Goal: Task Accomplishment & Management: Manage account settings

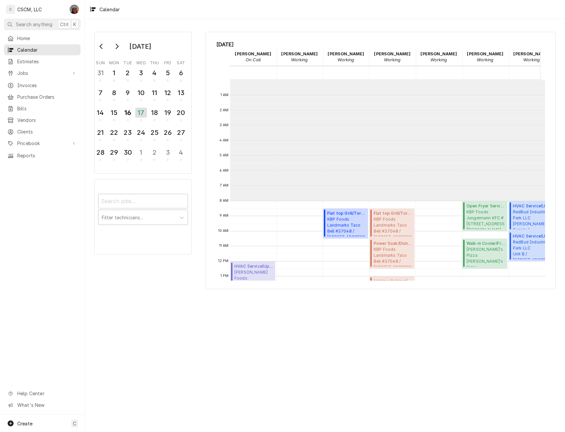
scroll to position [121, 0]
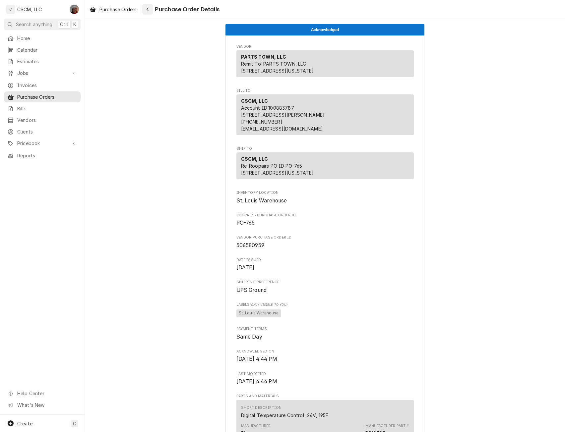
click at [149, 9] on icon "Navigate back" at bounding box center [147, 9] width 3 height 5
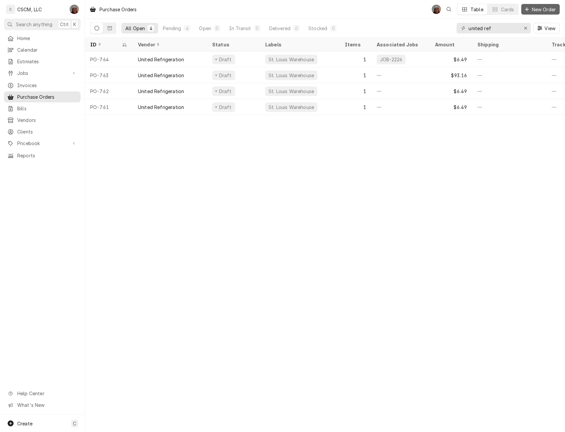
click at [541, 7] on span "New Order" at bounding box center [543, 9] width 27 height 7
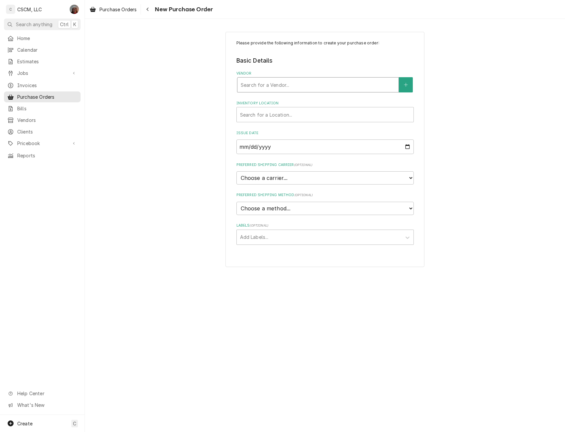
click at [271, 81] on div "Vendor" at bounding box center [318, 85] width 154 height 12
type input "united ref"
click at [265, 96] on strong "United Refrigeration" at bounding box center [266, 99] width 50 height 6
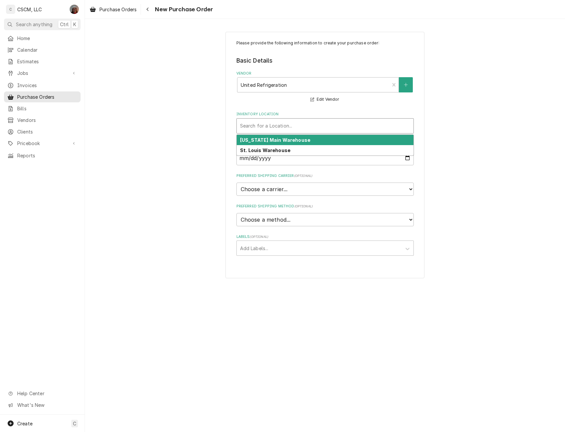
click at [265, 124] on div "Inventory Location" at bounding box center [325, 126] width 170 height 12
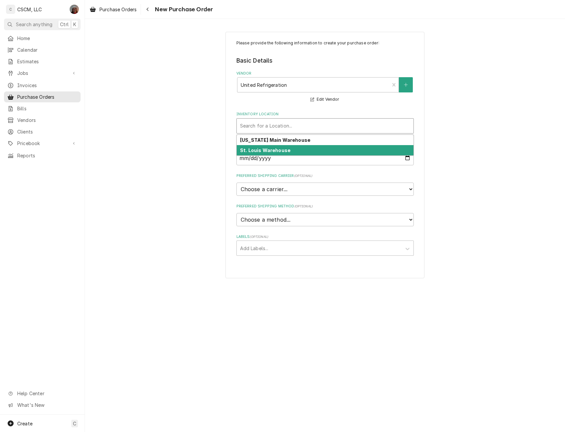
click at [265, 151] on strong "St. Louis Warehouse" at bounding box center [265, 151] width 50 height 6
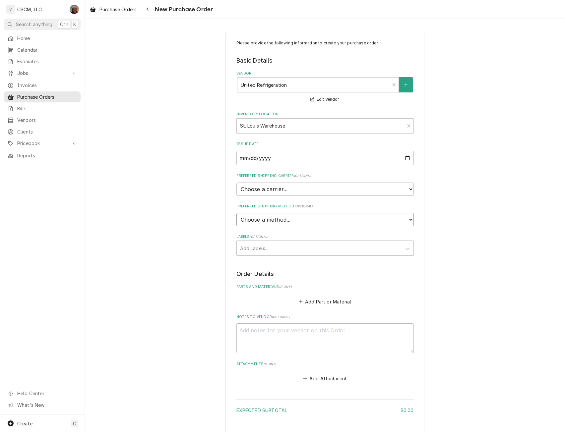
click at [291, 221] on select "Choose a method... Ground Next Day Early AM Next Day Air 2 Day Air Other" at bounding box center [324, 219] width 177 height 13
select select "0"
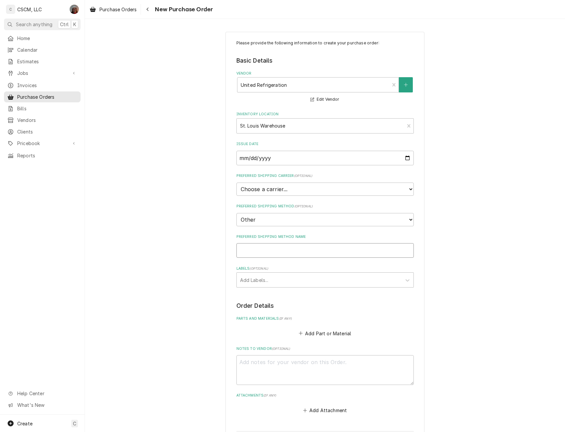
click at [252, 250] on input "Preferred Shipping Method Name" at bounding box center [324, 250] width 177 height 15
type textarea "x"
type input "W"
type textarea "x"
type input "Wi"
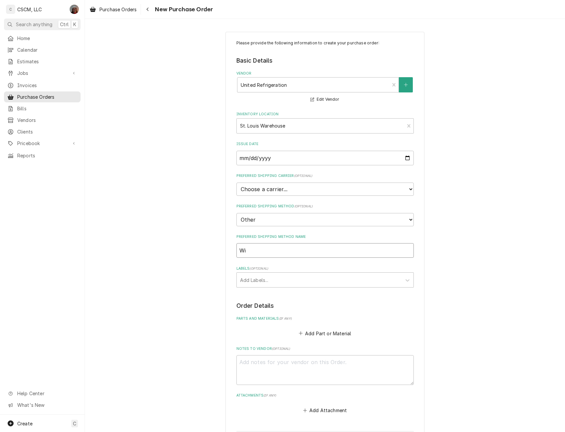
type textarea "x"
type input "Wil"
type textarea "x"
type input "Will"
type textarea "x"
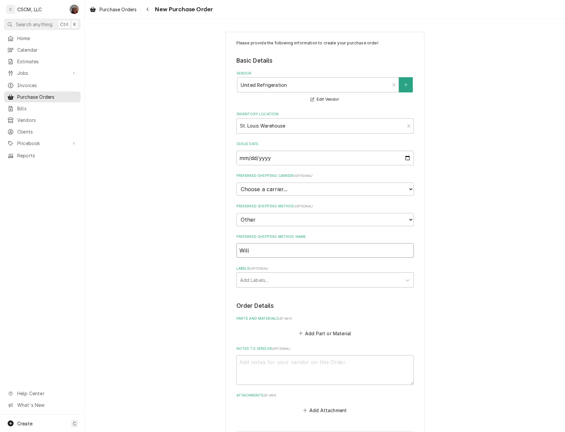
type input "Will"
type textarea "x"
type input "Will C"
type textarea "x"
type input "Will Ca"
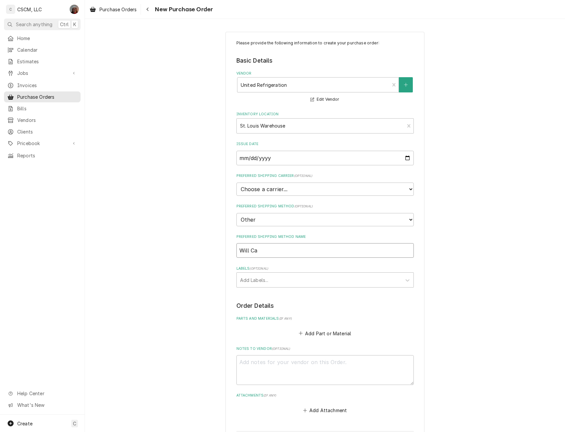
type textarea "x"
type input "Will Cal"
type textarea "x"
type input "Will Call"
type textarea "x"
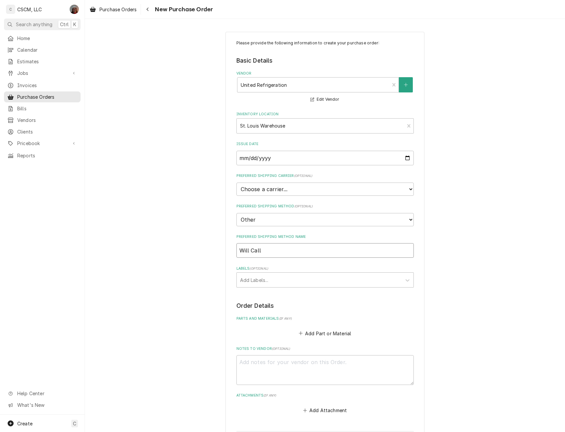
type input "Will Call"
type textarea "x"
type input "Will Call C"
type textarea "x"
type input "Will Call Co"
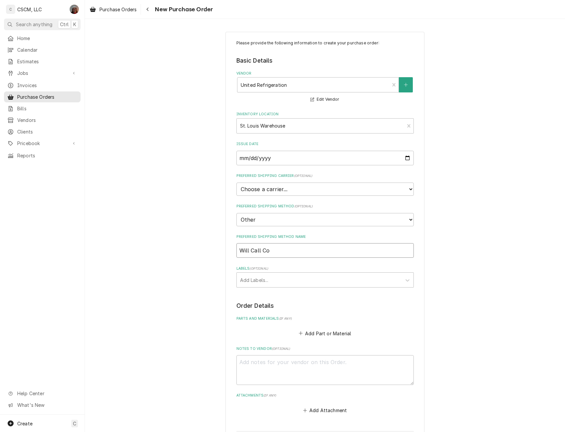
type textarea "x"
type input "Will Call Col"
type textarea "x"
type input "Will Call Coll"
type textarea "x"
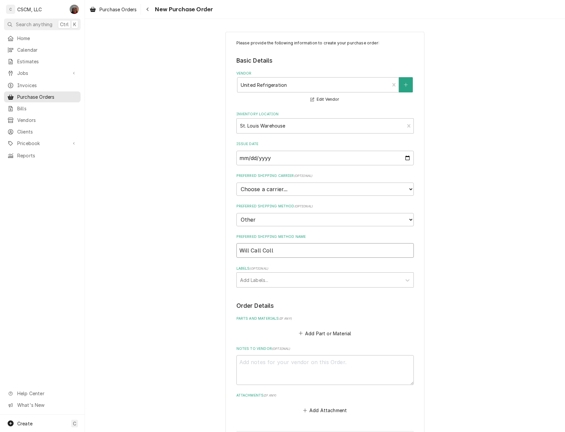
type input "Will Call Colli"
type textarea "x"
type input "Will Call Collin"
type textarea "x"
type input "Will Call Collins"
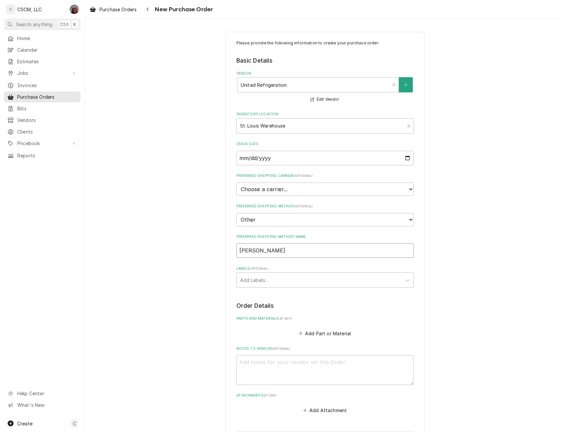
type textarea "x"
type input "Will Call Collinsv"
type textarea "x"
type input "Will Call Collinsvi"
type textarea "x"
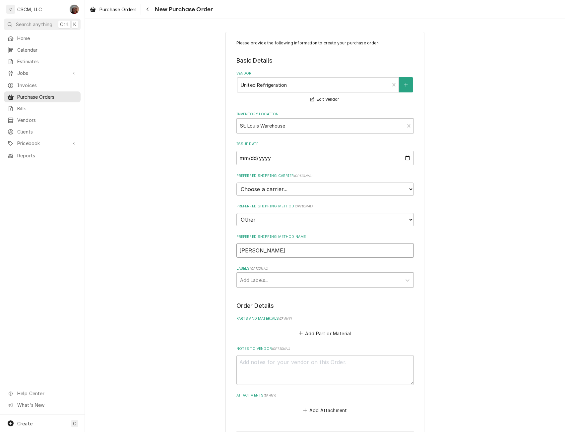
type input "Will Call Collinsvil"
type textarea "x"
type input "Will Call Collinsville"
type textarea "x"
type input "Will Call Collinsville"
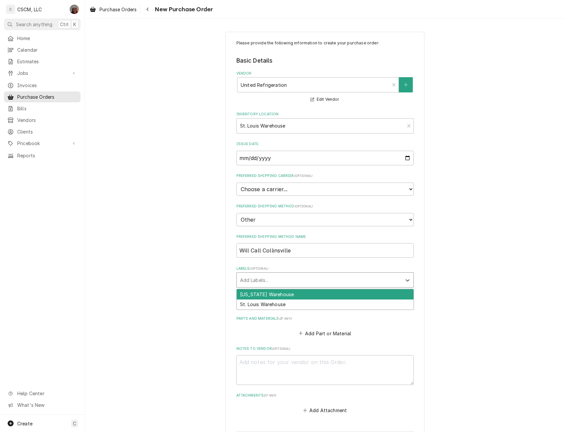
click at [265, 277] on div "Labels" at bounding box center [319, 280] width 158 height 12
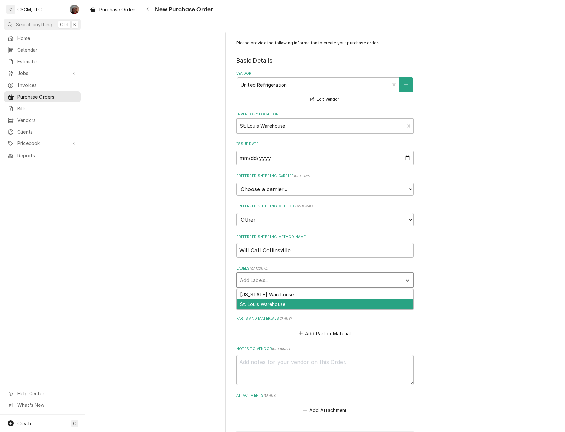
click at [261, 303] on div "St. Louis Warehouse" at bounding box center [325, 305] width 177 height 10
type textarea "x"
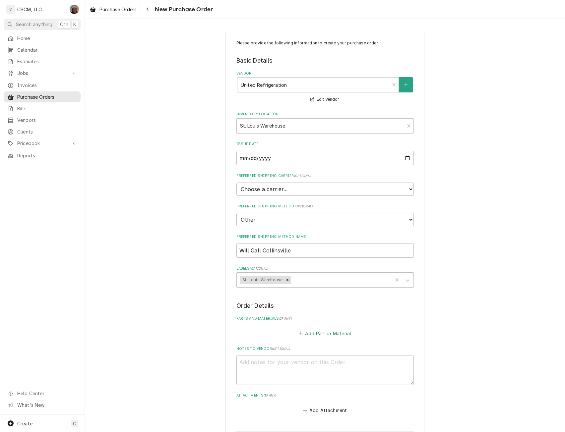
click at [313, 332] on button "Add Part or Material" at bounding box center [324, 333] width 55 height 9
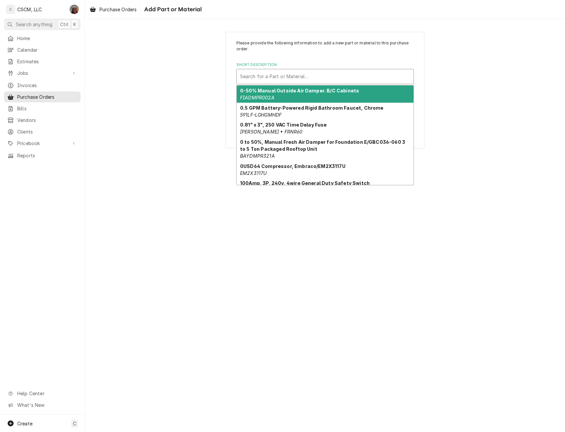
click at [275, 77] on div "Short Description" at bounding box center [325, 77] width 170 height 12
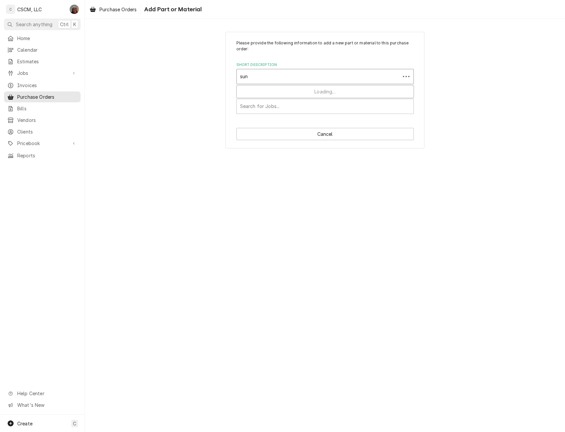
type input "sund"
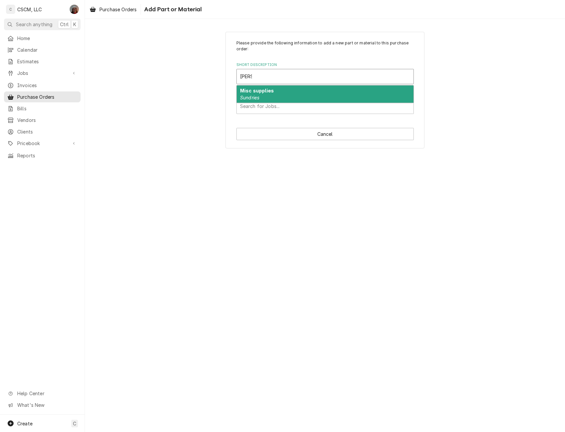
click at [262, 98] on div "Misc supplies Sundries" at bounding box center [325, 94] width 177 height 17
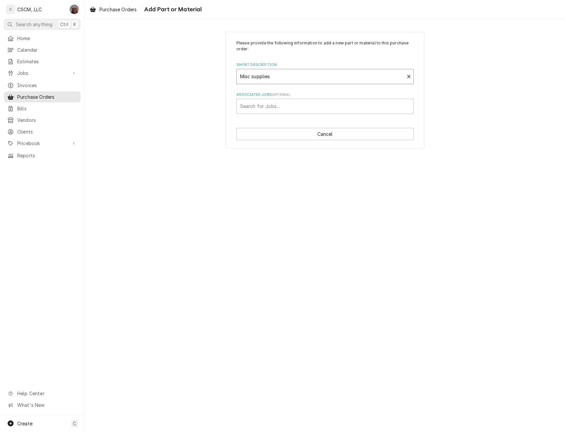
type textarea "x"
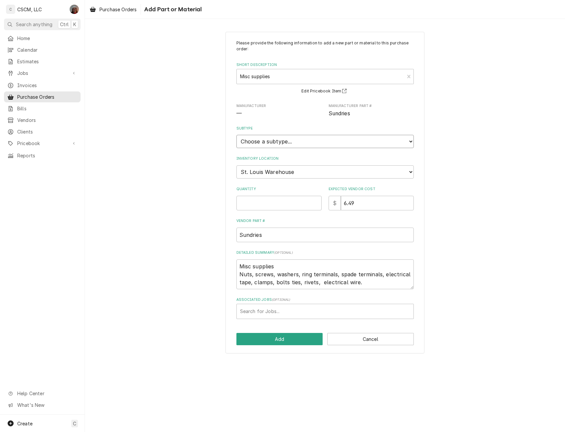
click at [284, 142] on select "Choose a subtype... Equipment Part Refrigerant Supply or Material Tool" at bounding box center [324, 141] width 177 height 13
click at [281, 166] on select "Choose a location... Chris's Truck Colorado Main Warehouse Izaia's Truck Jimmy'…" at bounding box center [324, 171] width 177 height 13
select select "423"
click at [236, 165] on select "Choose a location... Chris's Truck Colorado Main Warehouse Izaia's Truck Jimmy'…" at bounding box center [324, 171] width 177 height 13
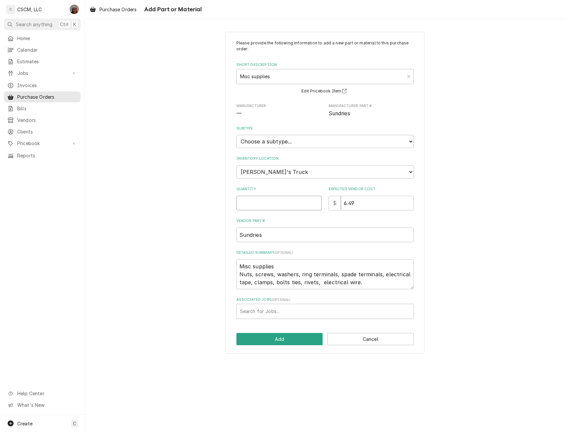
click at [246, 204] on input "Quantity" at bounding box center [278, 203] width 85 height 15
type textarea "x"
type input "1"
click at [274, 336] on button "Add" at bounding box center [279, 339] width 87 height 12
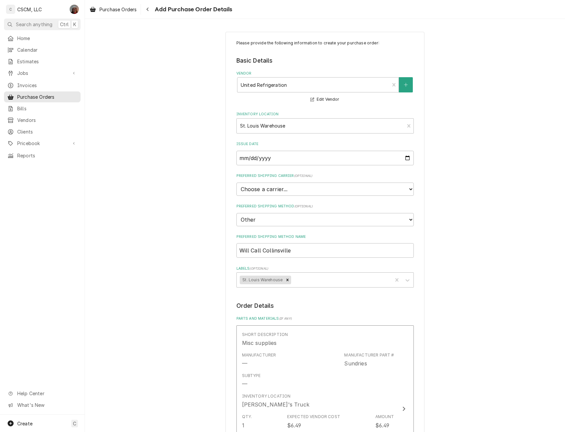
scroll to position [247, 0]
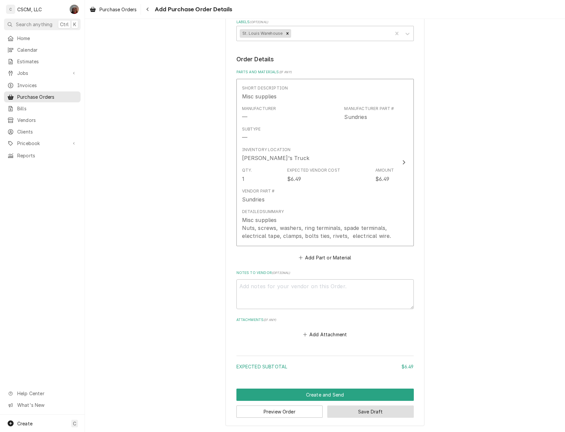
click at [359, 409] on button "Save Draft" at bounding box center [370, 412] width 87 height 12
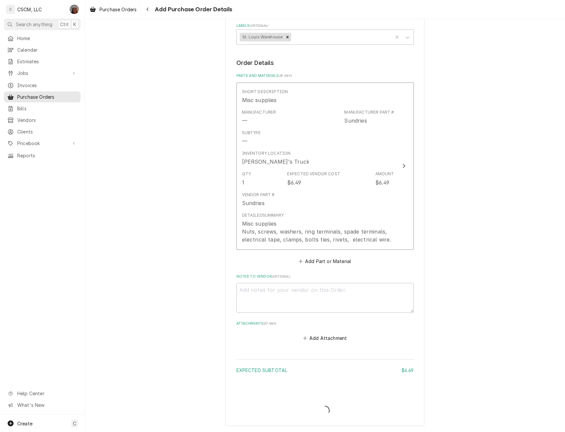
type textarea "x"
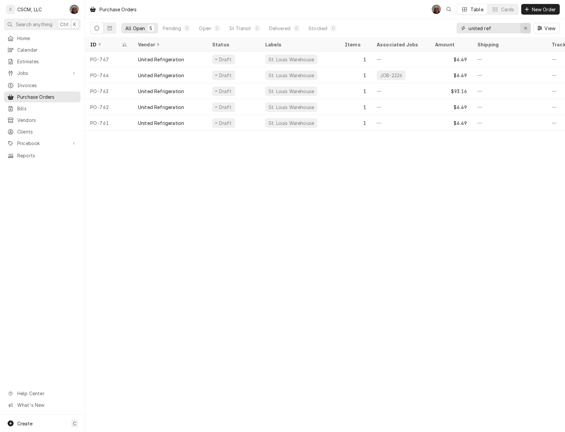
click at [524, 28] on icon "Erase input" at bounding box center [526, 28] width 4 height 5
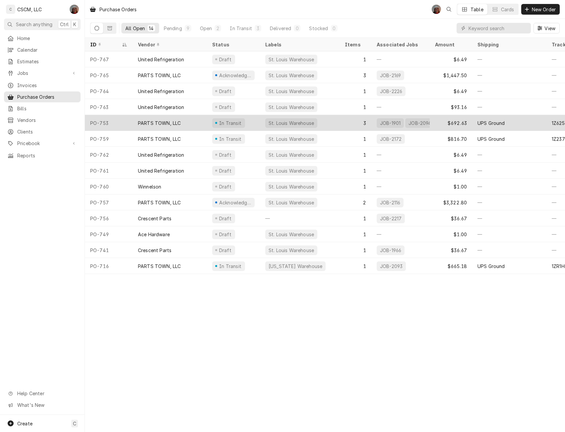
click at [93, 126] on div "PO-753" at bounding box center [109, 123] width 48 height 16
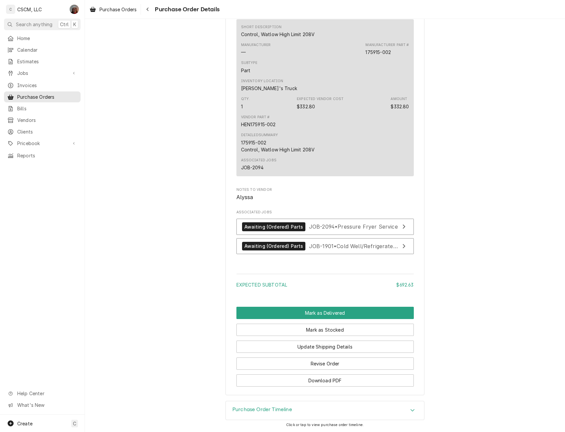
scroll to position [767, 0]
click at [324, 314] on button "Mark as Delivered" at bounding box center [324, 313] width 177 height 12
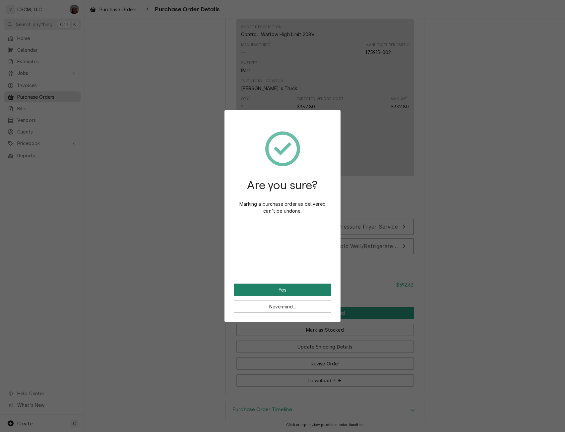
click at [286, 290] on button "Yes" at bounding box center [282, 290] width 97 height 12
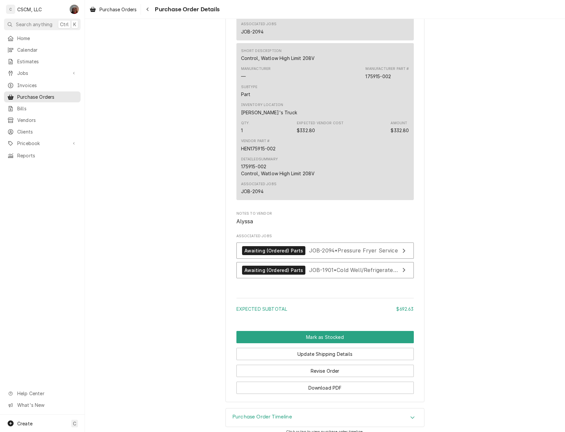
scroll to position [728, 0]
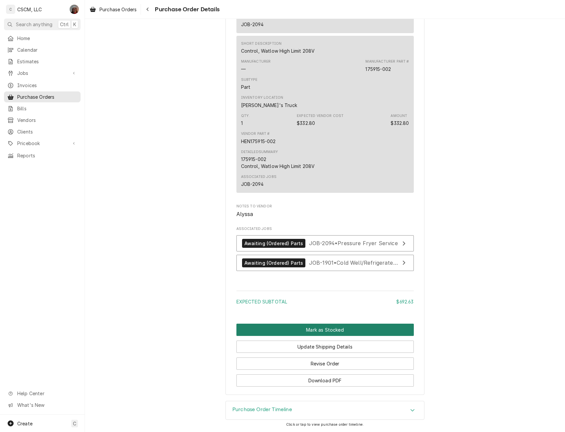
click at [311, 332] on button "Mark as Stocked" at bounding box center [324, 330] width 177 height 12
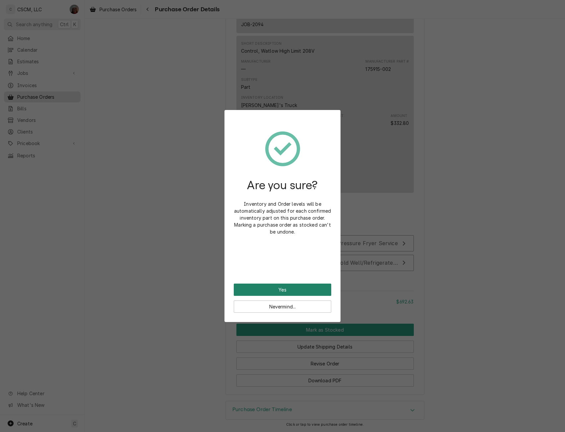
click at [293, 292] on button "Yes" at bounding box center [282, 290] width 97 height 12
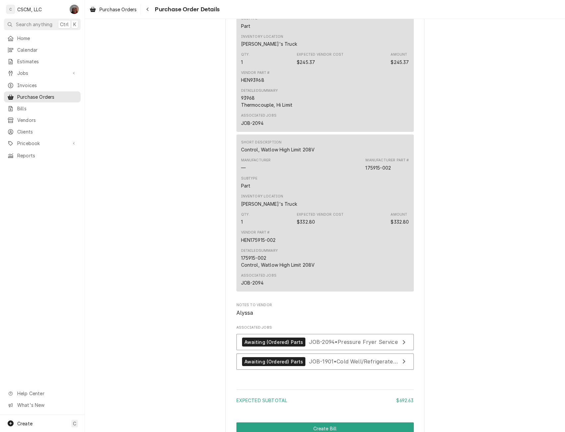
scroll to position [728, 0]
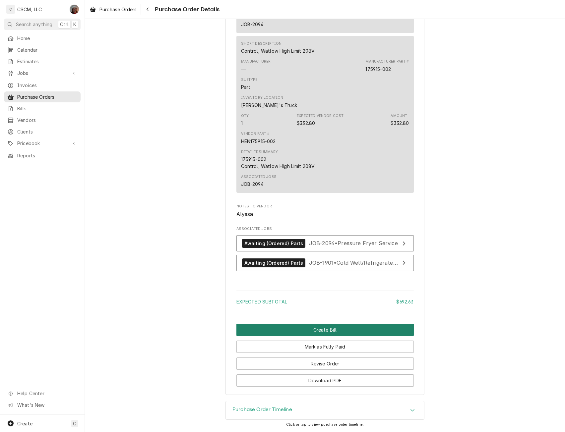
click at [324, 327] on button "Create Bill" at bounding box center [324, 330] width 177 height 12
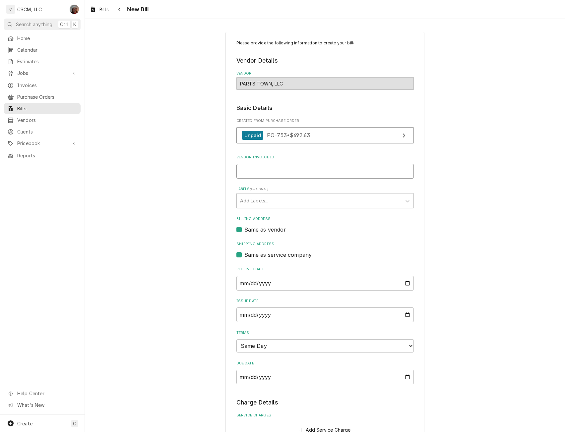
click at [257, 171] on input "Vendor Invoice ID" at bounding box center [324, 171] width 177 height 15
paste input "#2106916295"
click at [241, 170] on input "#2106916295" at bounding box center [324, 171] width 177 height 15
type input "2106916295"
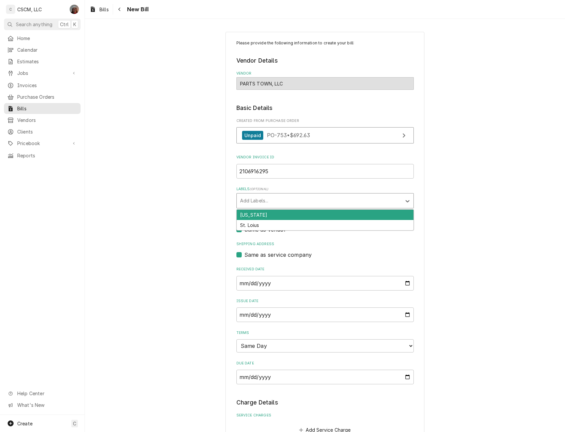
click at [296, 196] on div "Labels" at bounding box center [319, 201] width 158 height 12
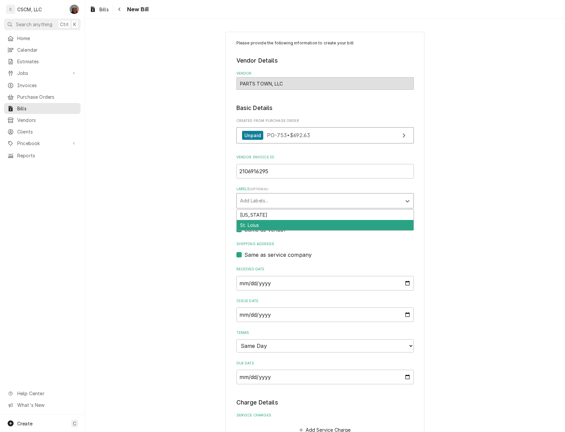
click at [272, 224] on div "St. Loius" at bounding box center [325, 225] width 177 height 10
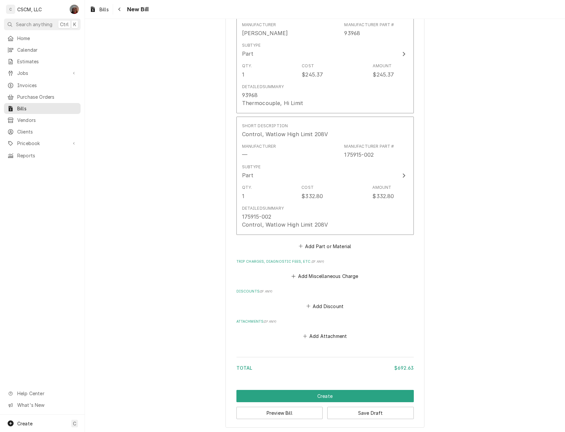
scroll to position [580, 0]
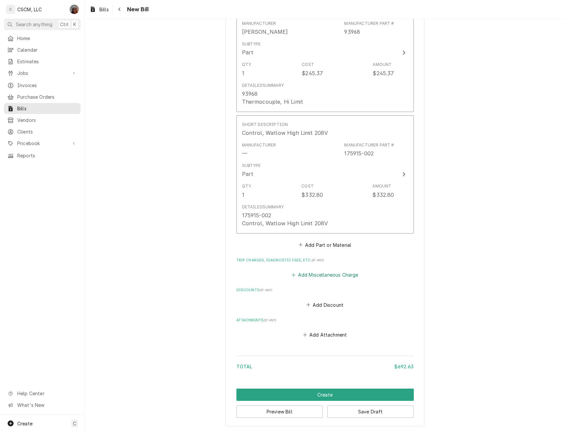
click at [309, 275] on button "Add Miscellaneous Charge" at bounding box center [324, 275] width 69 height 9
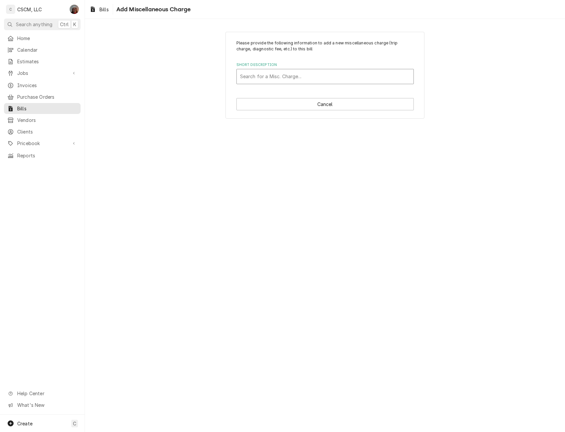
click at [260, 76] on div "Short Description" at bounding box center [325, 77] width 170 height 12
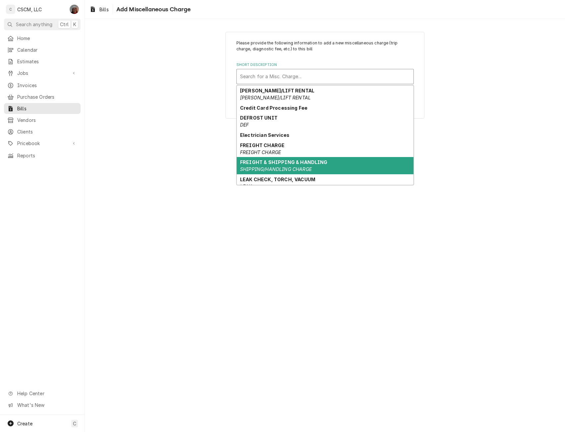
click at [284, 168] on em "SHIPPING/HANDLING CHARGE" at bounding box center [276, 169] width 72 height 6
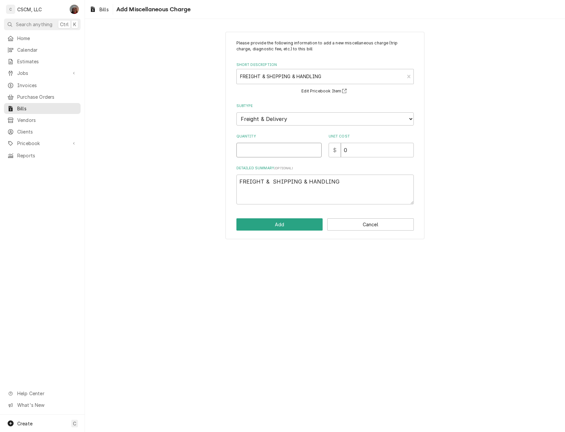
click at [255, 147] on input "Quantity" at bounding box center [278, 150] width 85 height 15
type textarea "x"
type input "1"
type input "2"
type textarea "x"
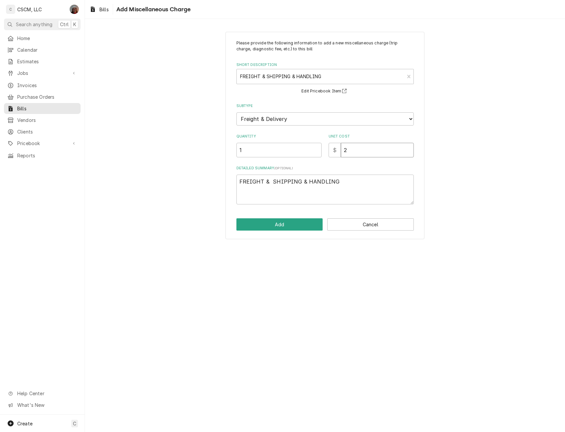
type input "27"
type textarea "x"
type input "27.4"
type textarea "x"
type input "27.49"
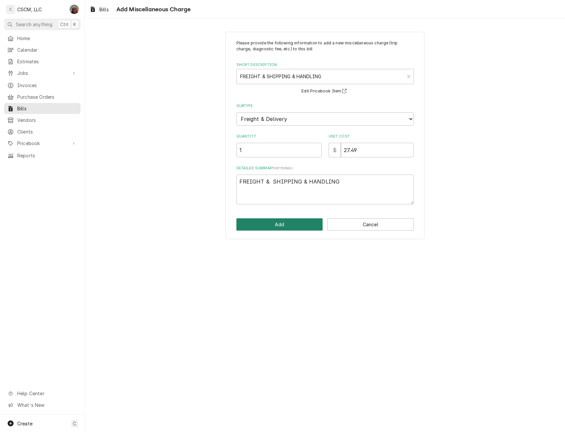
click at [265, 224] on button "Add" at bounding box center [279, 224] width 87 height 12
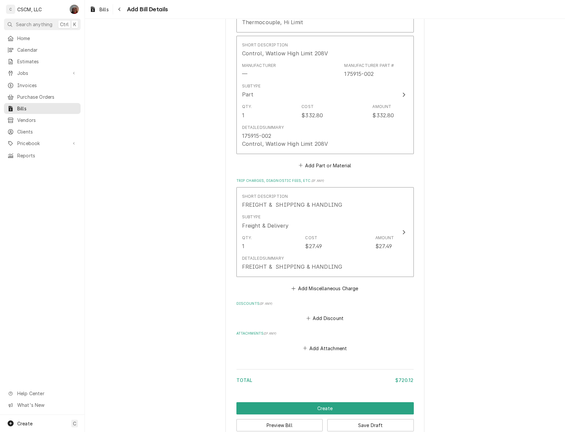
scroll to position [673, 0]
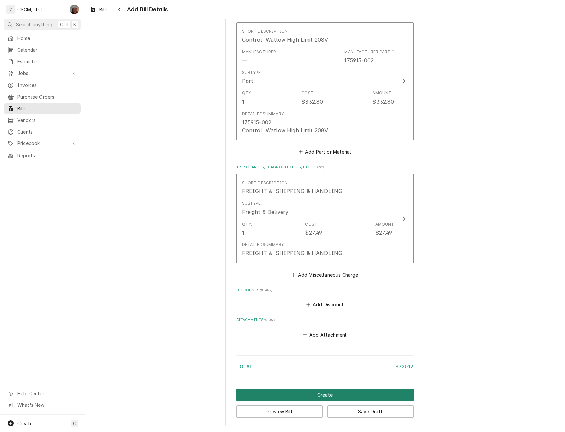
click at [322, 396] on button "Create" at bounding box center [324, 395] width 177 height 12
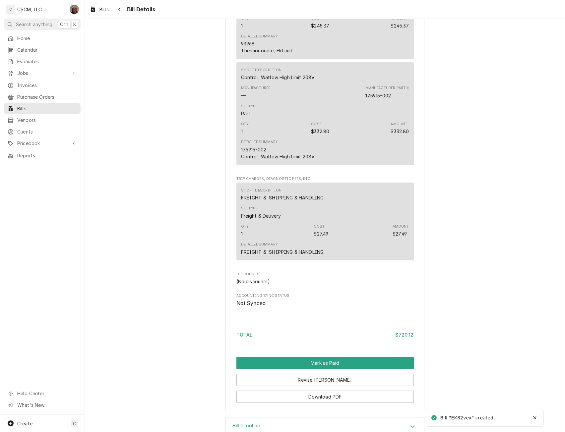
scroll to position [551, 0]
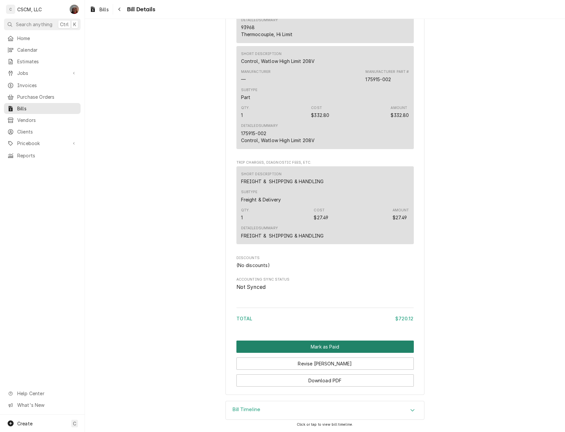
click at [316, 345] on button "Mark as Paid" at bounding box center [324, 347] width 177 height 12
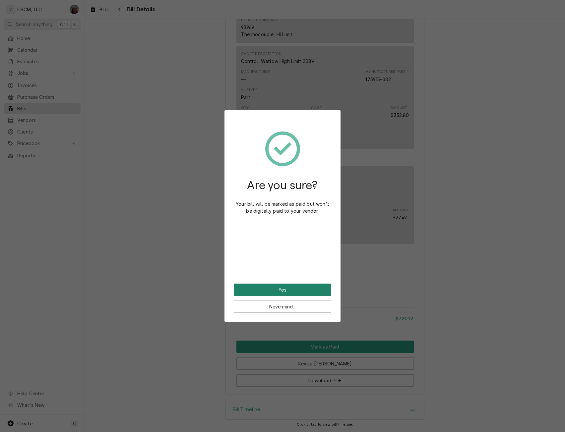
click at [296, 292] on button "Yes" at bounding box center [282, 290] width 97 height 12
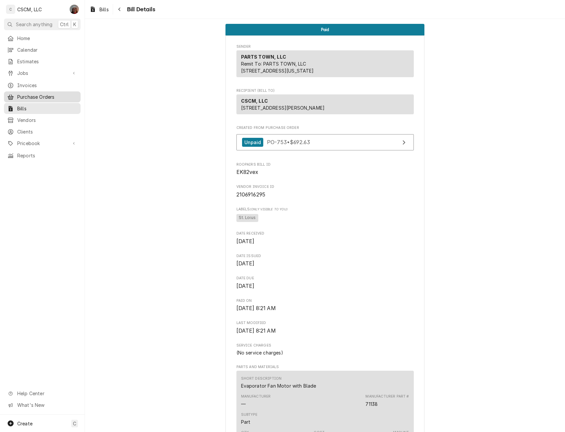
click at [43, 96] on span "Purchase Orders" at bounding box center [47, 96] width 60 height 7
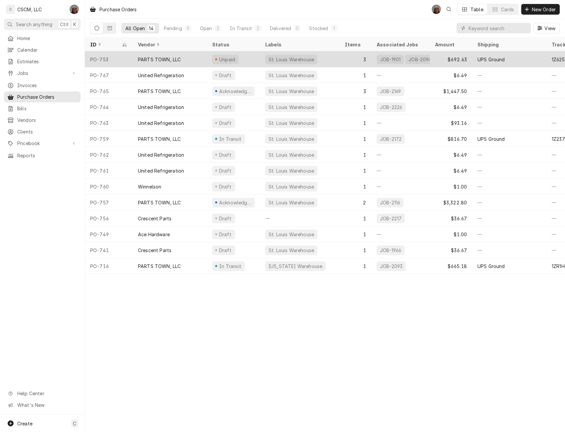
click at [154, 57] on div "PARTS TOWN, LLC" at bounding box center [159, 59] width 43 height 7
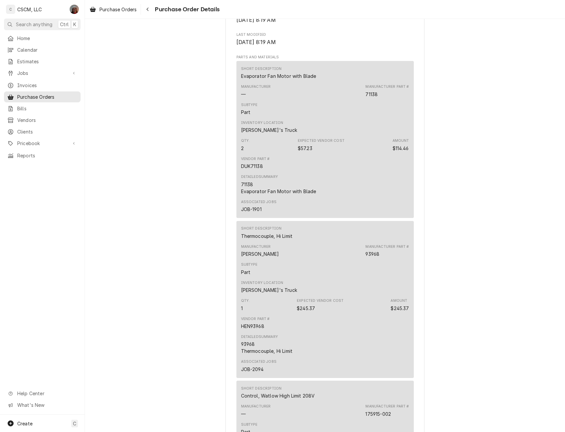
scroll to position [723, 0]
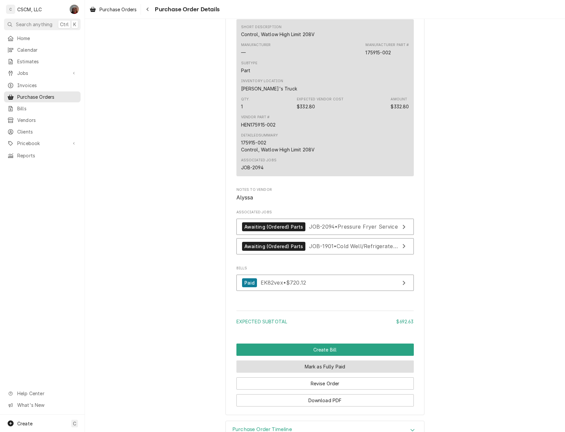
click at [307, 373] on button "Mark as Fully Paid" at bounding box center [324, 367] width 177 height 12
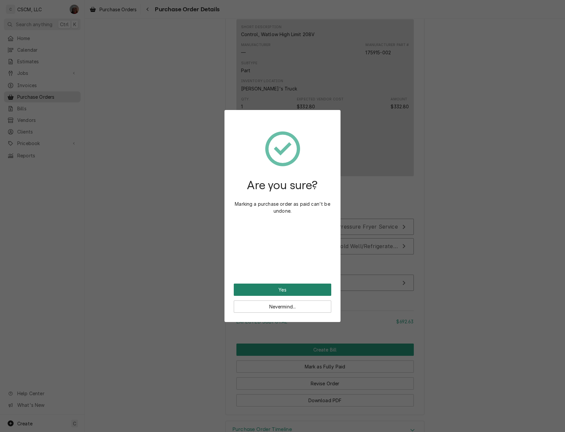
click at [241, 291] on button "Yes" at bounding box center [282, 290] width 97 height 12
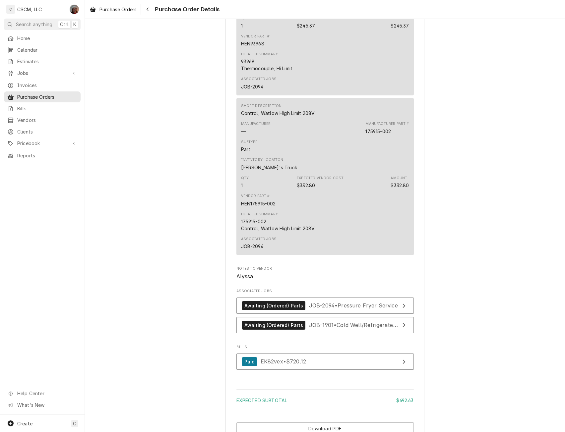
scroll to position [686, 0]
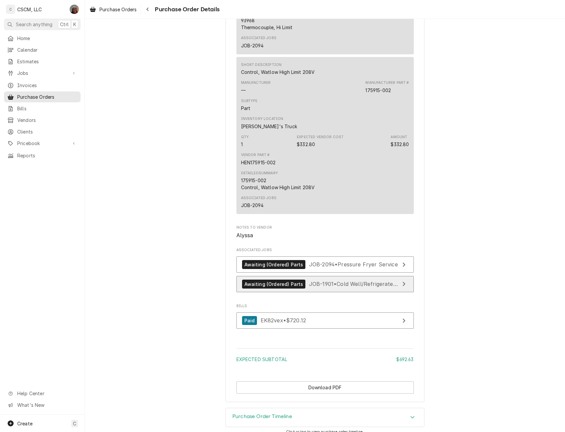
click at [274, 289] on div "Awaiting (Ordered) Parts" at bounding box center [274, 284] width 64 height 9
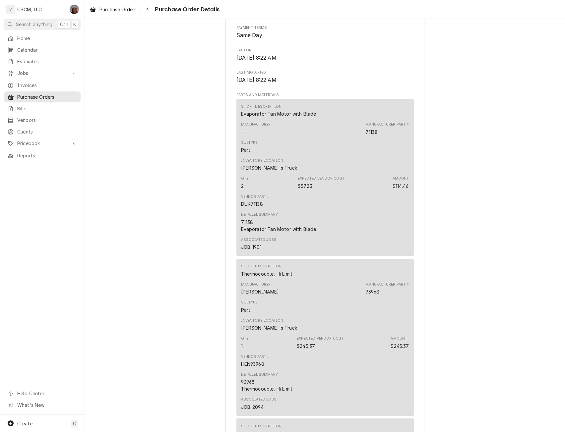
scroll to position [0, 0]
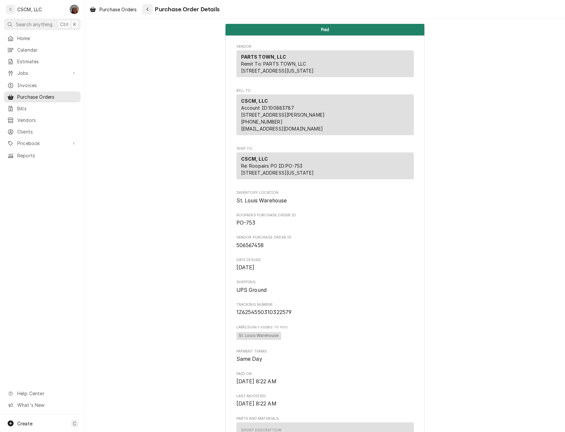
click at [148, 11] on icon "Navigate back" at bounding box center [147, 9] width 3 height 5
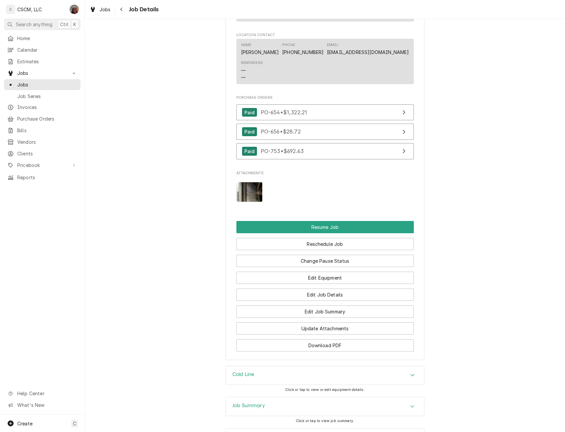
scroll to position [715, 0]
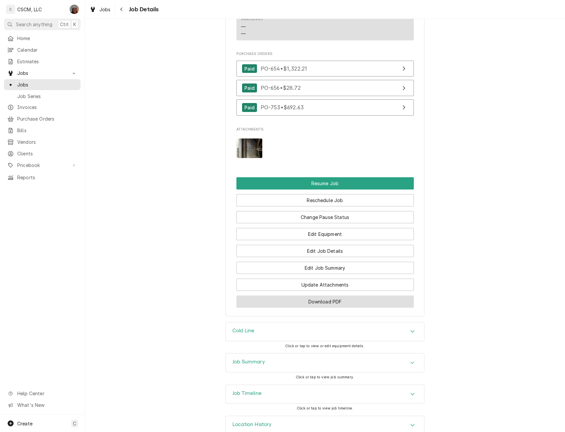
click at [314, 308] on button "Download PDF" at bounding box center [324, 302] width 177 height 12
click at [39, 81] on span "Jobs" at bounding box center [47, 84] width 60 height 7
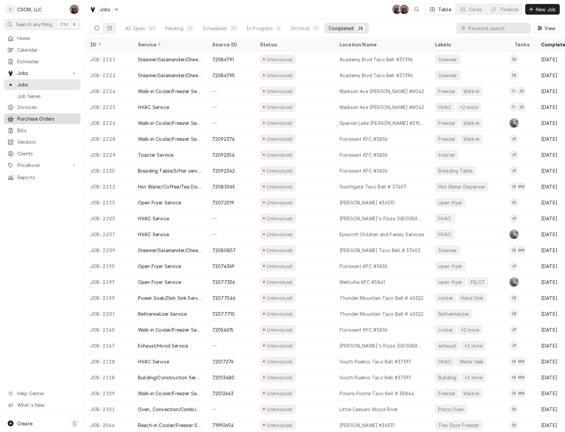
click at [27, 115] on span "Purchase Orders" at bounding box center [47, 118] width 60 height 7
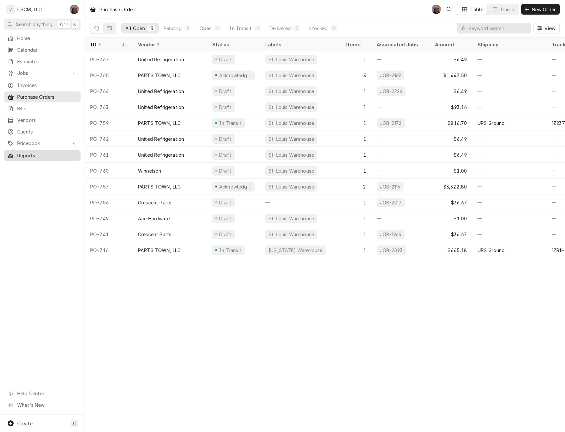
click at [28, 152] on span "Reports" at bounding box center [47, 155] width 60 height 7
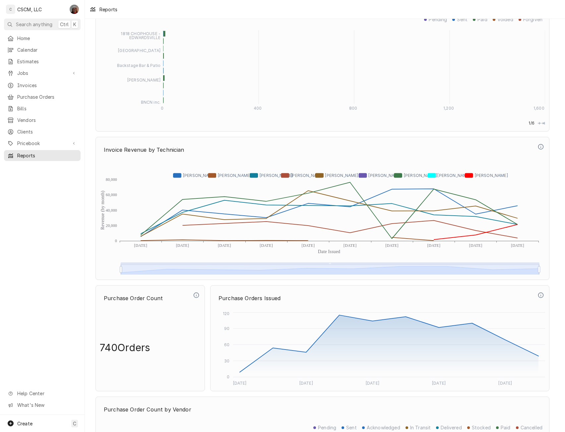
scroll to position [1682, 0]
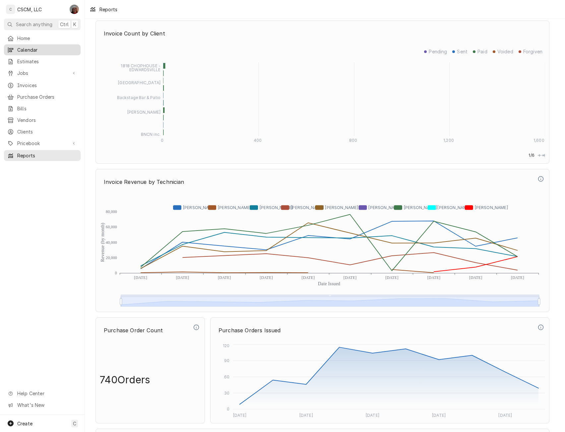
click at [33, 49] on span "Calendar" at bounding box center [47, 49] width 60 height 7
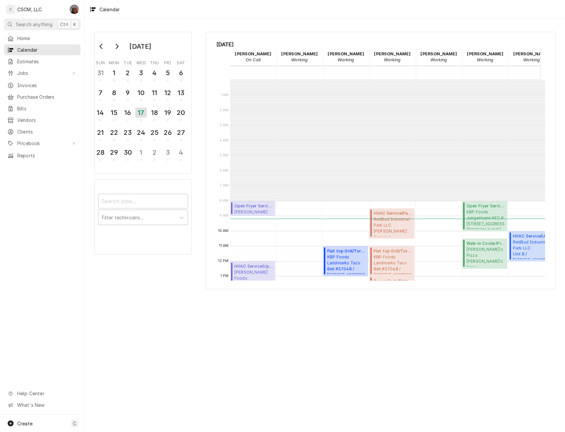
scroll to position [121, 0]
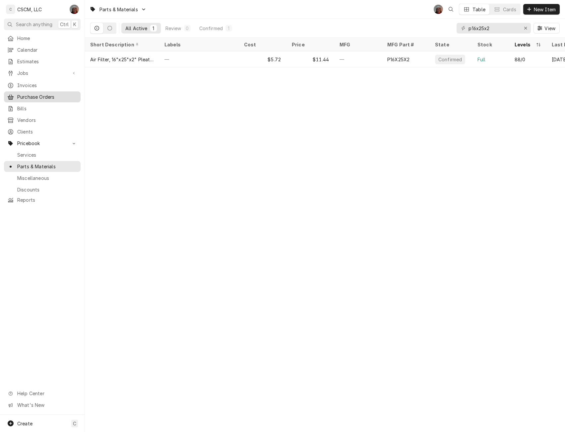
click at [43, 97] on div "Purchase Orders" at bounding box center [42, 97] width 74 height 8
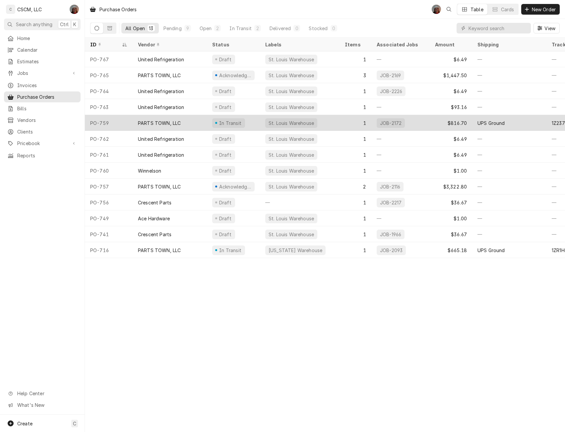
click at [118, 122] on div "PO-759" at bounding box center [109, 123] width 48 height 16
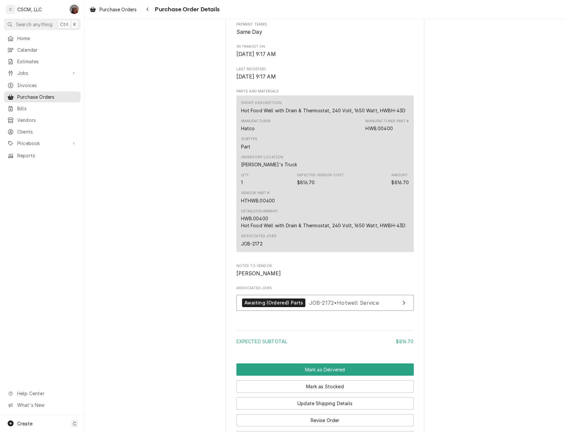
scroll to position [428, 0]
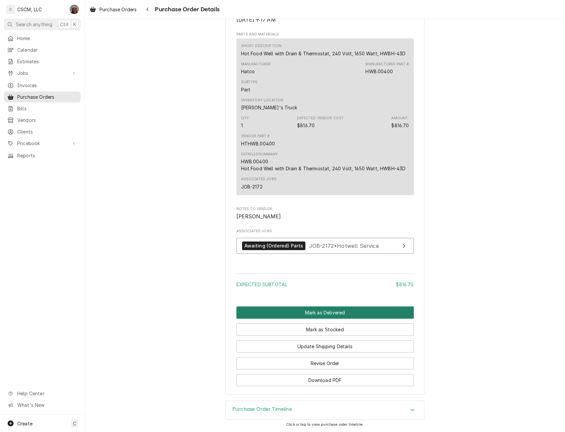
click at [332, 313] on button "Mark as Delivered" at bounding box center [324, 313] width 177 height 12
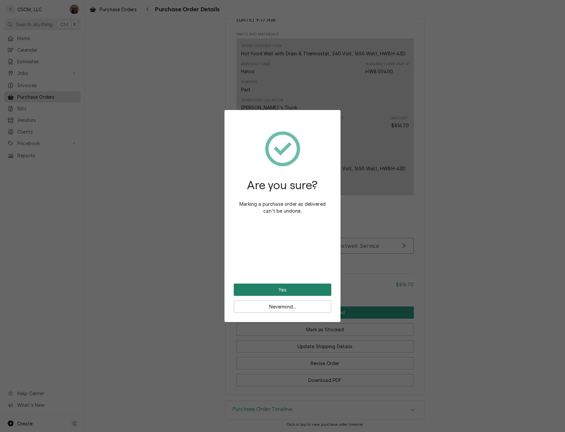
click at [284, 286] on button "Yes" at bounding box center [282, 290] width 97 height 12
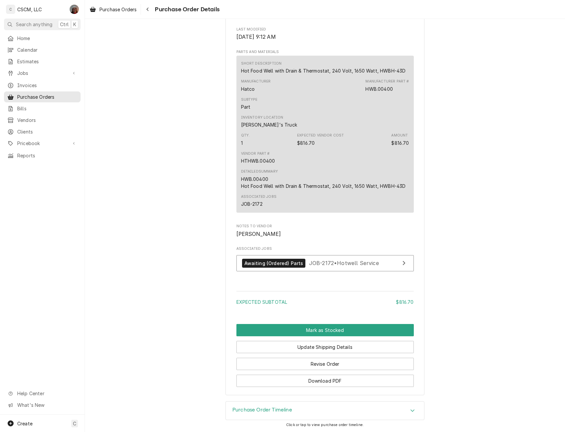
scroll to position [388, 0]
click at [336, 326] on button "Mark as Stocked" at bounding box center [324, 330] width 177 height 12
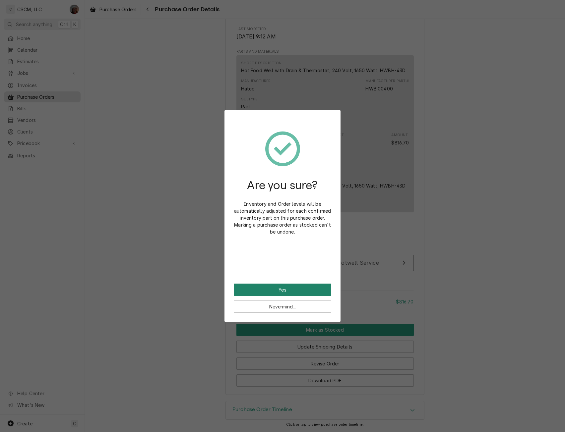
click at [282, 289] on button "Yes" at bounding box center [282, 290] width 97 height 12
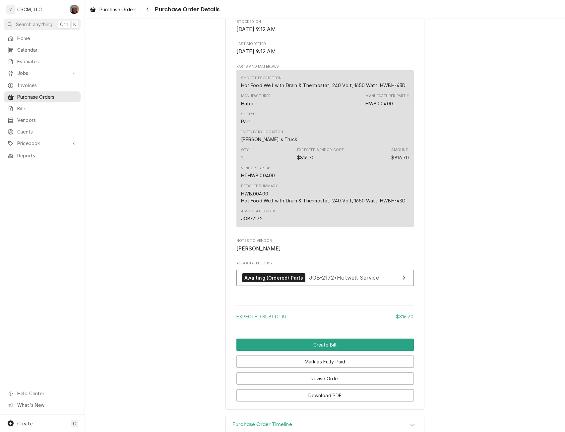
scroll to position [388, 0]
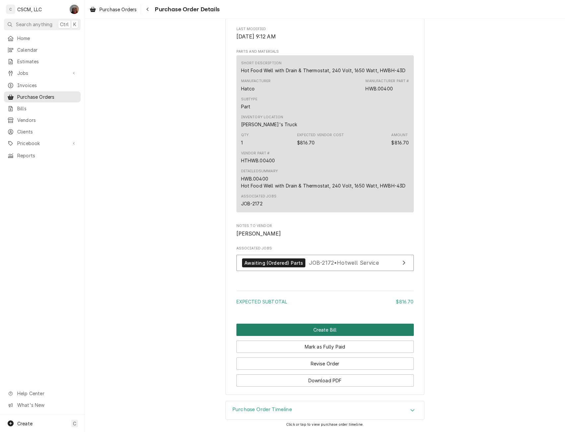
click at [320, 329] on button "Create Bill" at bounding box center [324, 330] width 177 height 12
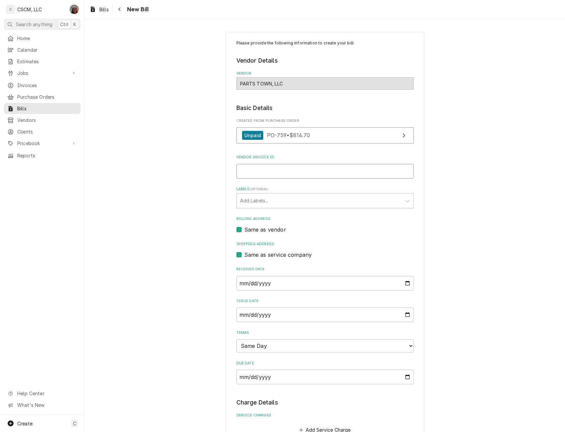
click at [253, 169] on input "Vendor Invoice ID" at bounding box center [324, 171] width 177 height 15
paste input "#2106916294"
click at [239, 173] on input "#2106916294" at bounding box center [324, 171] width 177 height 15
type input "2106916294"
click at [289, 202] on div "Labels" at bounding box center [319, 201] width 158 height 12
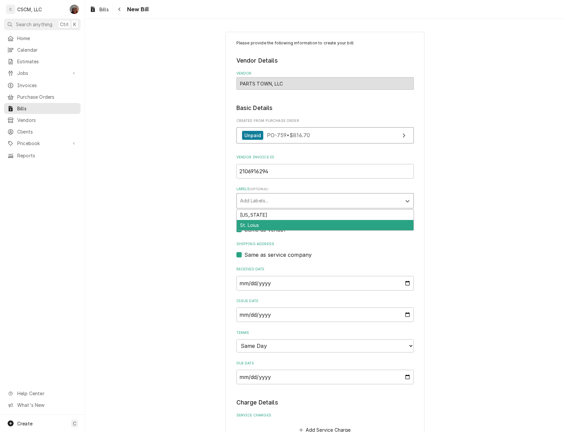
click at [274, 222] on div "St. Loius" at bounding box center [325, 225] width 177 height 10
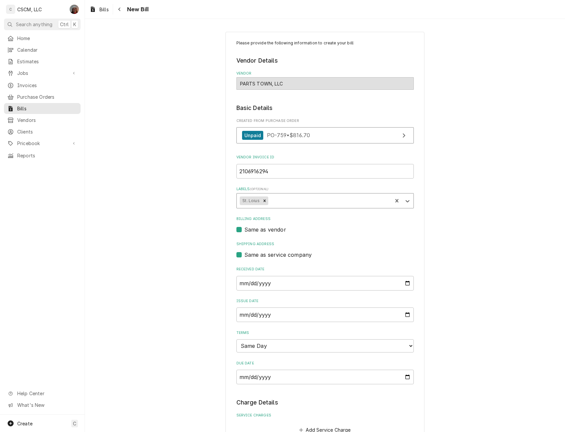
scroll to position [353, 0]
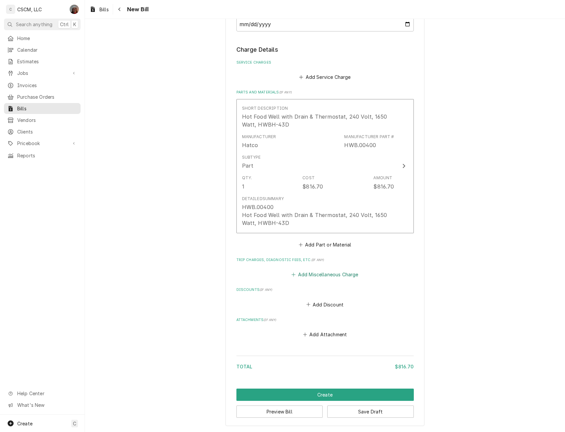
click at [312, 274] on button "Add Miscellaneous Charge" at bounding box center [324, 274] width 69 height 9
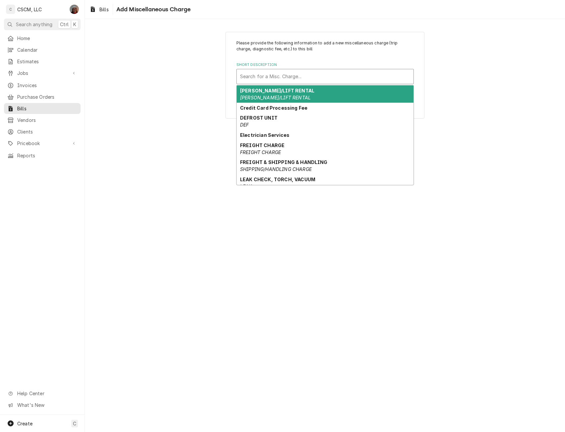
click at [269, 78] on div "Short Description" at bounding box center [325, 77] width 170 height 12
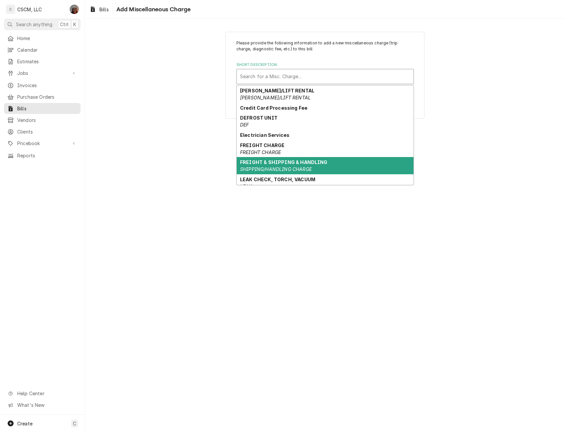
click at [268, 163] on strong "FREIGHT & SHIPPING & HANDLING" at bounding box center [284, 162] width 88 height 6
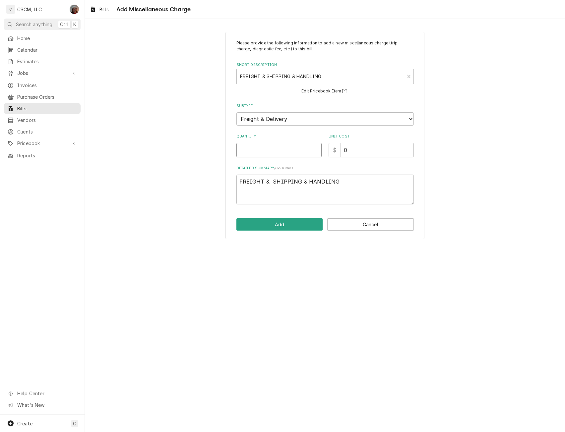
click at [249, 151] on input "Quantity" at bounding box center [278, 150] width 85 height 15
type input "1"
type textarea "x"
type input "1"
type textarea "x"
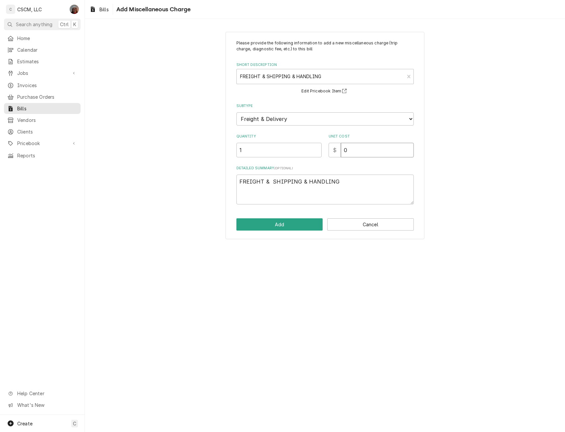
type input "1"
type textarea "x"
type input "11"
type textarea "x"
type input "115"
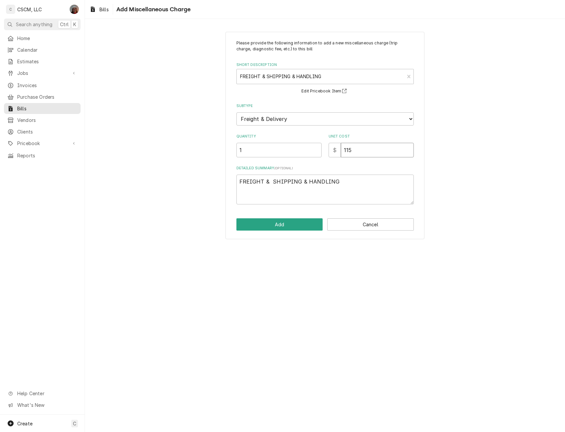
type textarea "x"
type input "115.3"
type textarea "x"
type input "115.31"
click at [273, 226] on button "Add" at bounding box center [279, 224] width 87 height 12
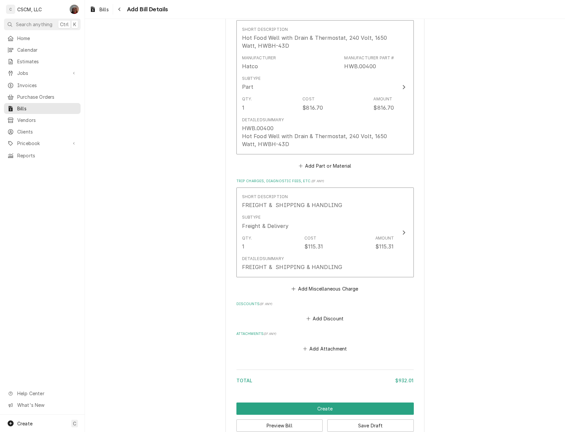
scroll to position [446, 0]
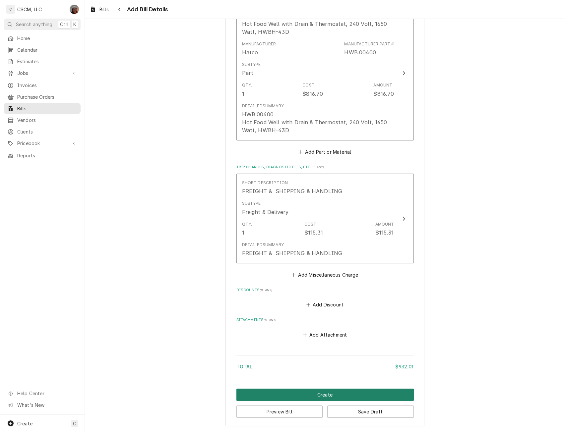
click at [358, 395] on button "Create" at bounding box center [324, 395] width 177 height 12
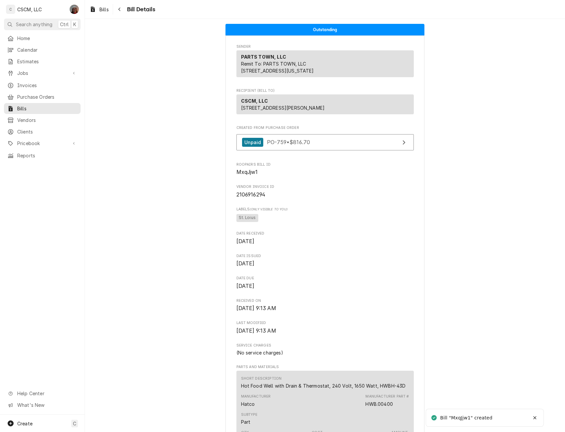
scroll to position [339, 0]
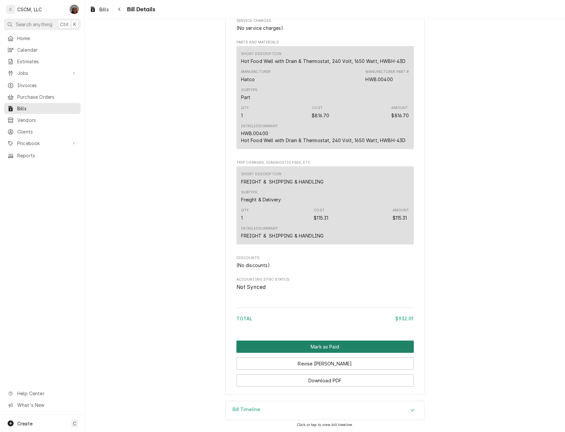
click at [319, 346] on button "Mark as Paid" at bounding box center [324, 347] width 177 height 12
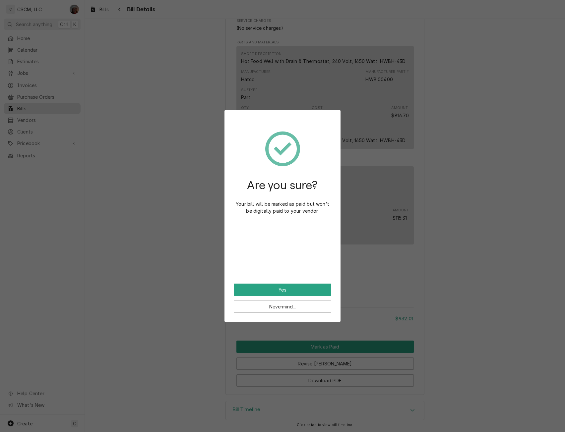
click at [282, 283] on div "Are you sure? Your bill will be marked as paid but won't be digitally paid to y…" at bounding box center [282, 201] width 97 height 164
click at [280, 287] on button "Yes" at bounding box center [282, 290] width 97 height 12
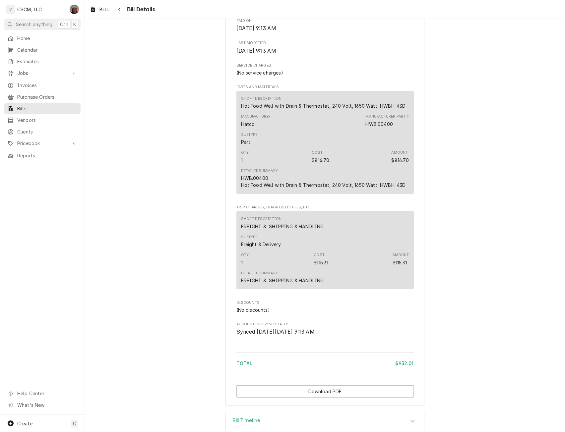
scroll to position [305, 0]
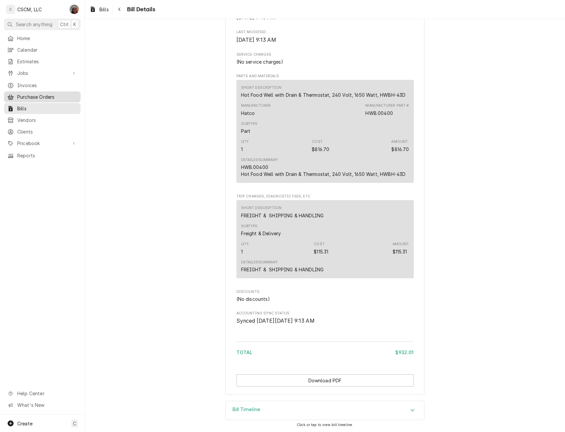
click at [36, 96] on span "Purchase Orders" at bounding box center [47, 96] width 60 height 7
click at [27, 96] on span "Purchase Orders" at bounding box center [47, 96] width 60 height 7
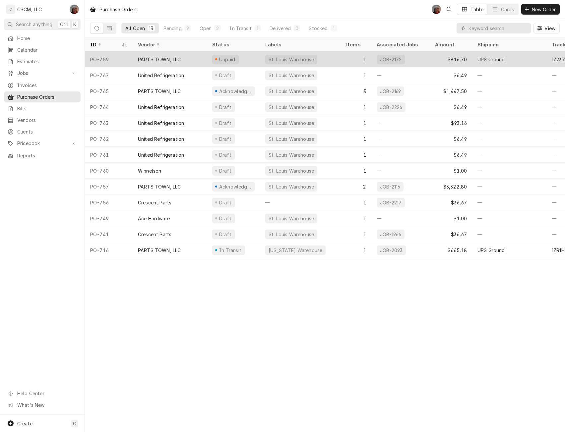
click at [181, 58] on div "PARTS TOWN, LLC" at bounding box center [170, 59] width 74 height 16
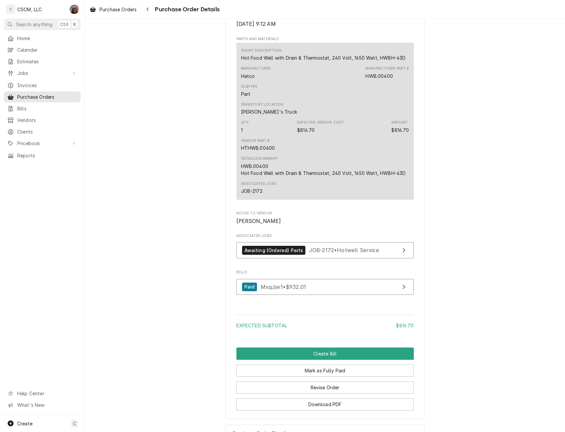
scroll to position [387, 0]
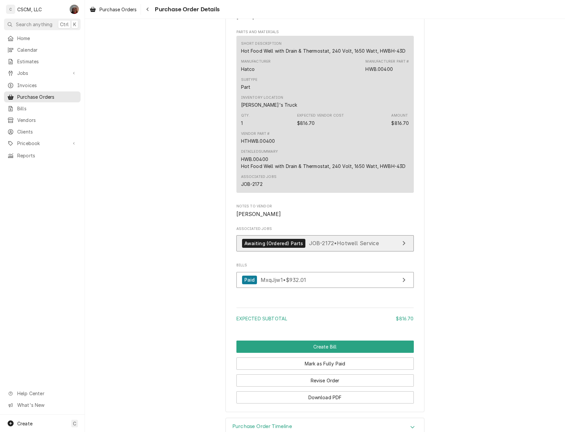
click at [278, 248] on div "Awaiting (Ordered) Parts" at bounding box center [274, 243] width 64 height 9
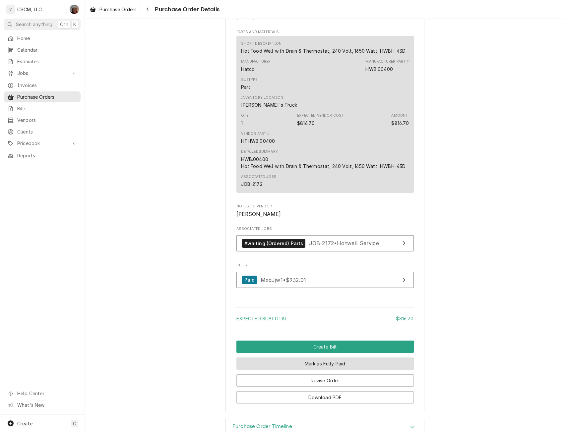
click at [338, 370] on button "Mark as Fully Paid" at bounding box center [324, 364] width 177 height 12
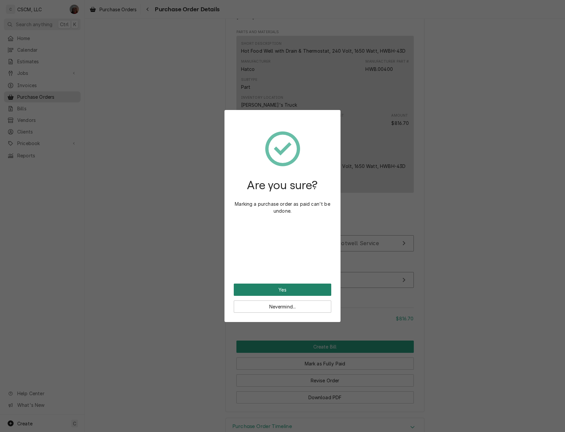
click at [297, 289] on button "Yes" at bounding box center [282, 290] width 97 height 12
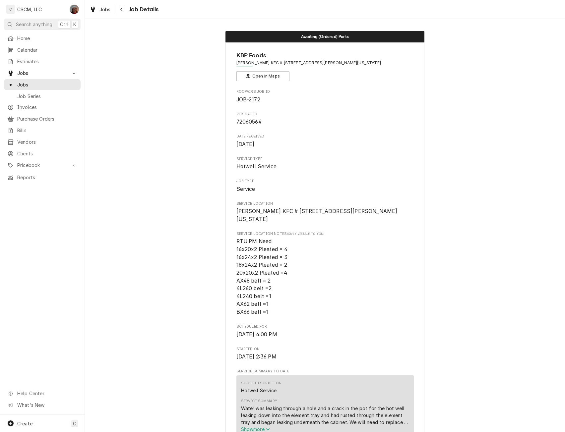
drag, startPoint x: 560, startPoint y: 72, endPoint x: 560, endPoint y: 107, distance: 34.8
click at [560, 107] on div "Awaiting (Ordered) Parts KBP Foods Homer Adams KFC # 5842 / 2994 Homer M Adams …" at bounding box center [325, 225] width 480 height 413
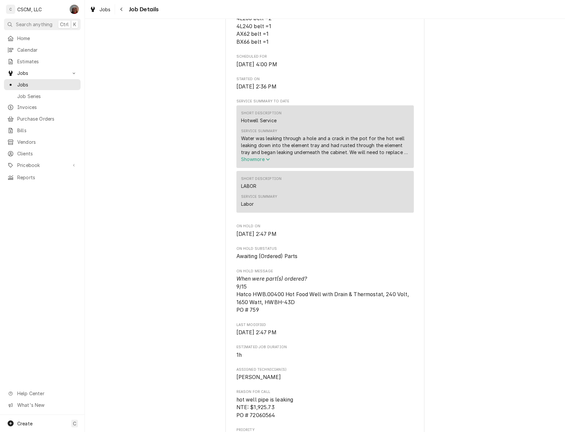
scroll to position [350, 0]
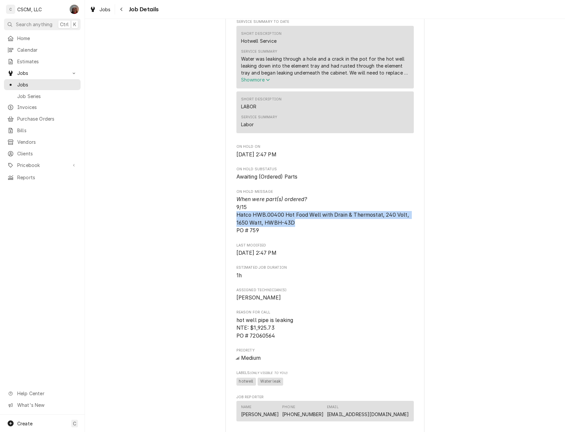
drag, startPoint x: 228, startPoint y: 221, endPoint x: 298, endPoint y: 232, distance: 70.7
click at [298, 232] on div "KBP Foods Homer Adams KFC # 5842 / 2994 Homer M Adams Pkwy, Alton, Illinois 620…" at bounding box center [324, 207] width 199 height 1029
copy span "Hatco HWB.00400 Hot Food Well with Drain & Thermostat, 240 Volt, 1650 Watt, HWB…"
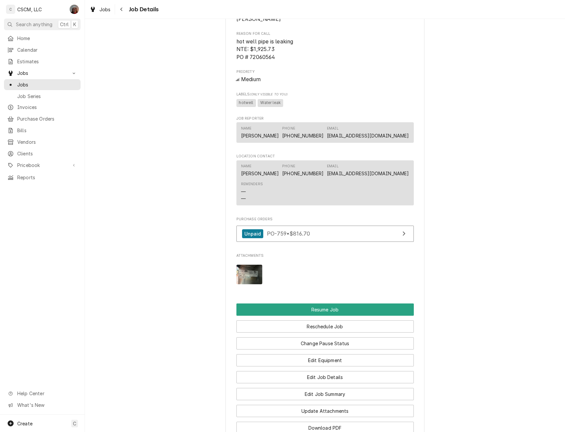
scroll to position [711, 0]
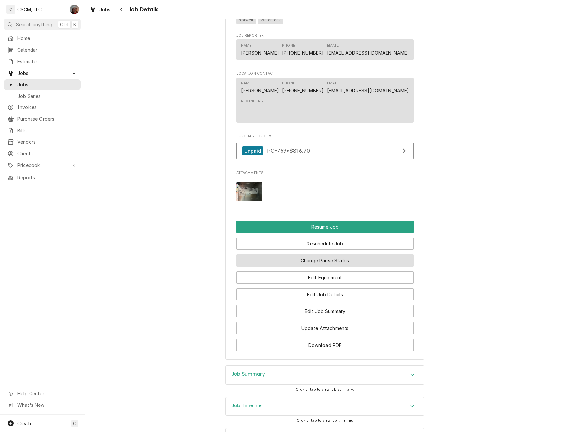
click at [326, 265] on button "Change Pause Status" at bounding box center [324, 261] width 177 height 12
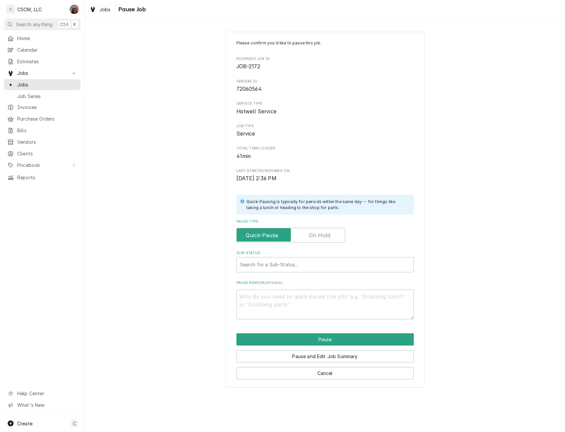
click at [313, 235] on label "Pause Type" at bounding box center [290, 235] width 109 height 15
click at [313, 235] on input "Pause Type" at bounding box center [290, 235] width 103 height 15
checkbox input "true"
type textarea "x"
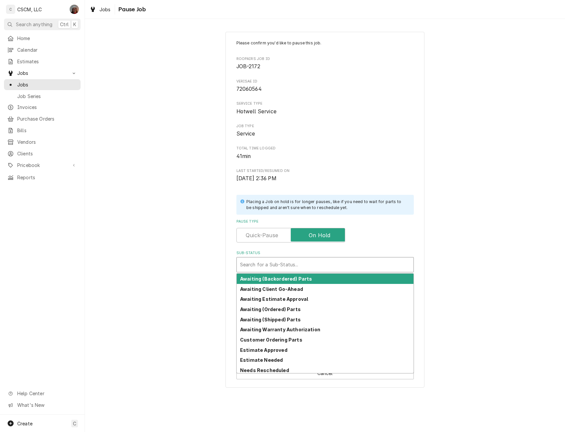
click at [254, 263] on div "Sub-Status" at bounding box center [325, 265] width 170 height 12
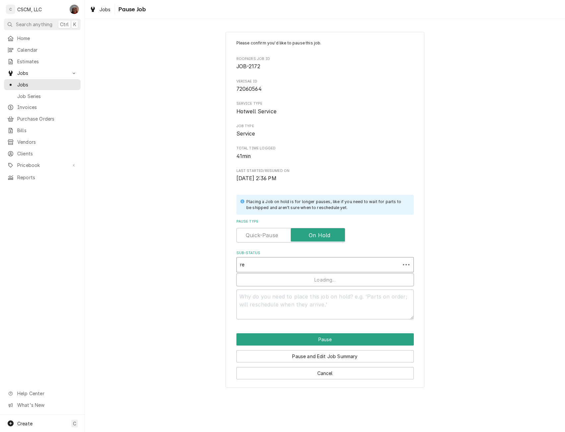
type input "rec"
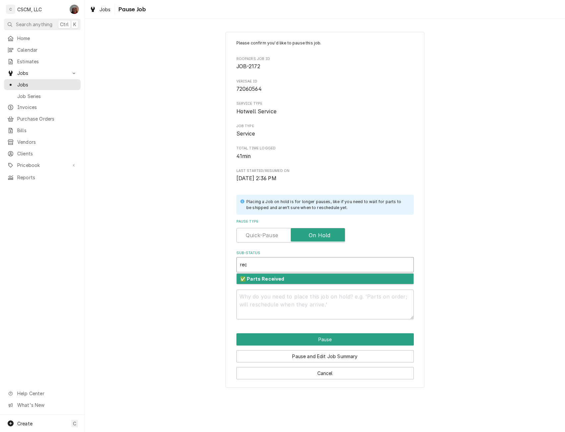
click at [256, 274] on div "✅ Parts Received" at bounding box center [325, 279] width 177 height 10
type textarea "x"
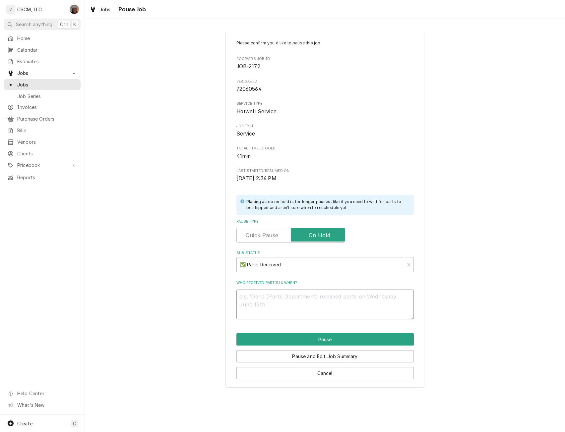
click at [257, 297] on textarea "Who received part(s) & when?" at bounding box center [324, 305] width 177 height 30
type textarea "9"
type textarea "x"
type textarea "9/"
type textarea "x"
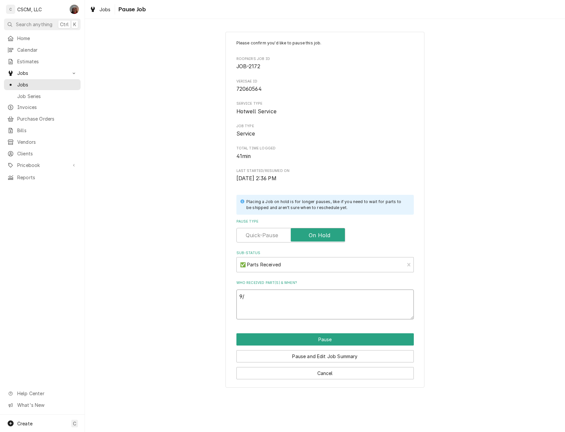
type textarea "9/1"
type textarea "x"
type textarea "9/18"
type textarea "x"
type textarea "9/18"
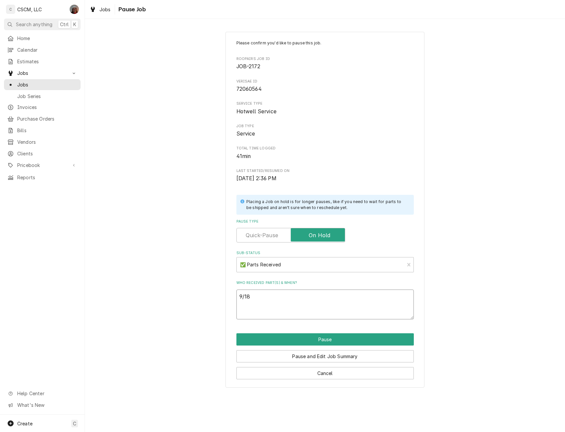
type textarea "x"
type textarea "9/18"
type textarea "x"
type textarea "9/1"
type textarea "x"
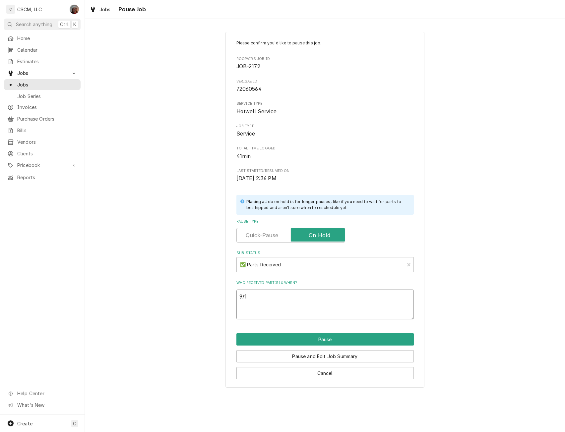
type textarea "9/17"
type textarea "x"
type textarea "9/17"
paste textarea "Hatco HWB.00400 Hot Food Well with Drain & Thermostat, 240 Volt, 1650 Watt, HWB…"
type textarea "x"
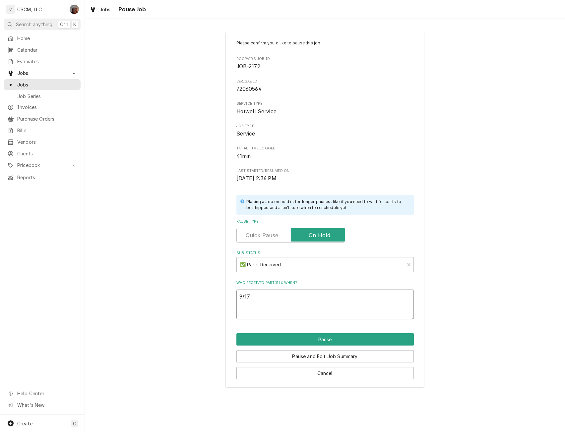
type textarea "9/17 Hatco HWB.00400 Hot Food Well with Drain & Thermostat, 240 Volt, 1650 Watt…"
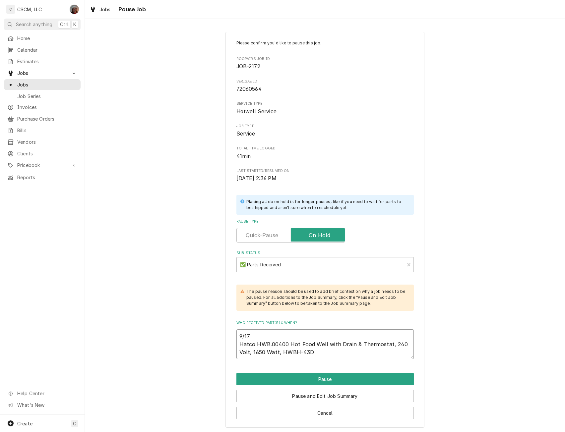
type textarea "x"
type textarea "9/17 Hatco HWB.00400 Hot Food Well with Drain & Thermostat, 240 Volt, 1650 Watt…"
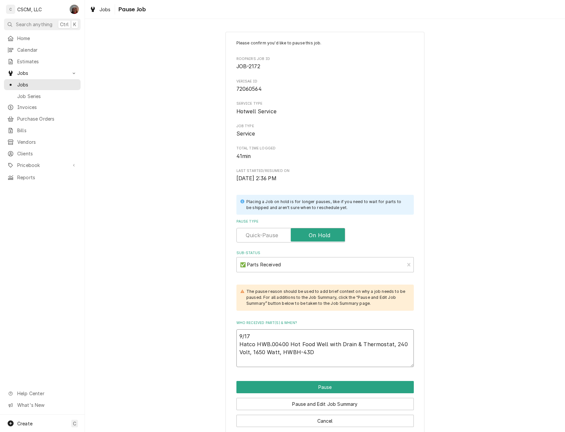
type textarea "x"
type textarea "9/17 Hatco HWB.00400 Hot Food Well with Drain & Thermostat, 240 Volt, 1650 Watt…"
type textarea "x"
type textarea "9/17 Hatco HWB.00400 Hot Food Well with Drain & Thermostat, 240 Volt, 1650 Watt…"
type textarea "x"
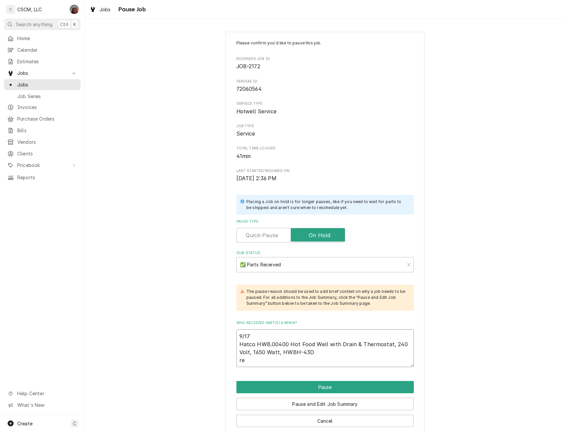
type textarea "9/17 Hatco HWB.00400 Hot Food Well with Drain & Thermostat, 240 Volt, 1650 Watt…"
type textarea "x"
type textarea "9/17 Hatco HWB.00400 Hot Food Well with Drain & Thermostat, 240 Volt, 1650 Watt…"
type textarea "x"
type textarea "9/17 Hatco HWB.00400 Hot Food Well with Drain & Thermostat, 240 Volt, 1650 Watt…"
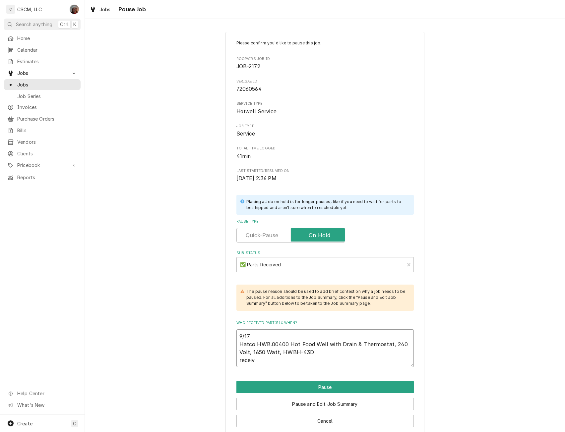
type textarea "x"
type textarea "9/17 Hatco HWB.00400 Hot Food Well with Drain & Thermostat, 240 Volt, 1650 Watt…"
type textarea "x"
type textarea "9/17 Hatco HWB.00400 Hot Food Well with Drain & Thermostat, 240 Volt, 1650 Watt…"
click at [322, 386] on button "Pause" at bounding box center [324, 387] width 177 height 12
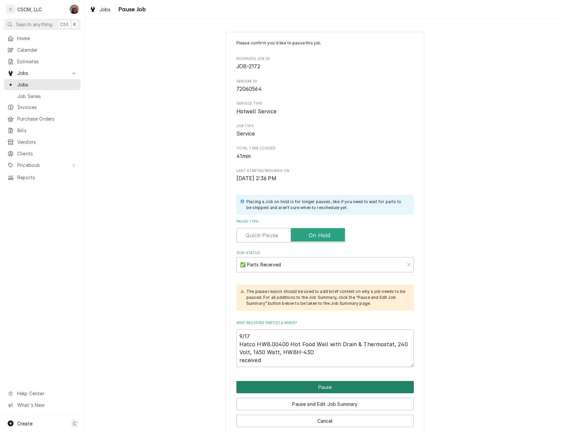
type textarea "x"
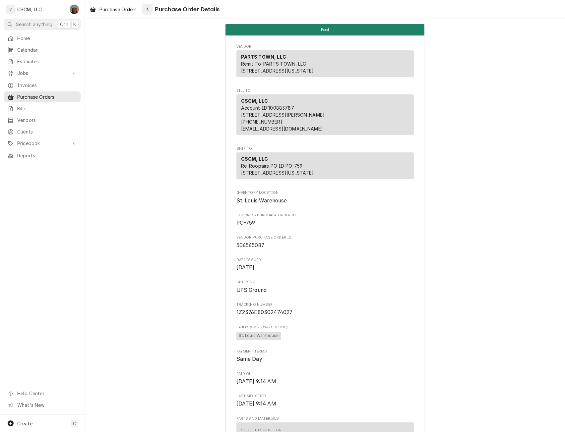
click at [150, 9] on div "Navigate back" at bounding box center [147, 9] width 7 height 7
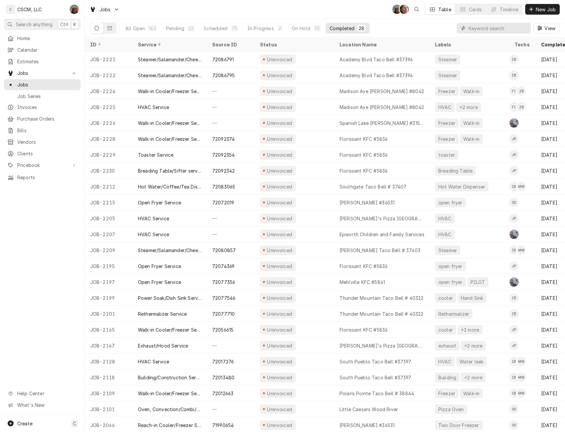
click at [475, 30] on input "Dynamic Content Wrapper" at bounding box center [497, 28] width 59 height 11
paste input "72092354"
type input "72092354"
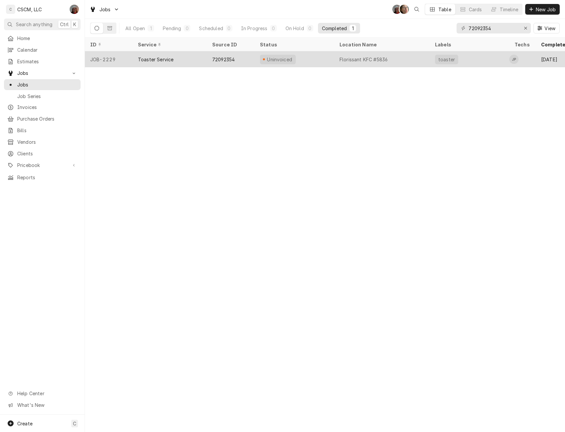
click at [105, 62] on div "JOB-2229" at bounding box center [109, 59] width 48 height 16
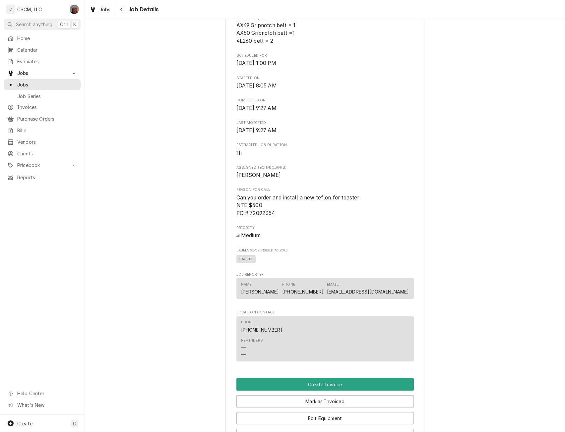
scroll to position [280, 0]
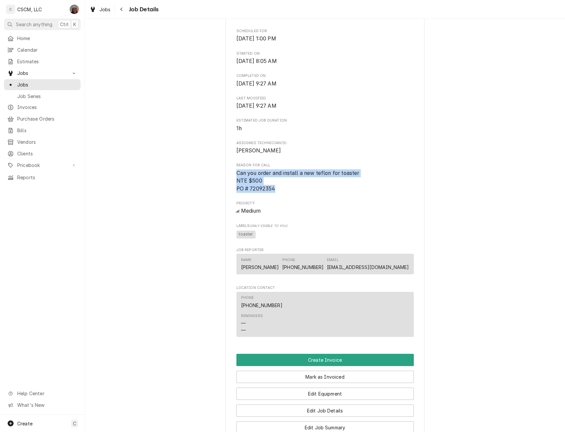
drag, startPoint x: 233, startPoint y: 180, endPoint x: 277, endPoint y: 195, distance: 47.2
click at [277, 195] on div "KBP Foods Florissant KFC #5836 / [STREET_ADDRESS][US_STATE] Open in Maps Roopai…" at bounding box center [324, 136] width 199 height 748
copy span "Can you order and install a new teflon for toaster NTE $500 PO # 72092354"
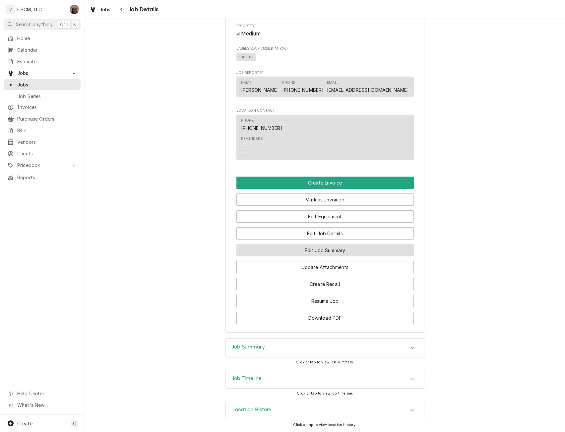
click at [316, 250] on button "Edit Job Summary" at bounding box center [324, 250] width 177 height 12
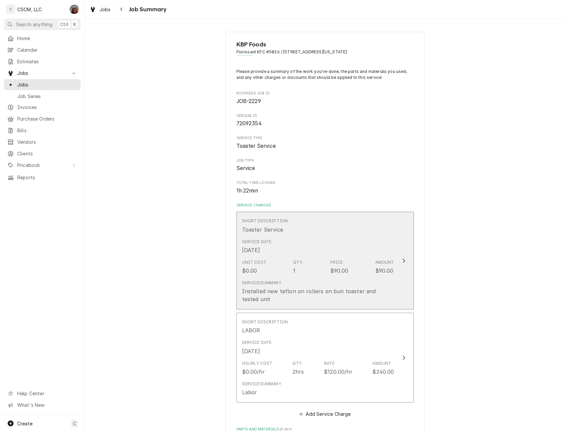
click at [405, 257] on div "Update Line Item" at bounding box center [403, 261] width 9 height 8
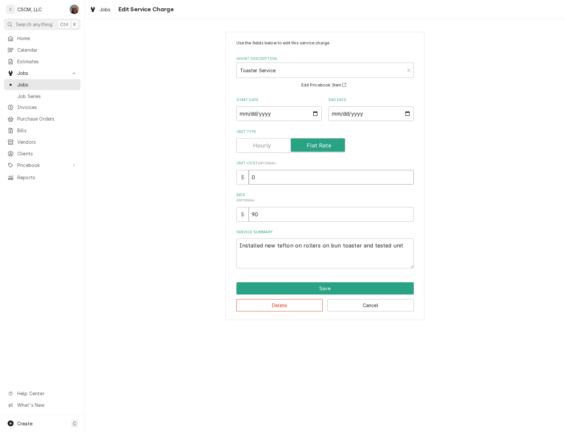
click at [251, 177] on input "0" at bounding box center [331, 177] width 165 height 15
type textarea "x"
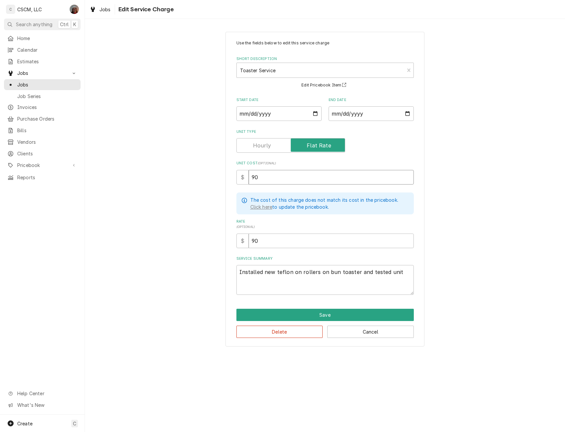
type input "90"
click at [237, 270] on textarea "Installed new teflon on rollers on bun toaster and tested unit" at bounding box center [324, 280] width 177 height 30
type textarea "x"
type textarea "Installed new teflon on rollers on bun toaster and tested unit"
type textarea "x"
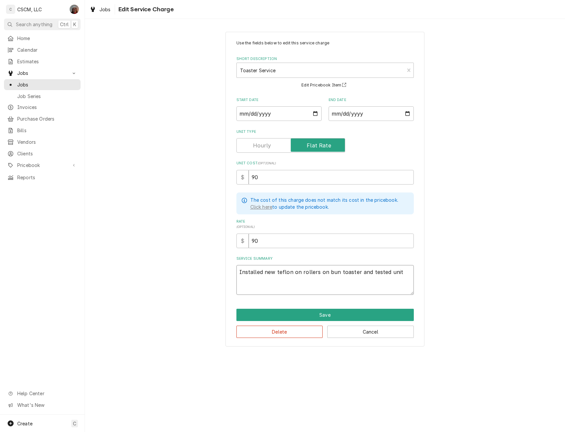
type textarea "Installed new teflon on rollers on bun toaster and tested unit"
paste textarea "Can you order and install a new teflon for toaster NTE $500 PO # 72092354"
type textarea "x"
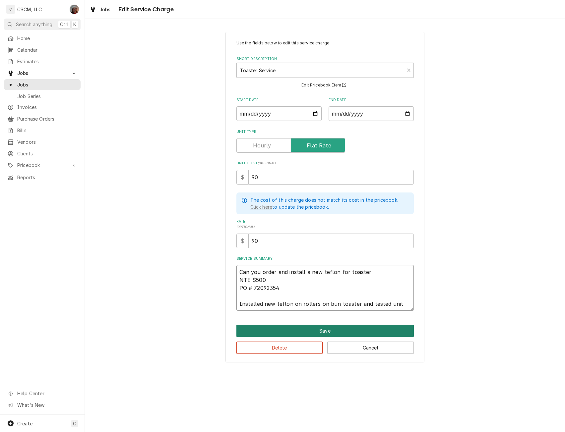
type textarea "Can you order and install a new teflon for toaster NTE $500 PO # 72092354 Insta…"
click at [320, 333] on button "Save" at bounding box center [324, 331] width 177 height 12
type textarea "x"
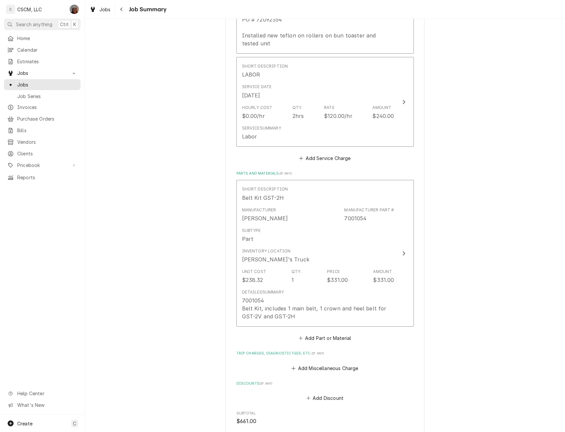
scroll to position [316, 0]
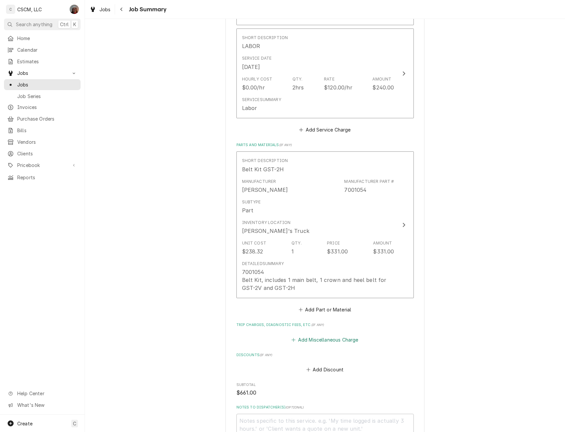
click at [326, 339] on button "Add Miscellaneous Charge" at bounding box center [324, 339] width 69 height 9
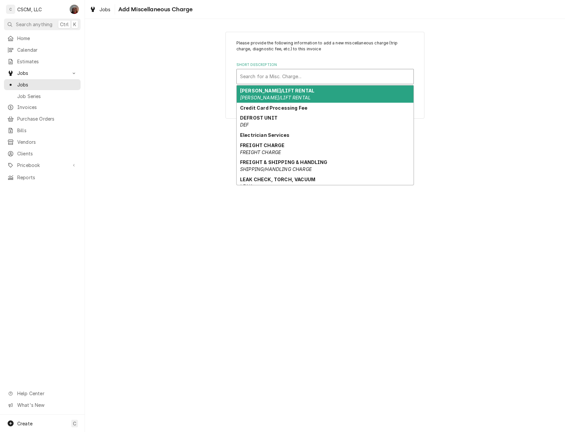
click at [276, 75] on div "Short Description" at bounding box center [325, 77] width 170 height 12
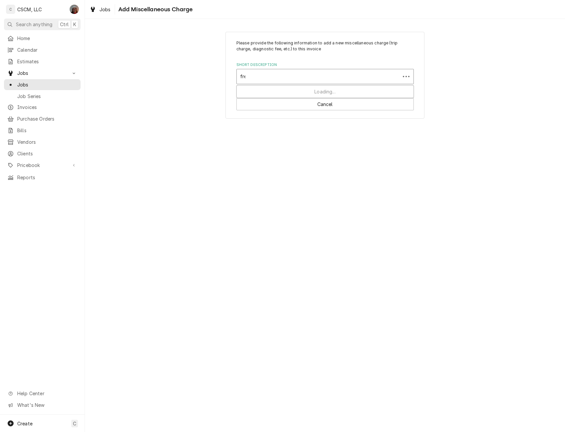
type input "frei"
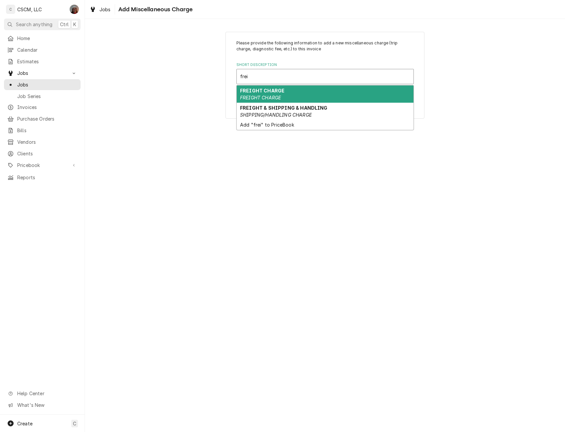
click at [269, 88] on strong "FREIGHT CHARGE" at bounding box center [262, 91] width 44 height 6
type textarea "x"
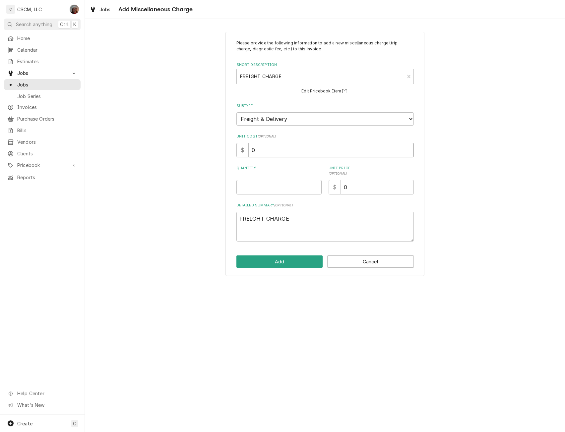
drag, startPoint x: 260, startPoint y: 153, endPoint x: 233, endPoint y: 152, distance: 26.9
click at [233, 152] on div "Please provide the following information to add a new miscellaneous charge (tri…" at bounding box center [324, 154] width 199 height 245
type input "2"
type textarea "x"
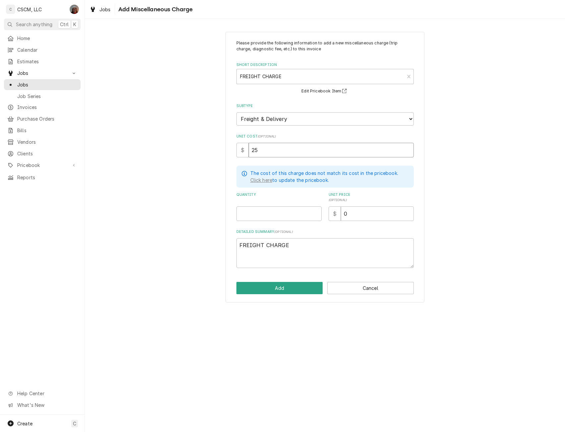
type input "25"
type textarea "x"
type input "1"
type textarea "x"
type input "2"
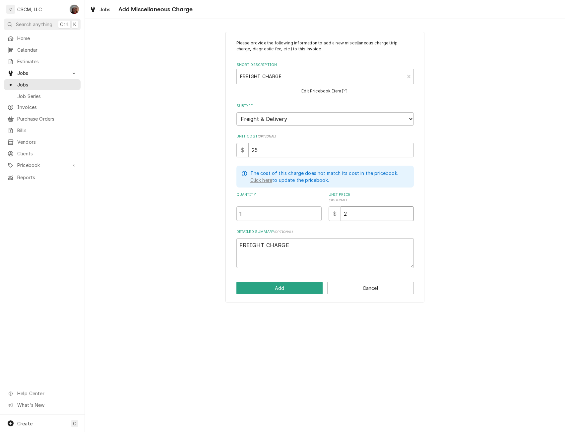
type textarea "x"
type input "25"
click at [271, 290] on button "Add" at bounding box center [279, 288] width 87 height 12
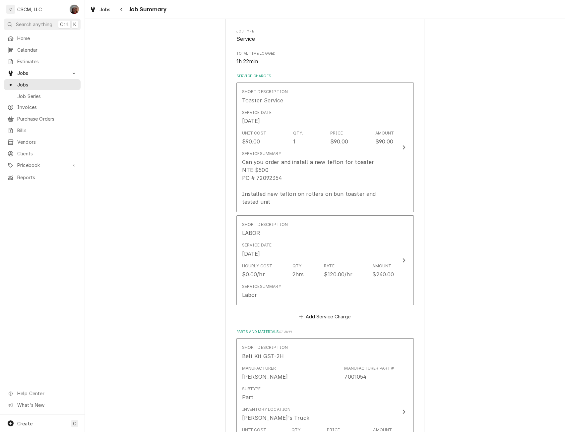
scroll to position [127, 0]
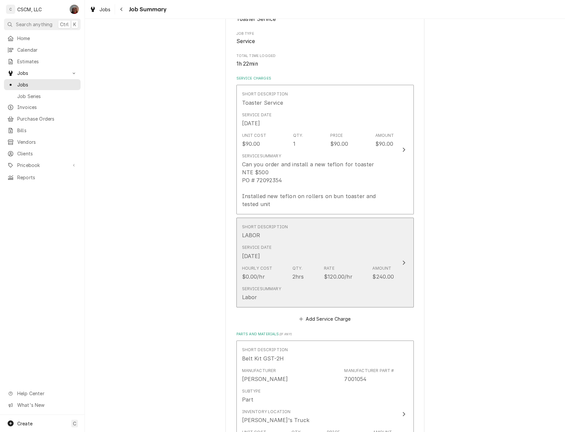
click at [394, 259] on button "Short Description LABOR Service Date Sep 16, 2025 Hourly Cost $0.00/hr Qty. 2hr…" at bounding box center [324, 263] width 177 height 90
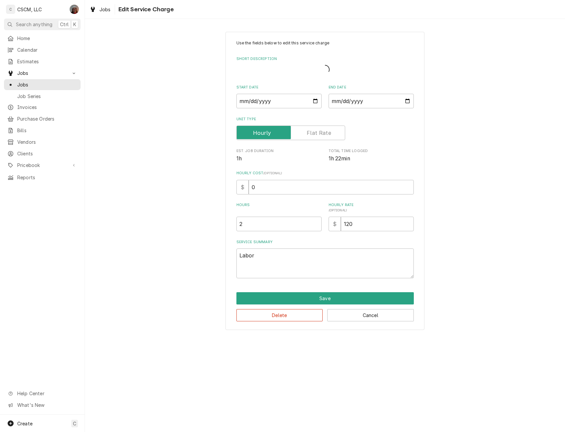
type textarea "x"
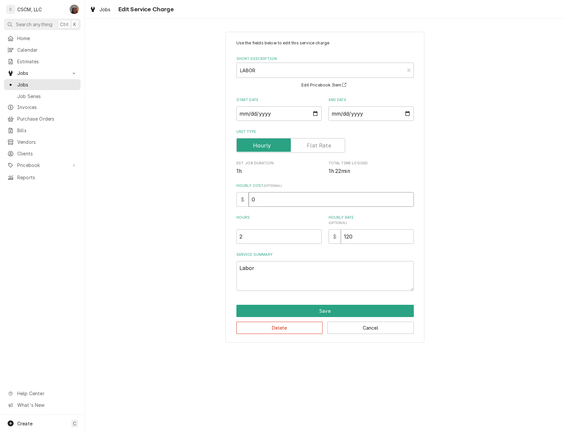
drag, startPoint x: 251, startPoint y: 201, endPoint x: 305, endPoint y: 201, distance: 53.7
click at [305, 201] on input "0" at bounding box center [331, 199] width 165 height 15
type input "26"
type textarea "x"
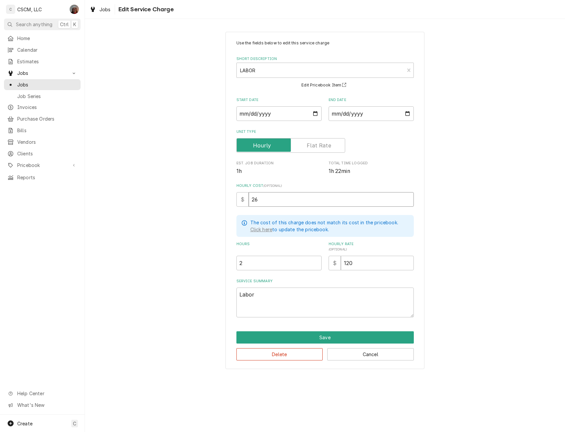
type input "26"
drag, startPoint x: 244, startPoint y: 260, endPoint x: 224, endPoint y: 259, distance: 19.9
click at [224, 259] on div "Use the fields below to edit this service charge Short Description LABOR LAB Ed…" at bounding box center [325, 200] width 480 height 349
type textarea "x"
type input "1"
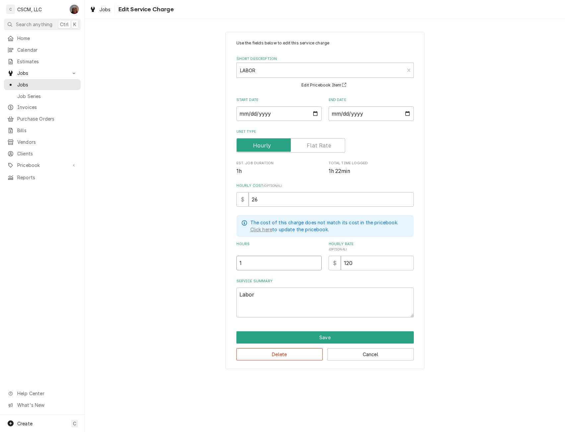
type textarea "x"
type input "1.2"
type textarea "x"
type input "1.25"
click at [328, 337] on button "Save" at bounding box center [324, 338] width 177 height 12
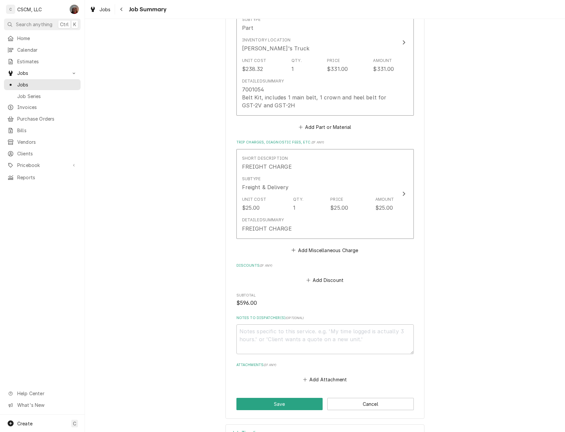
scroll to position [523, 0]
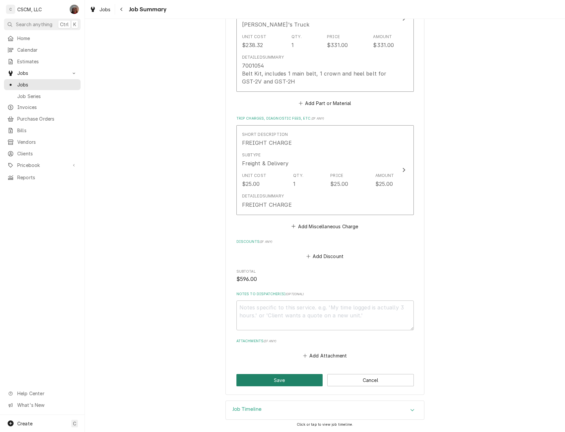
click at [278, 380] on button "Save" at bounding box center [279, 380] width 87 height 12
type textarea "x"
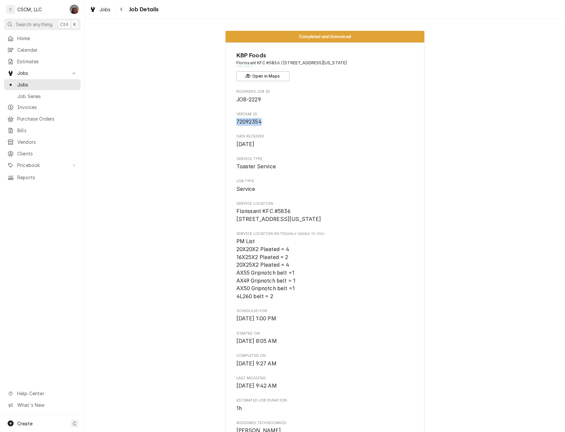
drag, startPoint x: 259, startPoint y: 118, endPoint x: 232, endPoint y: 121, distance: 27.1
click at [232, 121] on div "KBP Foods Florissant KFC #5836 / [STREET_ADDRESS][US_STATE] Open in Maps Roopai…" at bounding box center [324, 416] width 199 height 748
copy span "72092354"
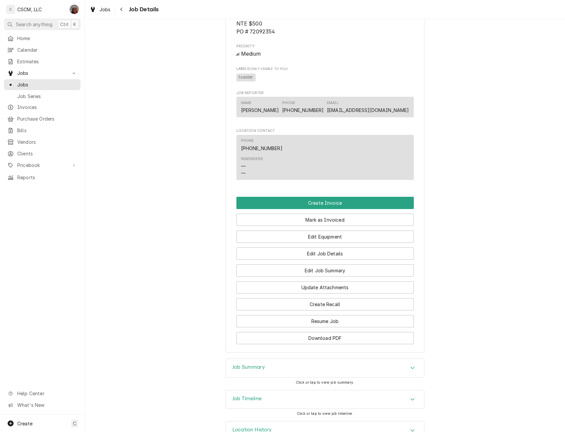
scroll to position [465, 0]
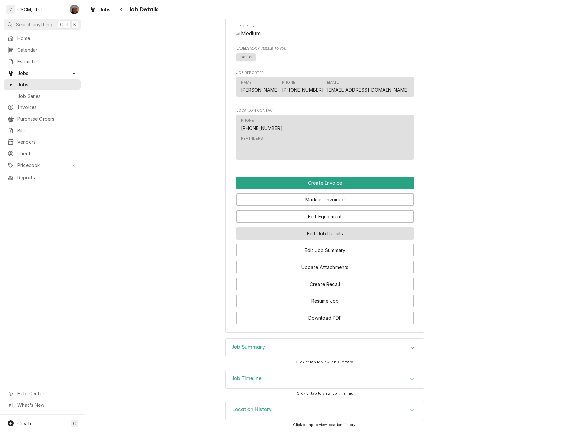
click at [324, 235] on button "Edit Job Details" at bounding box center [324, 233] width 177 height 12
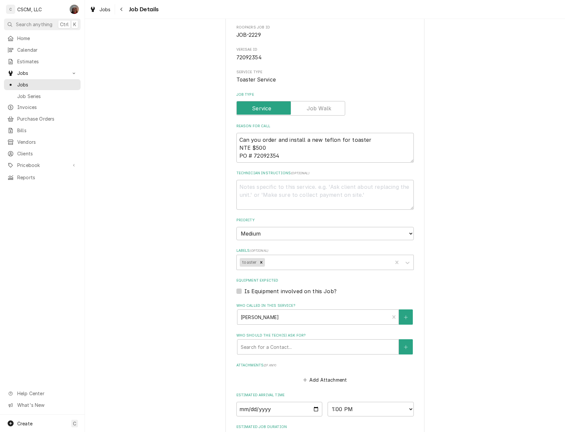
scroll to position [14, 0]
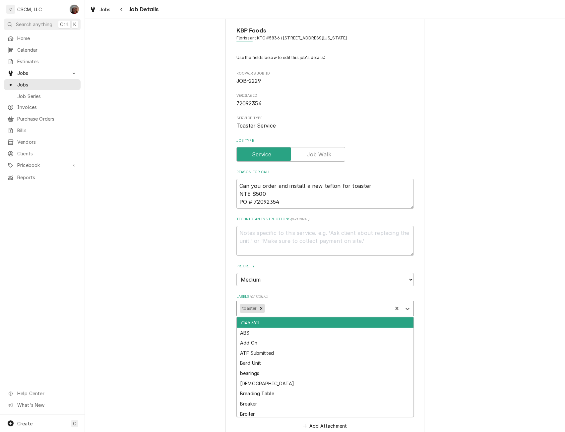
click at [282, 308] on div "Labels" at bounding box center [327, 309] width 123 height 12
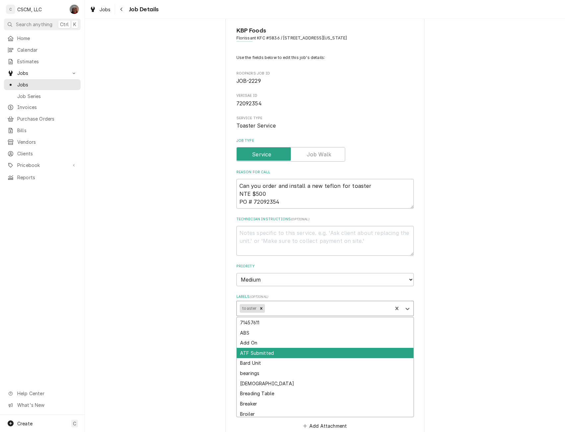
click at [261, 353] on div "ATF Submitted" at bounding box center [325, 353] width 177 height 10
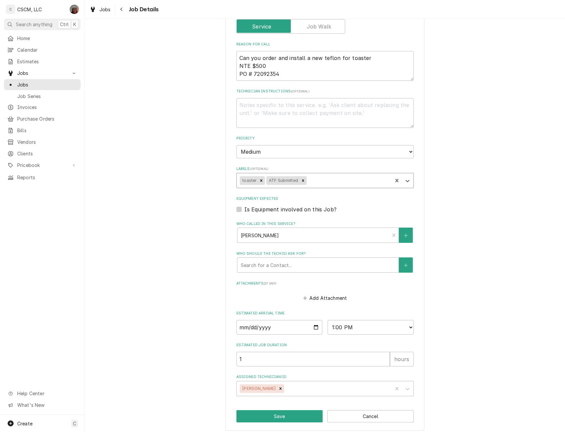
scroll to position [147, 0]
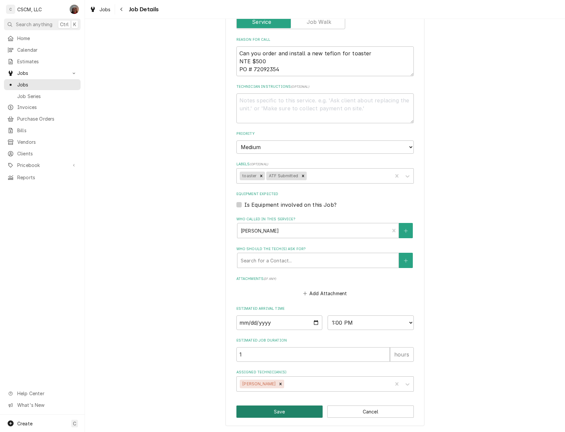
click at [288, 415] on button "Save" at bounding box center [279, 412] width 87 height 12
type textarea "x"
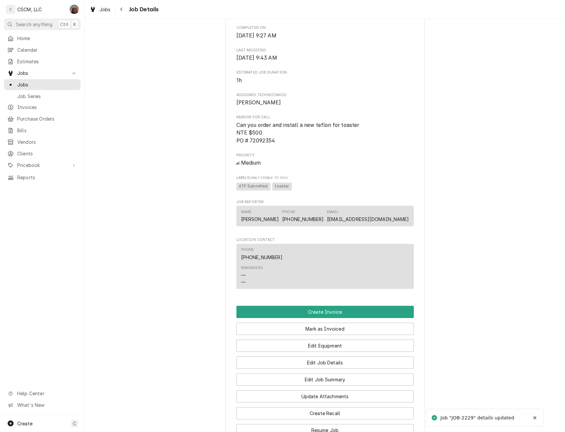
scroll to position [403, 0]
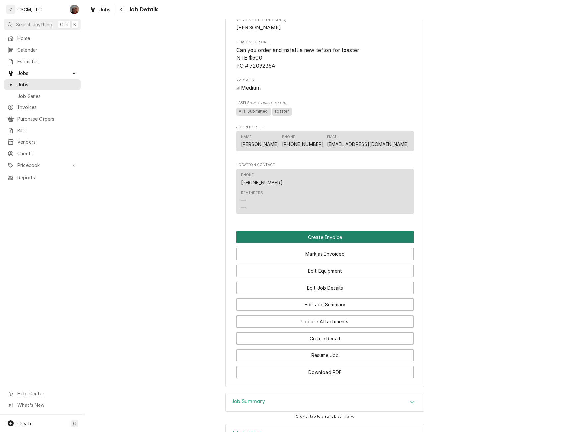
click at [359, 241] on button "Create Invoice" at bounding box center [324, 237] width 177 height 12
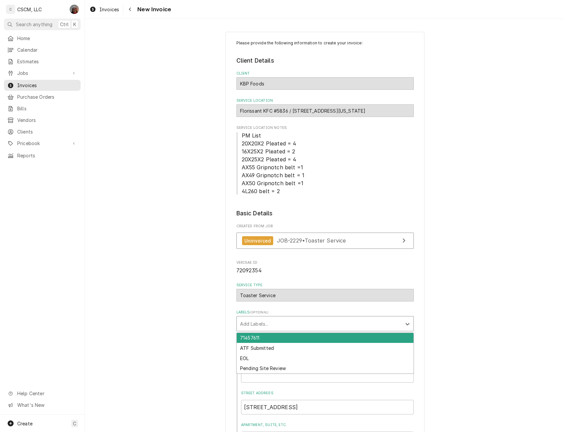
click at [268, 324] on div "Labels" at bounding box center [319, 324] width 158 height 12
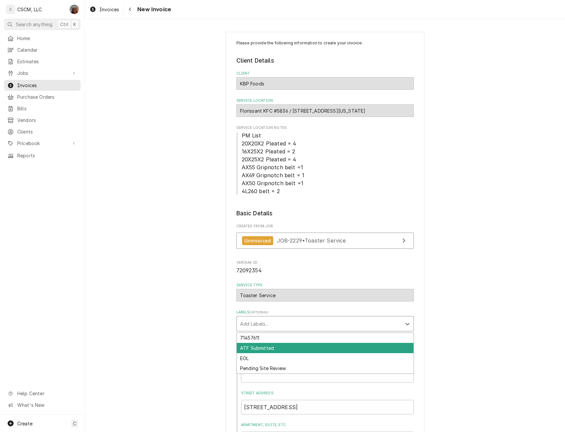
click at [254, 347] on div "ATF Submitted" at bounding box center [325, 348] width 177 height 10
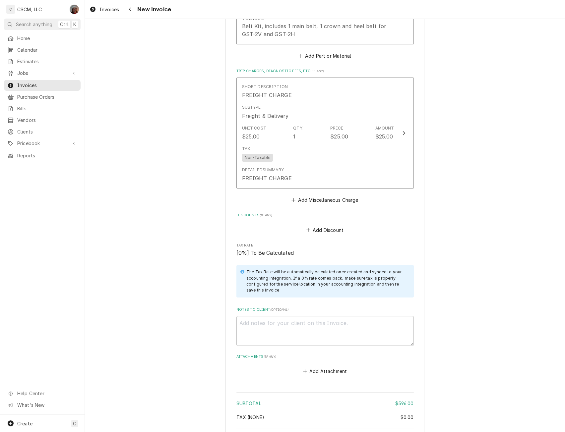
scroll to position [1173, 0]
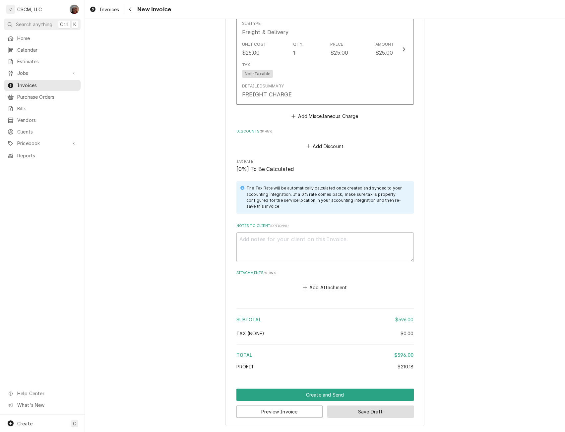
click at [373, 415] on button "Save Draft" at bounding box center [370, 412] width 87 height 12
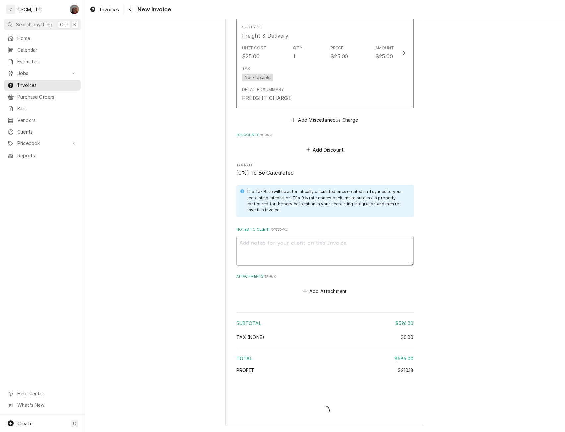
type textarea "x"
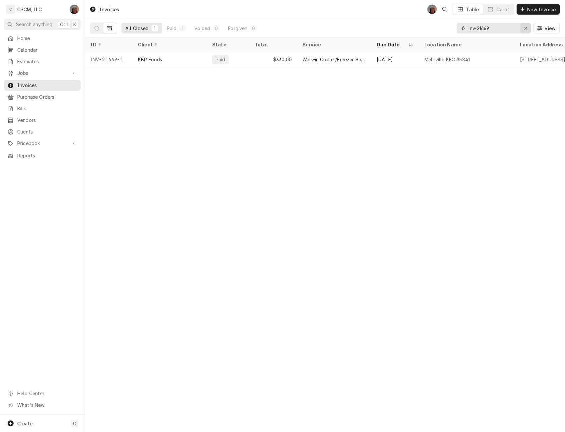
click at [525, 27] on icon "Erase input" at bounding box center [526, 28] width 4 height 5
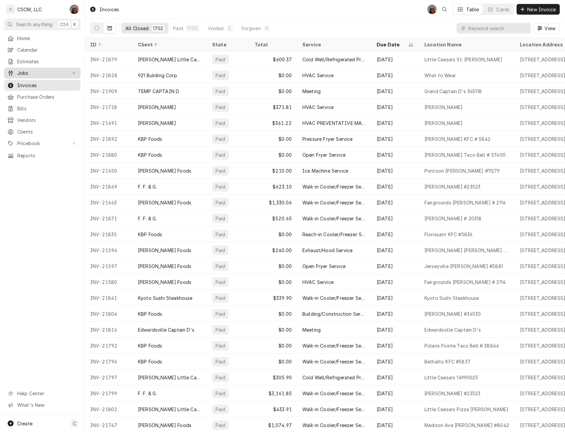
click at [24, 72] on span "Jobs" at bounding box center [42, 73] width 50 height 7
click at [20, 86] on link "Jobs" at bounding box center [42, 84] width 77 height 11
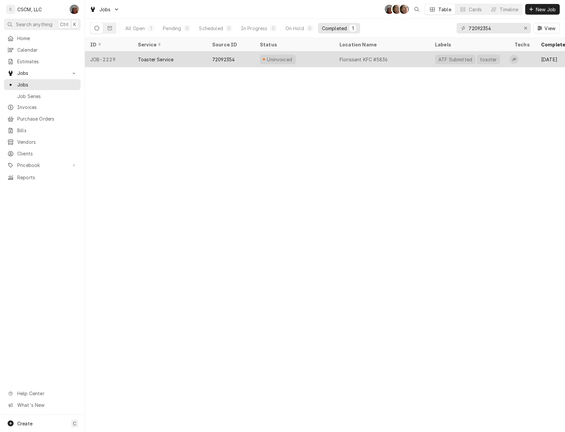
click at [259, 62] on div "Uninvoiced" at bounding box center [295, 59] width 80 height 16
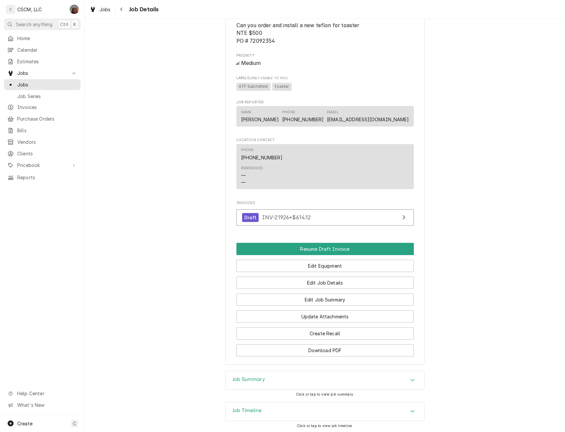
scroll to position [468, 0]
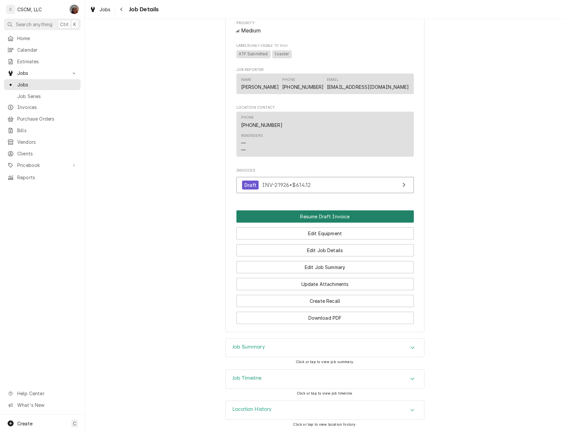
click at [321, 217] on button "Resume Draft Invoice" at bounding box center [324, 217] width 177 height 12
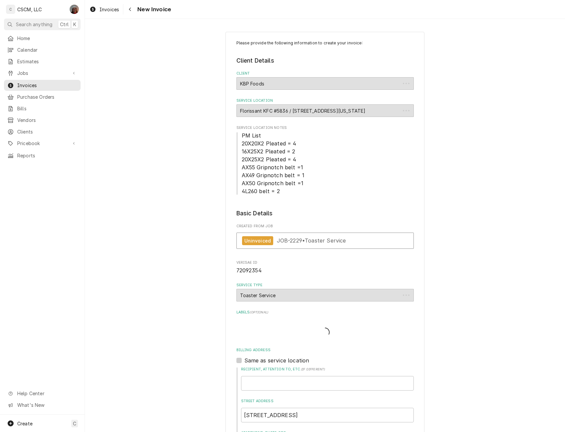
type textarea "x"
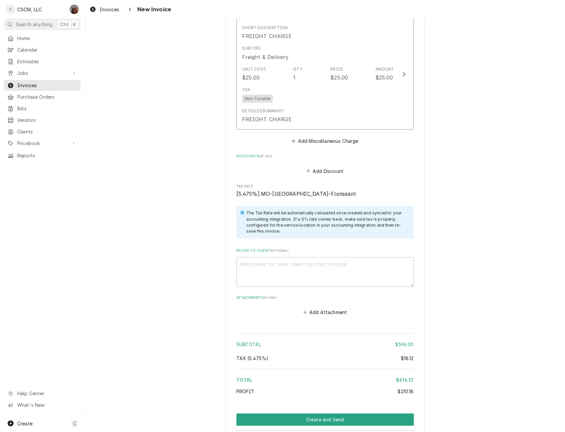
scroll to position [1152, 0]
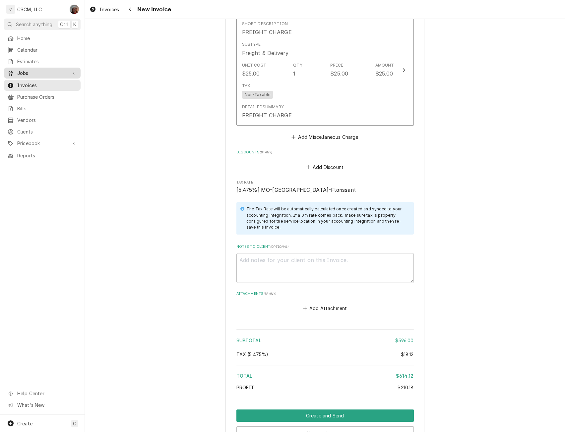
click at [34, 72] on span "Jobs" at bounding box center [42, 73] width 50 height 7
click at [31, 81] on span "Jobs" at bounding box center [47, 84] width 60 height 7
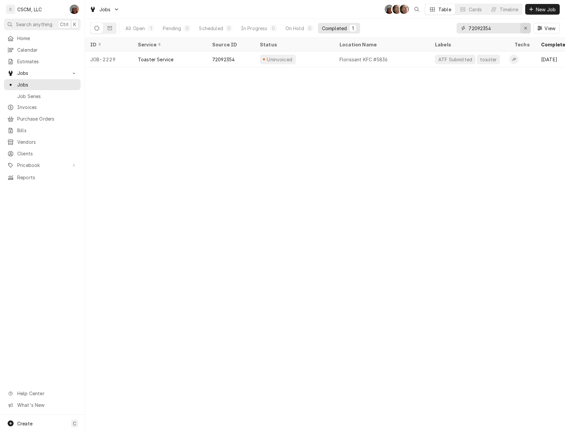
click at [526, 28] on icon "Erase input" at bounding box center [526, 28] width 4 height 5
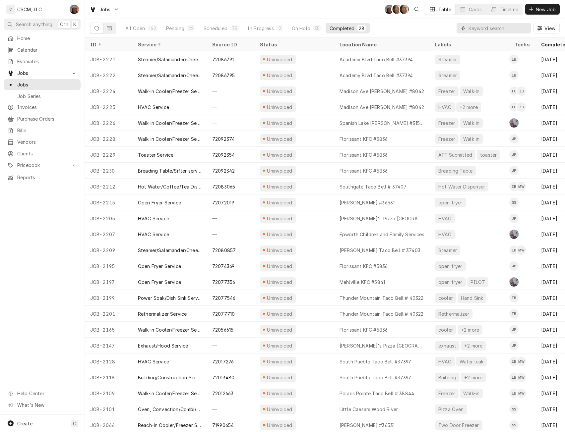
click at [476, 30] on input "Dynamic Content Wrapper" at bounding box center [497, 28] width 59 height 11
paste input "72092342"
type input "72092342"
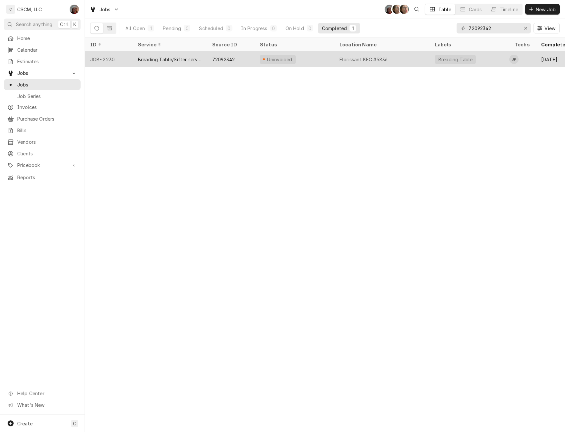
click at [146, 56] on div "Breading Table/Sifter service Call" at bounding box center [170, 59] width 64 height 7
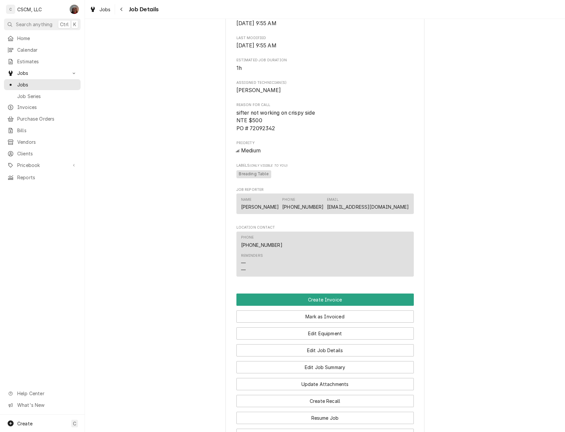
scroll to position [345, 0]
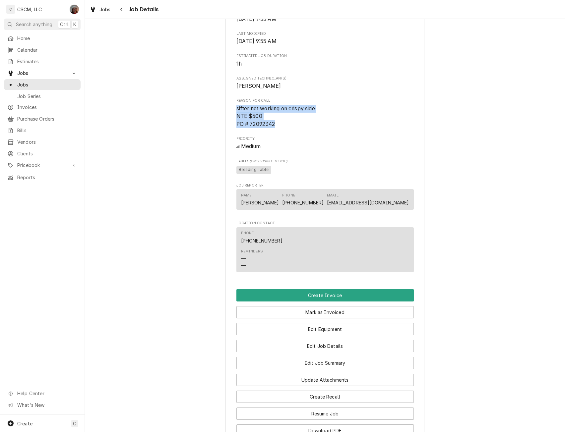
drag, startPoint x: 232, startPoint y: 116, endPoint x: 281, endPoint y: 133, distance: 51.2
click at [281, 133] on div "KBP Foods Florissant KFC #5836 / [STREET_ADDRESS][US_STATE] Open in Maps Roopai…" at bounding box center [324, 72] width 199 height 748
copy span "sifter not working on crispy side NTE $500 PO # 72092342"
click at [319, 369] on button "Edit Job Summary" at bounding box center [324, 363] width 177 height 12
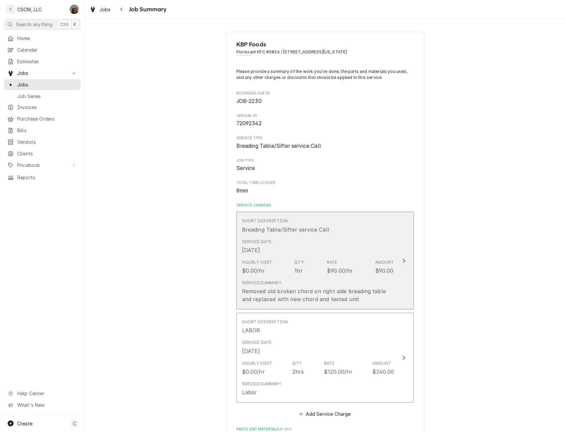
click at [409, 254] on button "Short Description Breading Table/Sifter service Call Service Date Sep 16, 2025 …" at bounding box center [324, 261] width 177 height 98
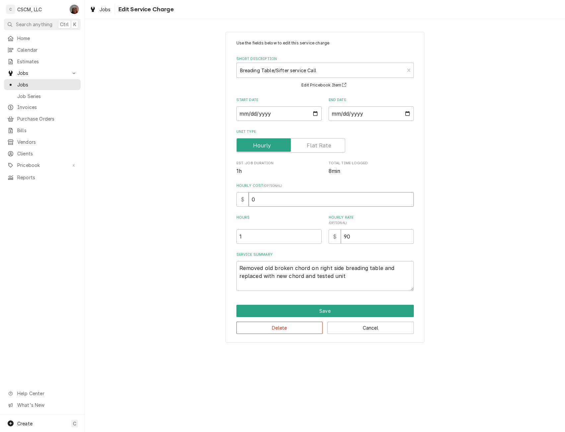
click at [249, 198] on input "0" at bounding box center [331, 199] width 165 height 15
type textarea "x"
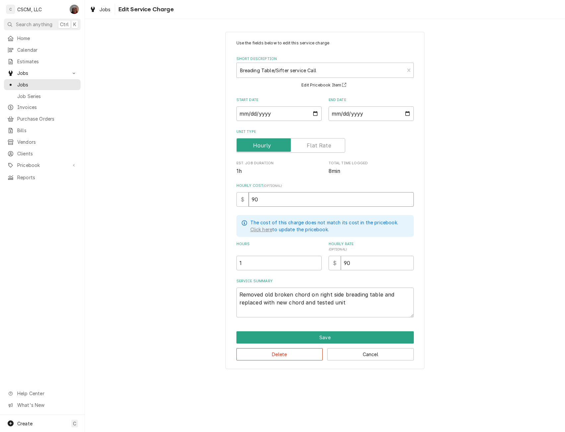
type input "90"
click at [243, 298] on textarea "Removed old broken chord on right side breading table and replaced with new cho…" at bounding box center [324, 303] width 177 height 30
click at [239, 293] on textarea "Removed old broken chord on right side breading table and replaced with new cho…" at bounding box center [324, 303] width 177 height 30
type textarea "Removed old broken chord on right side breading table and replaced with new cho…"
paste textarea "sifter not working on crispy side NTE $500 PO # 72092342"
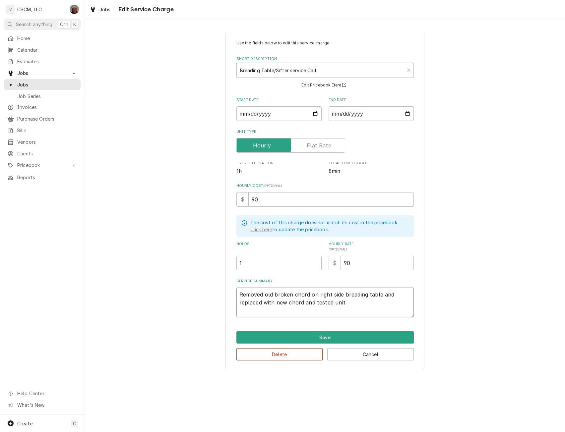
type textarea "x"
type textarea "sifter not working on crispy side NTE $500 PO # 72092342 Removed old broken cho…"
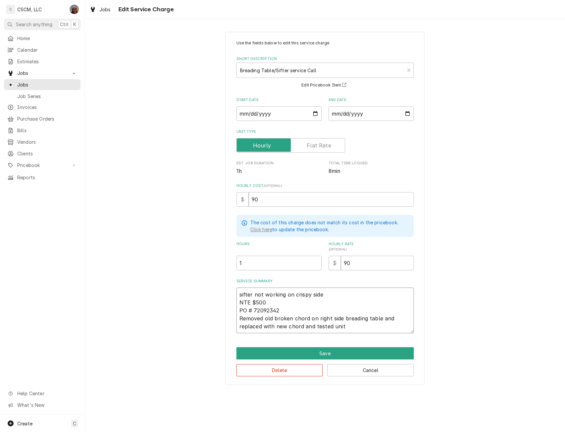
type textarea "x"
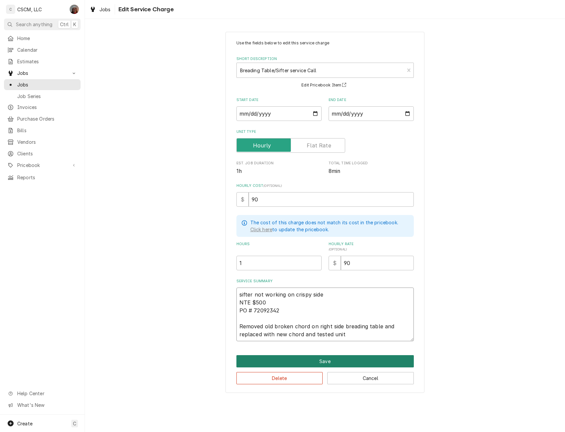
type textarea "sifter not working on crispy side NTE $500 PO # 72092342 Removed old broken cho…"
click at [317, 360] on button "Save" at bounding box center [324, 361] width 177 height 12
type textarea "x"
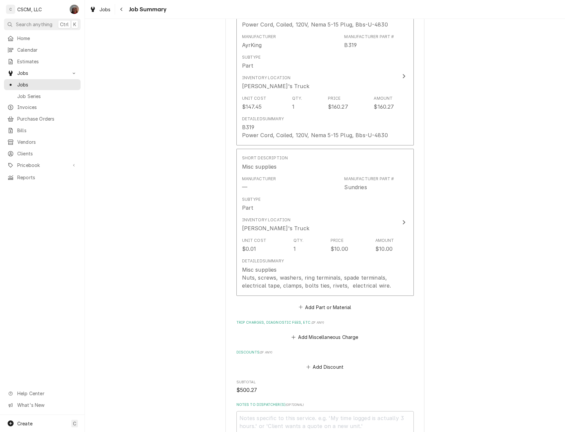
scroll to position [464, 0]
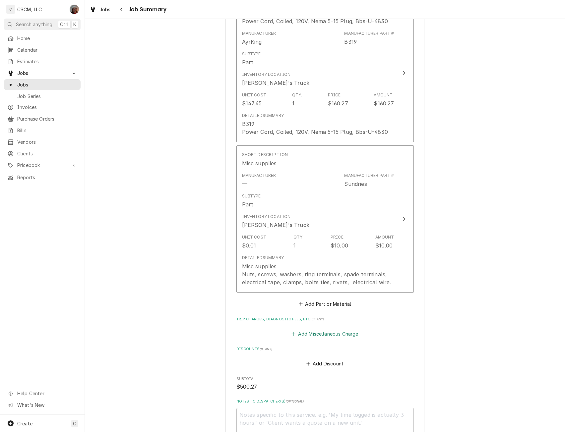
click at [322, 334] on button "Add Miscellaneous Charge" at bounding box center [324, 334] width 69 height 9
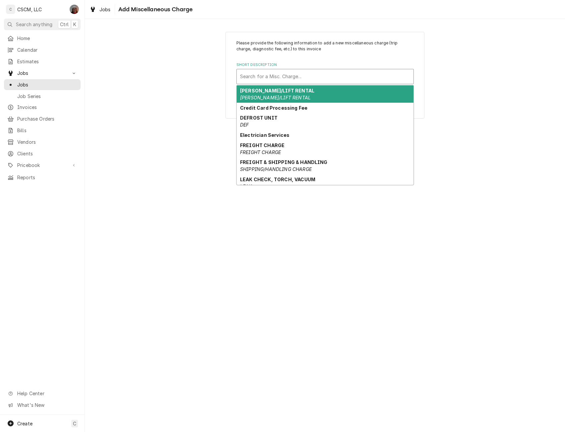
click at [271, 78] on div "Short Description" at bounding box center [325, 77] width 170 height 12
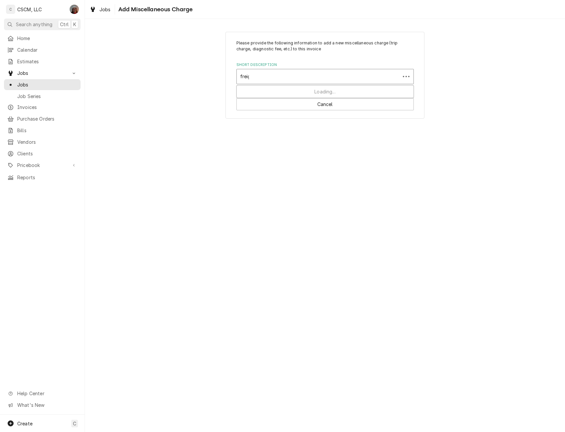
type input "freight"
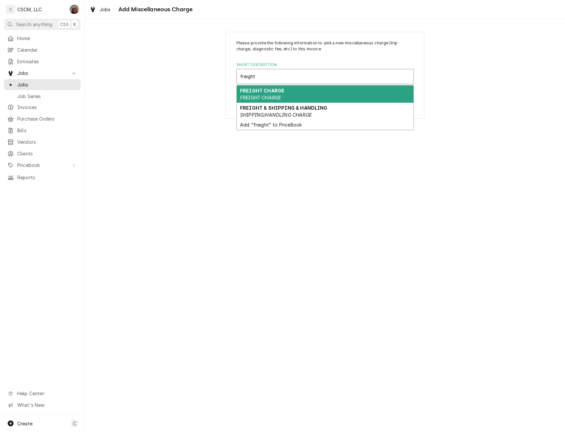
click at [280, 99] on em "FREIGHT CHARGE" at bounding box center [260, 98] width 41 height 6
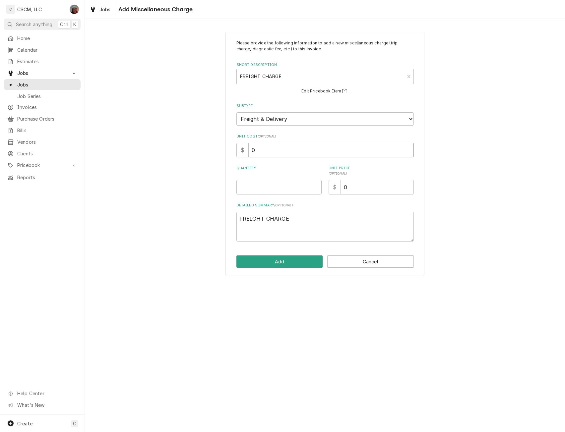
click at [256, 151] on input "0" at bounding box center [331, 150] width 165 height 15
type textarea "x"
type input "2"
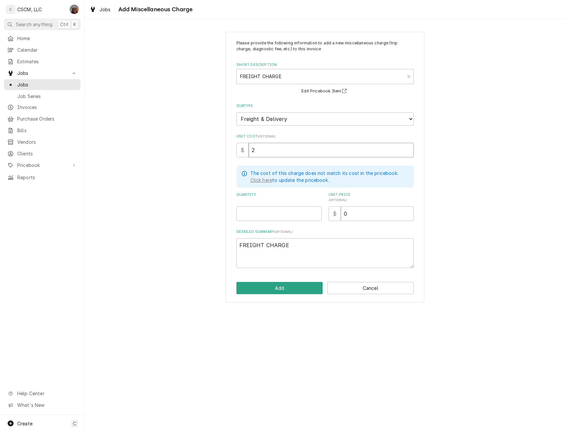
type textarea "x"
type input "25"
type input "0"
type textarea "x"
type input "0"
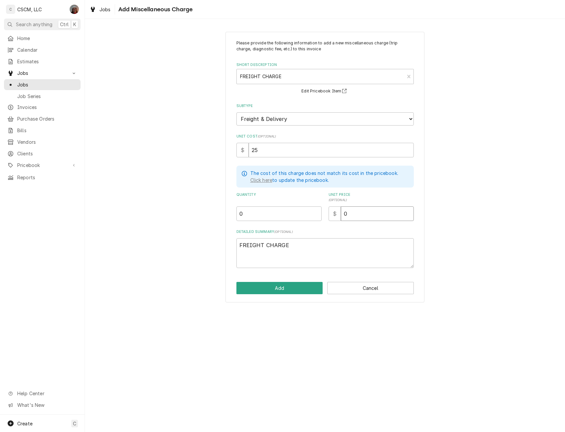
type textarea "x"
type input "02"
type textarea "x"
type input "0"
type textarea "x"
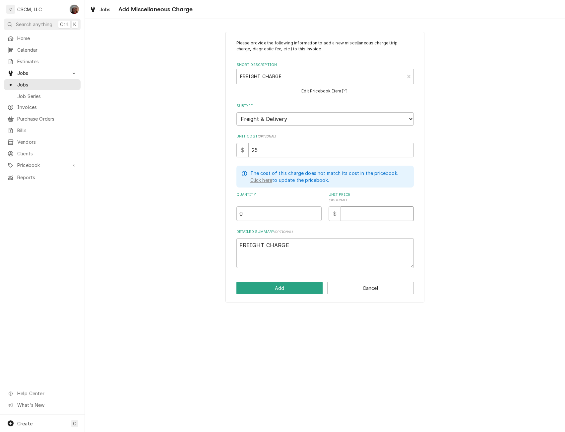
type textarea "x"
type input "2"
type textarea "x"
type input "25"
drag, startPoint x: 249, startPoint y: 211, endPoint x: 196, endPoint y: 210, distance: 52.7
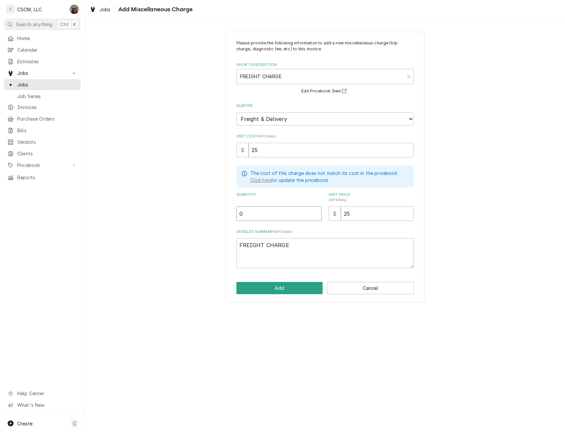
click at [196, 210] on div "Please provide the following information to add a new miscellaneous charge (tri…" at bounding box center [325, 167] width 480 height 283
type textarea "x"
type input "1"
click at [274, 287] on button "Add" at bounding box center [279, 288] width 87 height 12
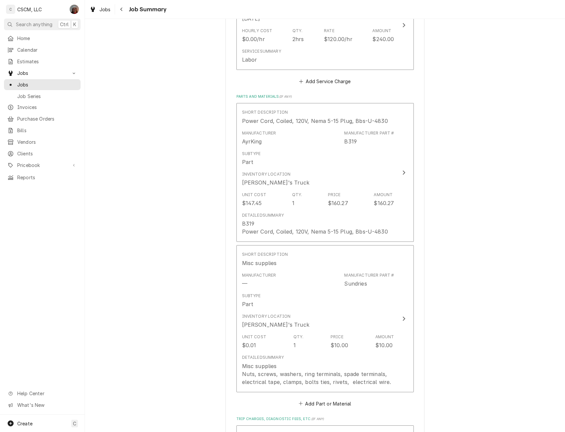
scroll to position [176, 0]
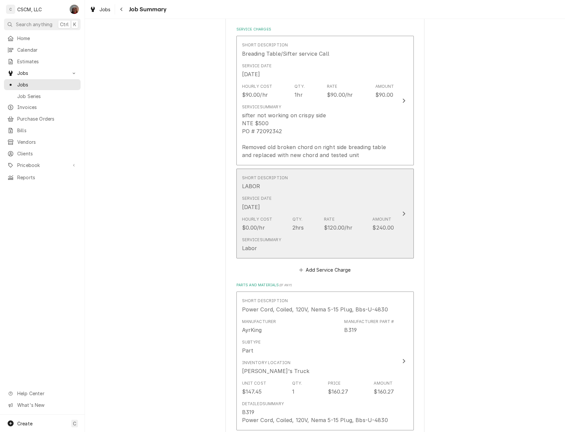
click at [385, 208] on div "Service Date Sep 16, 2025" at bounding box center [318, 203] width 152 height 21
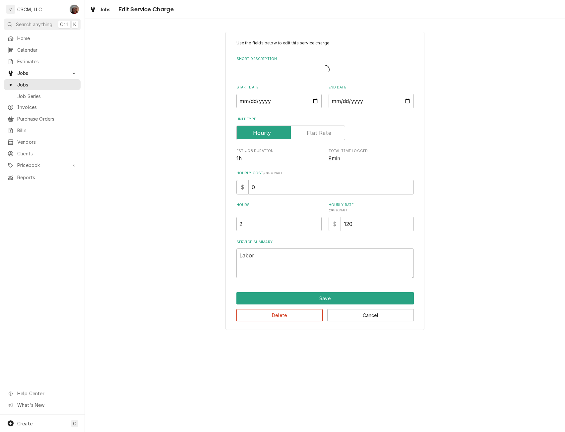
type textarea "x"
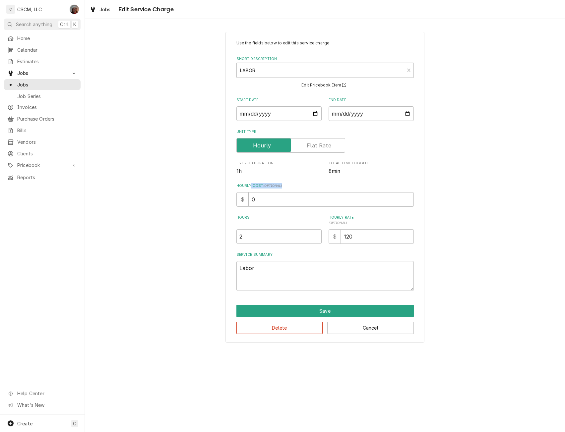
drag, startPoint x: 250, startPoint y: 187, endPoint x: 262, endPoint y: 195, distance: 15.0
click at [262, 195] on div "Hourly Cost ( optional ) $ 0" at bounding box center [324, 195] width 177 height 24
drag, startPoint x: 261, startPoint y: 199, endPoint x: 236, endPoint y: 200, distance: 24.6
click at [236, 200] on div "$ 0" at bounding box center [324, 199] width 177 height 15
type input "2"
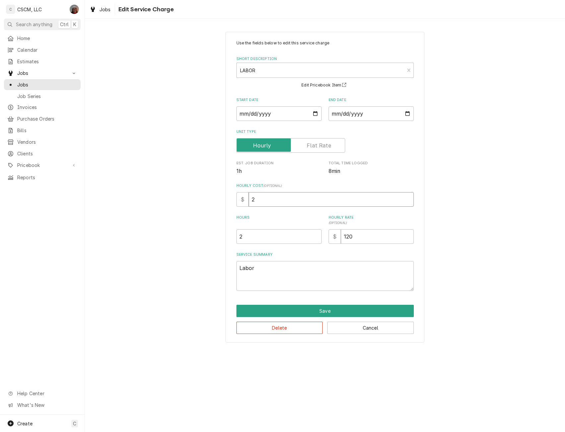
type textarea "x"
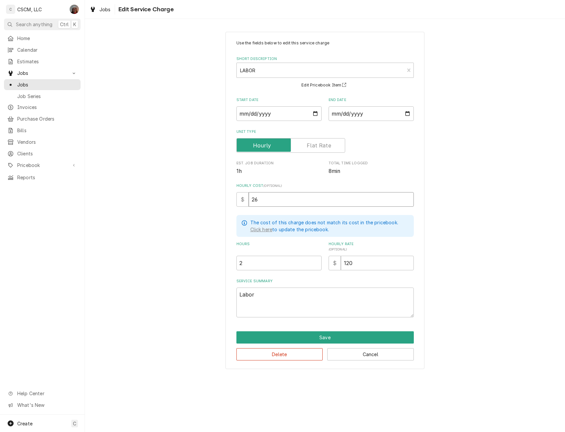
type input "26"
drag, startPoint x: 245, startPoint y: 265, endPoint x: 218, endPoint y: 266, distance: 26.6
click at [218, 266] on div "Use the fields below to edit this service charge Short Description LABOR LAB Ed…" at bounding box center [325, 200] width 480 height 349
type textarea "x"
type input "1"
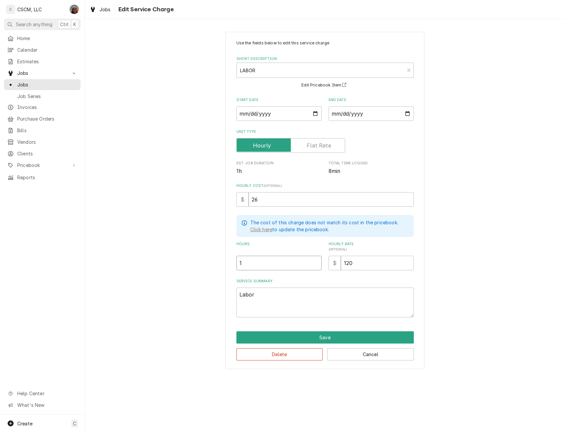
type textarea "x"
type input "1.5"
click at [322, 339] on button "Save" at bounding box center [324, 338] width 177 height 12
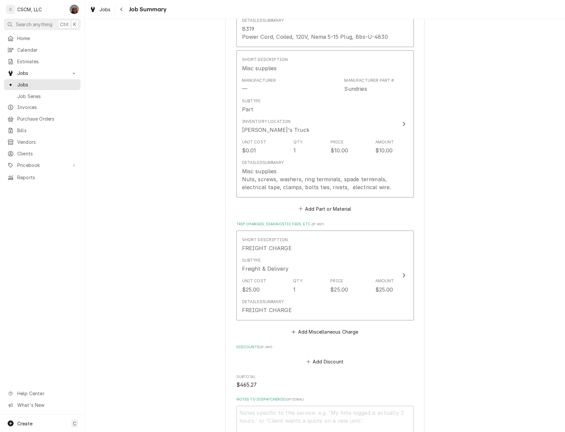
scroll to position [665, 0]
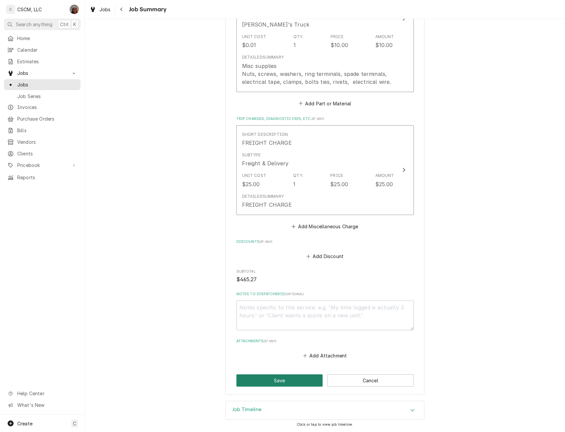
click at [292, 381] on button "Save" at bounding box center [279, 381] width 87 height 12
type textarea "x"
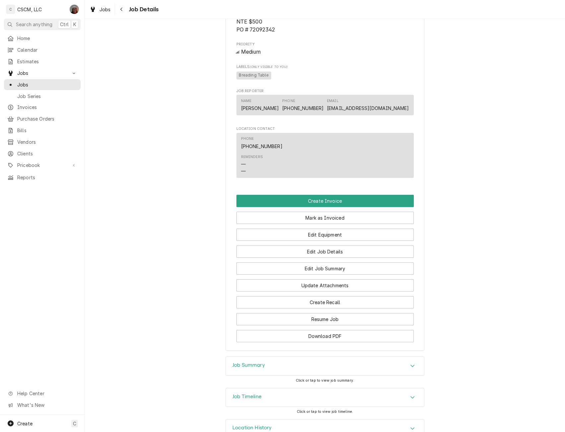
scroll to position [465, 0]
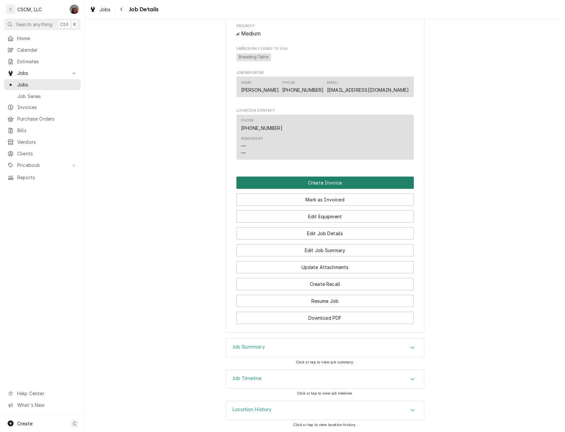
click at [332, 181] on button "Create Invoice" at bounding box center [324, 183] width 177 height 12
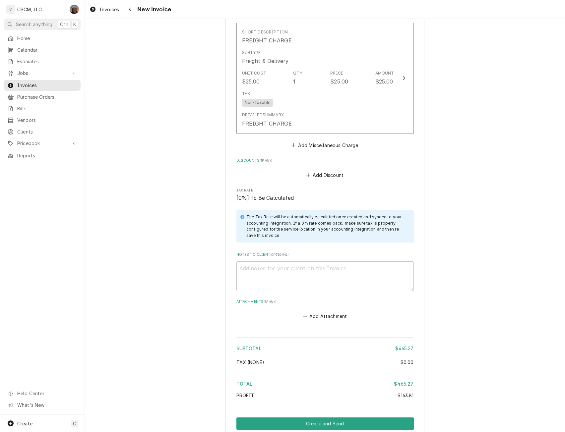
scroll to position [1336, 0]
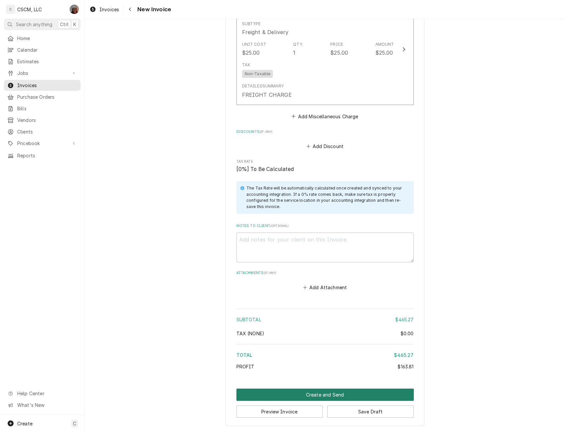
click at [318, 397] on button "Create and Send" at bounding box center [324, 395] width 177 height 12
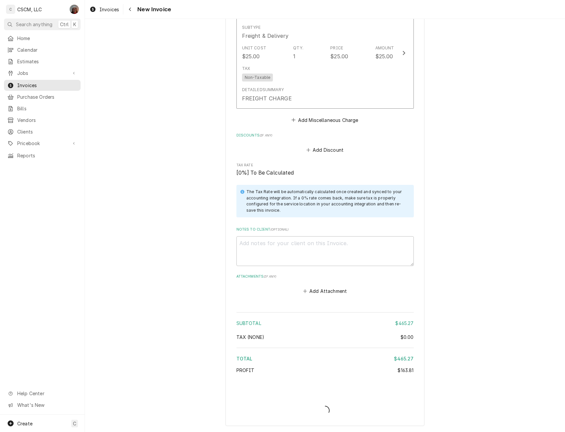
type textarea "x"
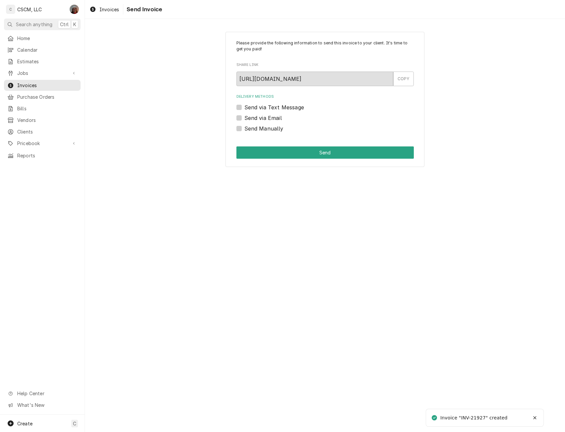
click at [244, 127] on label "Send Manually" at bounding box center [263, 129] width 39 height 8
click at [244, 127] on input "Send Manually" at bounding box center [332, 132] width 177 height 15
checkbox input "true"
click at [274, 144] on div "Please provide the following information to send this invoice to your client. I…" at bounding box center [324, 100] width 199 height 136
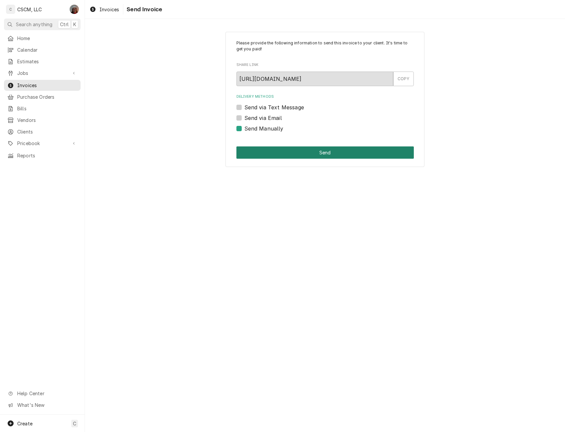
click at [274, 155] on button "Send" at bounding box center [324, 153] width 177 height 12
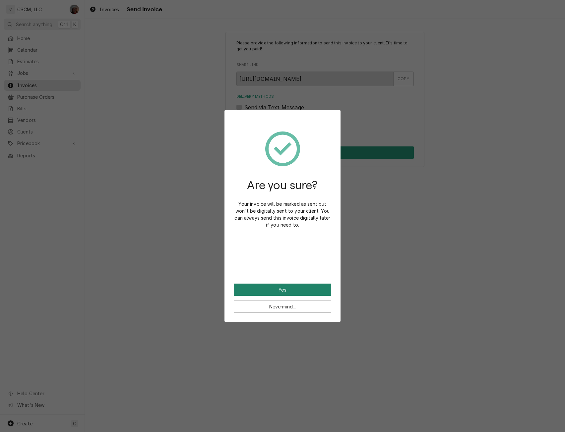
click at [261, 289] on button "Yes" at bounding box center [282, 290] width 97 height 12
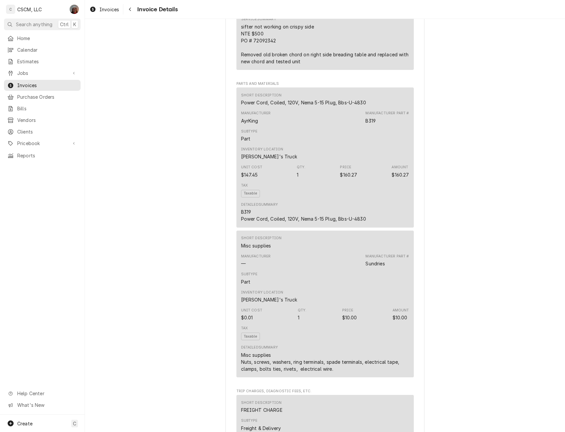
scroll to position [571, 0]
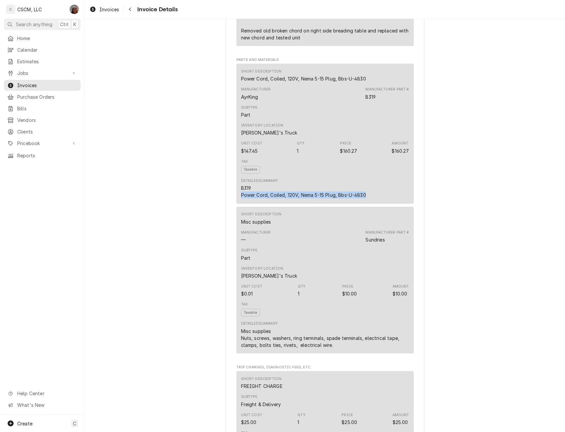
drag, startPoint x: 235, startPoint y: 219, endPoint x: 379, endPoint y: 217, distance: 143.6
click at [379, 204] on div "Short Description Power Cord, Coiled, 120V, Nema 5-15 Plug, Bbs-U-4830 Manufact…" at bounding box center [324, 134] width 177 height 140
copy div "Power Cord, Coiled, 120V, Nema 5-15 Plug, Bbs-U-4830"
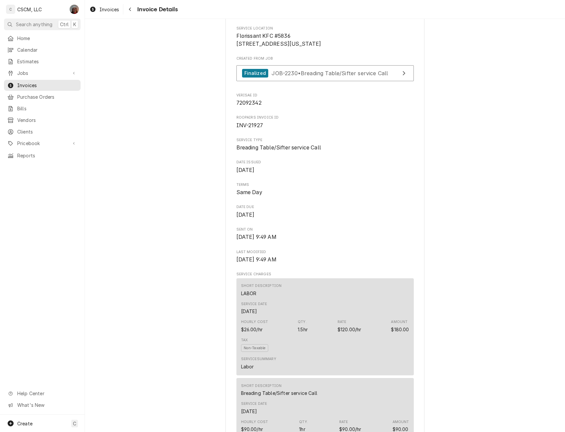
scroll to position [0, 0]
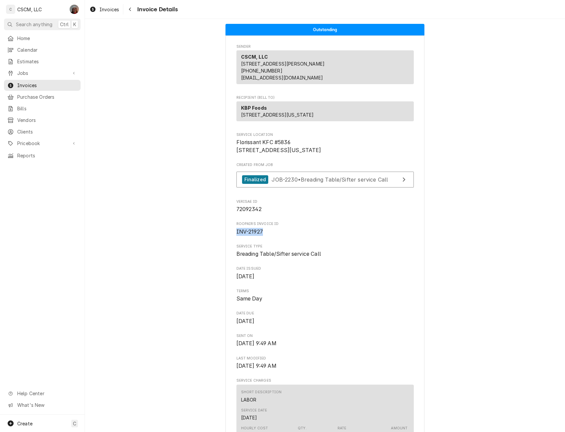
drag, startPoint x: 232, startPoint y: 254, endPoint x: 268, endPoint y: 253, distance: 36.1
copy span "INV-21927"
click at [40, 75] on link "Jobs" at bounding box center [42, 73] width 77 height 11
click at [34, 81] on span "Jobs" at bounding box center [47, 84] width 60 height 7
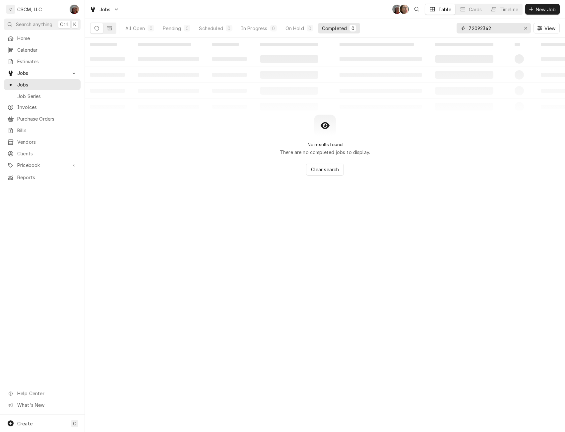
drag, startPoint x: 494, startPoint y: 30, endPoint x: 456, endPoint y: 29, distance: 37.5
click at [456, 29] on div "72092342" at bounding box center [493, 28] width 74 height 11
paste input "74"
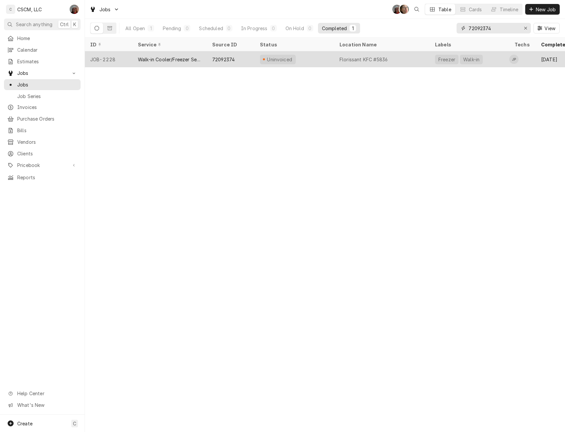
type input "72092374"
click at [166, 59] on div "Walk-in Cooler/Freezer Service Call" at bounding box center [170, 59] width 64 height 7
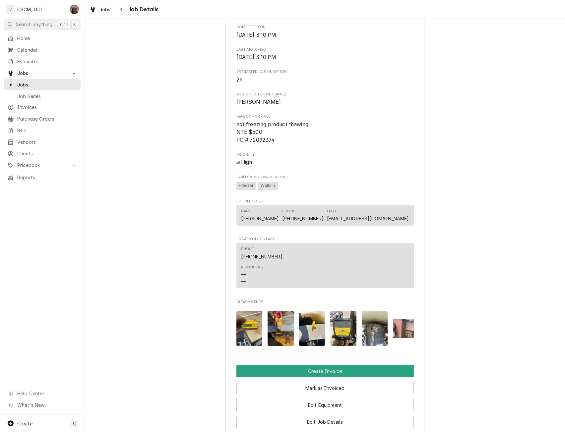
scroll to position [319, 0]
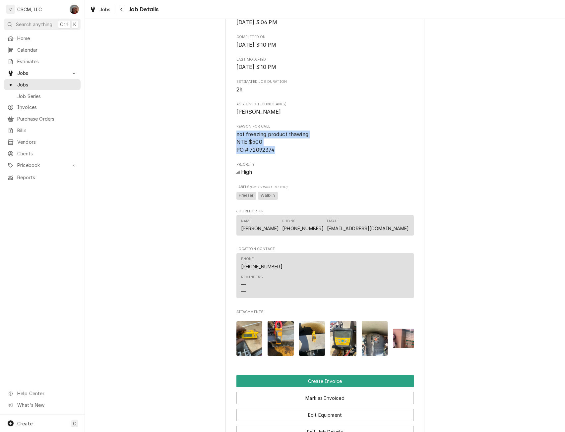
drag, startPoint x: 231, startPoint y: 142, endPoint x: 279, endPoint y: 156, distance: 50.5
click at [279, 156] on div "KBP Foods Florissant KFC #5836 / [STREET_ADDRESS][US_STATE] Open in Maps Roopai…" at bounding box center [324, 128] width 199 height 808
copy span "not freezing product thawing NTE $500 PO # 72092374"
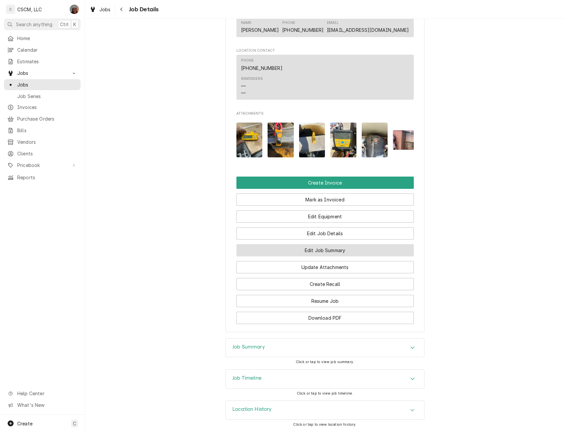
click at [331, 248] on button "Edit Job Summary" at bounding box center [324, 250] width 177 height 12
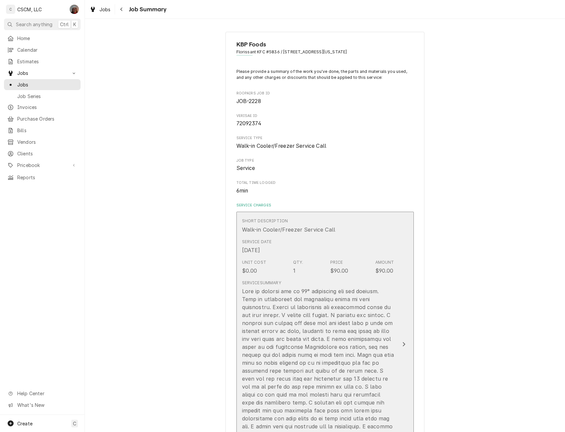
click at [406, 336] on button "Short Description Walk-in Cooler/Freezer Service Call Service Date [DATE] Unit …" at bounding box center [324, 344] width 177 height 265
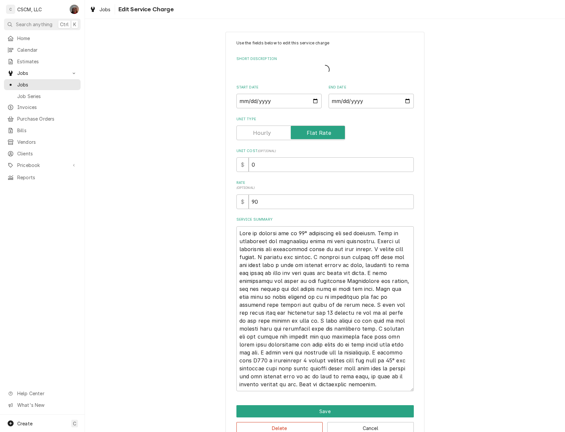
type textarea "x"
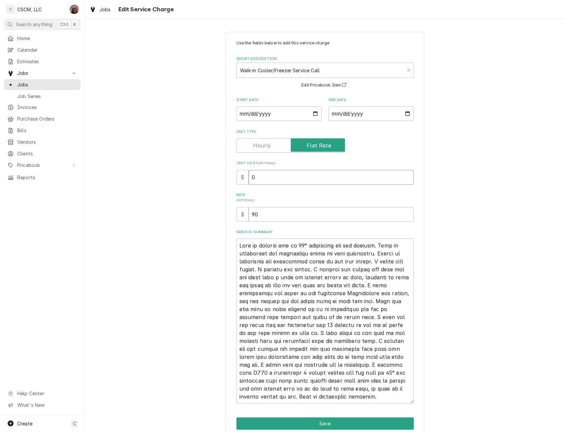
click at [250, 178] on input "0" at bounding box center [331, 177] width 165 height 15
type input "90"
type textarea "x"
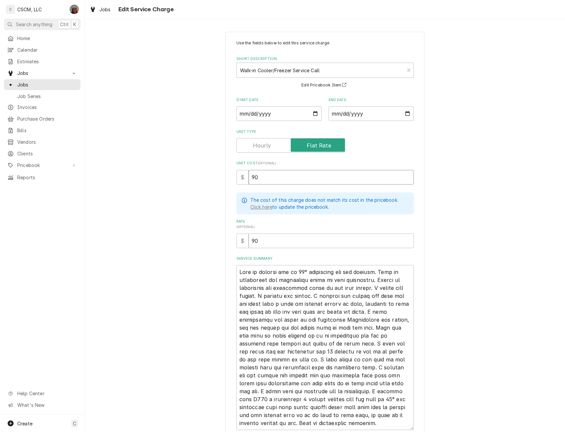
type input "90"
click at [237, 267] on textarea "Service Summary" at bounding box center [324, 347] width 177 height 165
type textarea "x"
type textarea "Walk in freezer was at 40° compressor was not running. Back of evaporator was c…"
paste textarea "not freezing product thawing NTE $500 PO # 72092374"
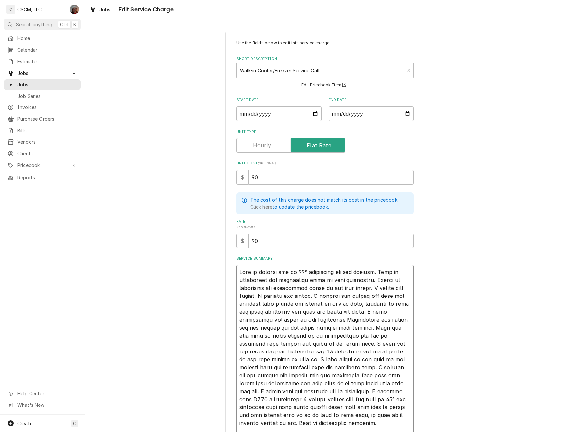
type textarea "x"
type textarea "lor ipsumdol sitamet consect ADI $923 EL # 47060131 Sedd ei tempori utl et 48° …"
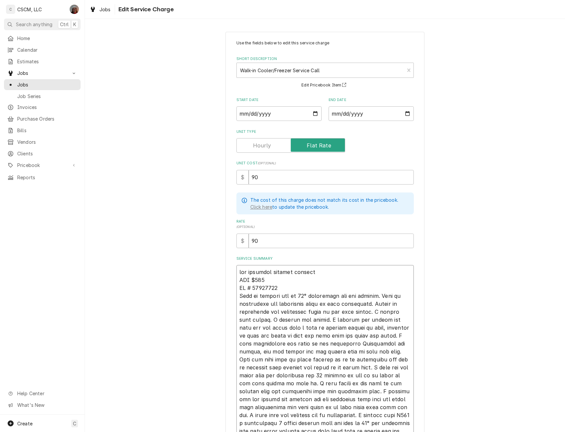
type textarea "x"
type textarea "not freezing product thawing NTE $500 PO # 72092374 Walk in freezer was at 40° …"
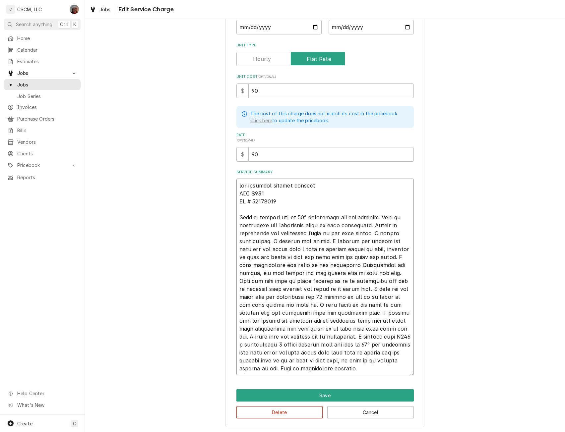
scroll to position [8, 0]
click at [398, 228] on textarea "Service Summary" at bounding box center [324, 277] width 177 height 197
type textarea "x"
type textarea "not freezing product thawing NTE $500 PO # 72092374 Walk in freezer was at 40° …"
drag, startPoint x: 267, startPoint y: 232, endPoint x: 296, endPoint y: 234, distance: 29.2
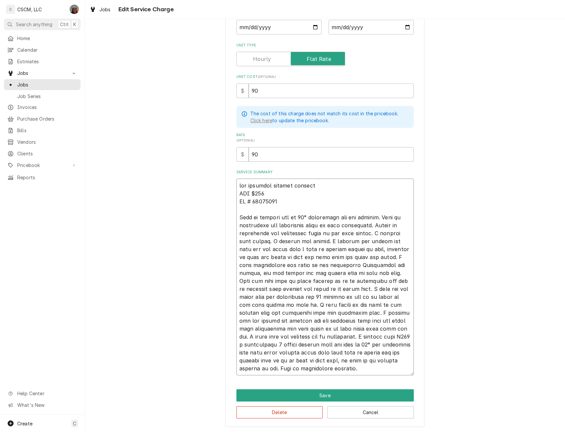
click at [296, 234] on textarea "Service Summary" at bounding box center [324, 277] width 177 height 197
type textarea "x"
type textarea "not freezing product thawing NTE $500 PO # 72092374 Walk in freezer was at 40° …"
type textarea "x"
type textarea "not freezing product thawing NTE $500 PO # 72092374 Walk in freezer was at 40° …"
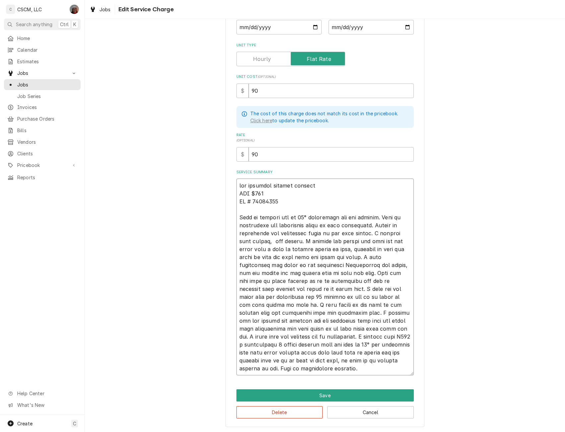
type textarea "x"
type textarea "not freezing product thawing NTE $500 PO # 72092374 Walk in freezer was at 40° …"
type textarea "x"
type textarea "not freezing product thawing NTE $500 PO # 72092374 Walk in freezer was at 40° …"
drag, startPoint x: 392, startPoint y: 279, endPoint x: 400, endPoint y: 283, distance: 8.6
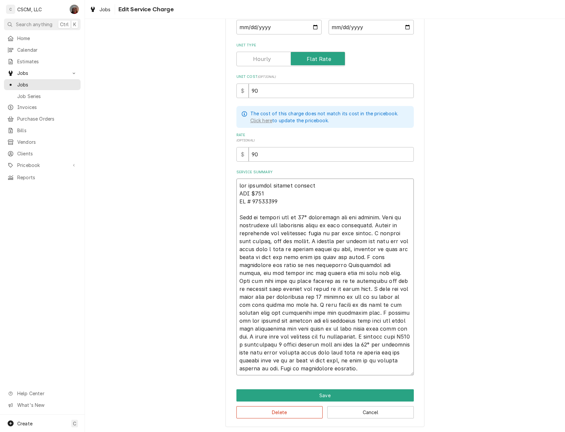
click at [400, 283] on textarea "Service Summary" at bounding box center [324, 277] width 177 height 197
type textarea "x"
type textarea "not freezing product thawing NTE $500 PO # 72092374 Walk in freezer was at 40° …"
drag, startPoint x: 245, startPoint y: 320, endPoint x: 236, endPoint y: 318, distance: 8.5
click at [236, 318] on textarea "Service Summary" at bounding box center [324, 277] width 177 height 197
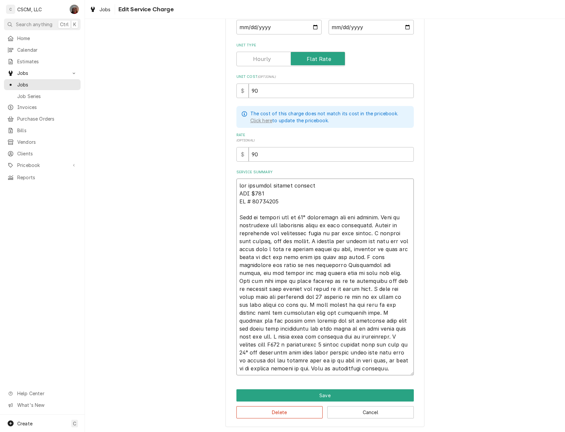
type textarea "x"
type textarea "not freezing product thawing NTE $500 PO # 72092374 Walk in freezer was at 40° …"
click at [358, 337] on textarea "Service Summary" at bounding box center [324, 277] width 177 height 197
type textarea "x"
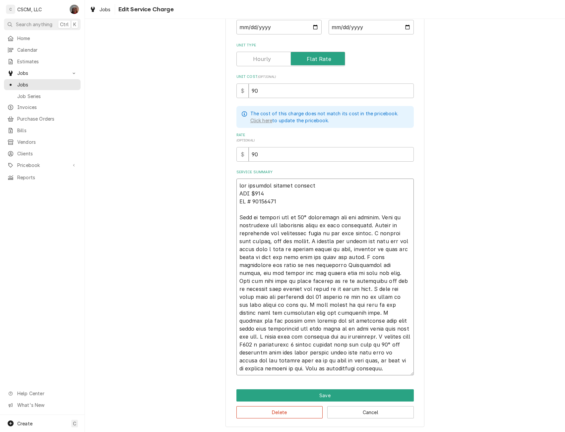
type textarea "not freezing product thawing NTE $500 PO # 72092374 Walk in freezer was at 40° …"
type textarea "x"
type textarea "not freezing product thawing NTE $500 PO # 72092374 Walk in freezer was at 40° …"
drag, startPoint x: 395, startPoint y: 335, endPoint x: 398, endPoint y: 337, distance: 4.3
click at [398, 337] on textarea "Service Summary" at bounding box center [324, 277] width 177 height 197
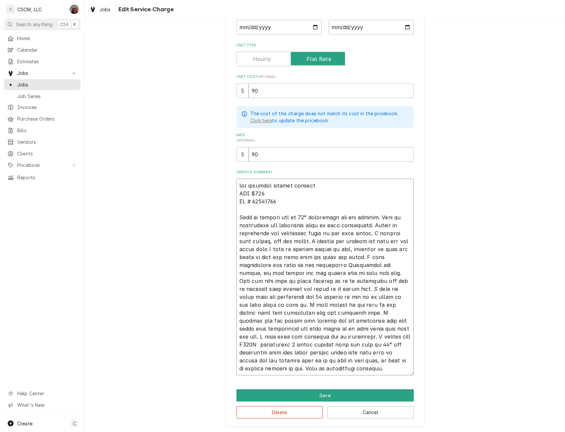
type textarea "x"
type textarea "not freezing product thawing NTE $500 PO # 72092374 Walk in freezer was at 40° …"
type textarea "x"
type textarea "not freezing product thawing NTE $500 PO # 72092374 Walk in freezer was at 40° …"
type textarea "x"
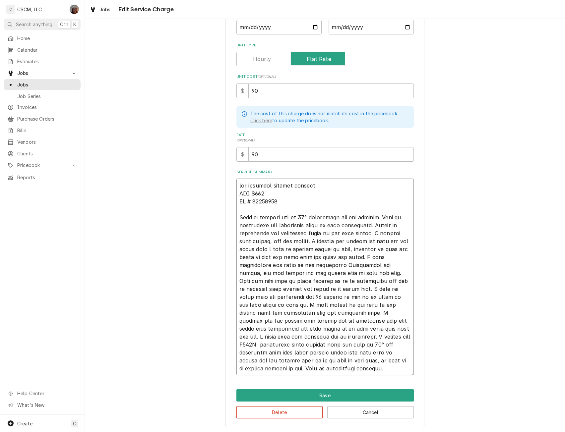
type textarea "not freezing product thawing NTE $500 PO # 72092374 Walk in freezer was at 40° …"
type textarea "x"
type textarea "not freezing product thawing NTE $500 PO # 72092374 Walk in freezer was at 40° …"
type textarea "x"
type textarea "not freezing product thawing NTE $500 PO # 72092374 Walk in freezer was at 40° …"
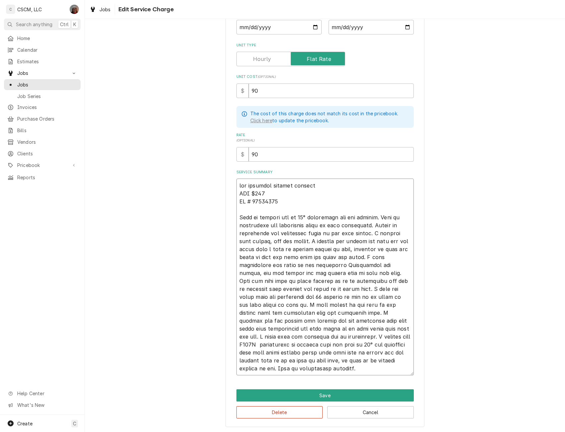
type textarea "x"
type textarea "not freezing product thawing NTE $500 PO # 72092374 Walk in freezer was at 40° …"
type textarea "x"
type textarea "not freezing product thawing NTE $500 PO # 72092374 Walk in freezer was at 40° …"
type textarea "x"
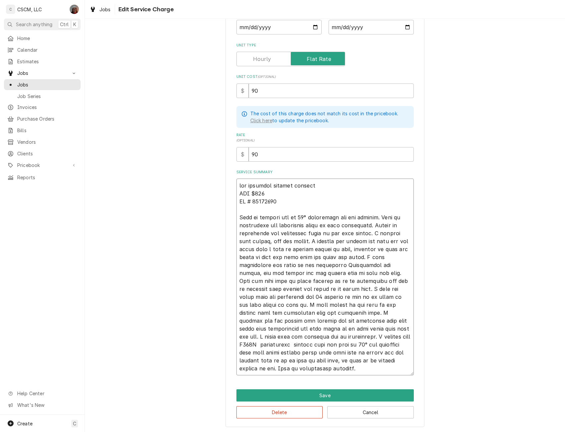
type textarea "not freezing product thawing NTE $500 PO # 72092374 Walk in freezer was at 40° …"
type textarea "x"
type textarea "not freezing product thawing NTE $500 PO # 72092374 Walk in freezer was at 40° …"
type textarea "x"
type textarea "not freezing product thawing NTE $500 PO # 72092374 Walk in freezer was at 40° …"
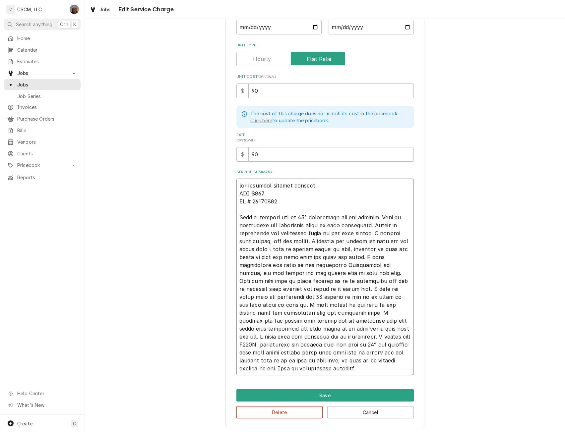
click at [393, 346] on textarea "Service Summary" at bounding box center [324, 277] width 177 height 197
type textarea "x"
type textarea "not freezing product thawing NTE $500 PO # 72092374 Walk in freezer was at 40° …"
type textarea "x"
type textarea "not freezing product thawing NTE $500 PO # 72092374 Walk in freezer was at 40° …"
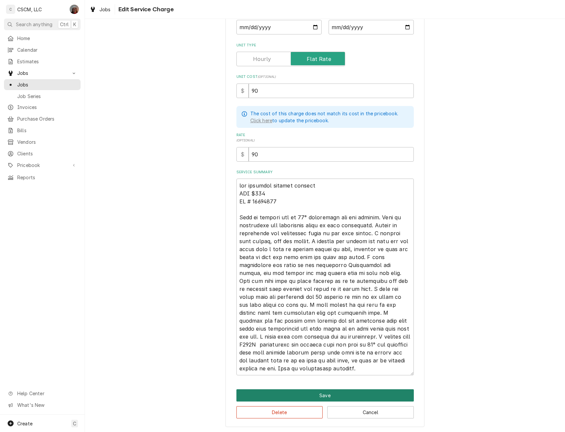
click at [339, 396] on button "Save" at bounding box center [324, 396] width 177 height 12
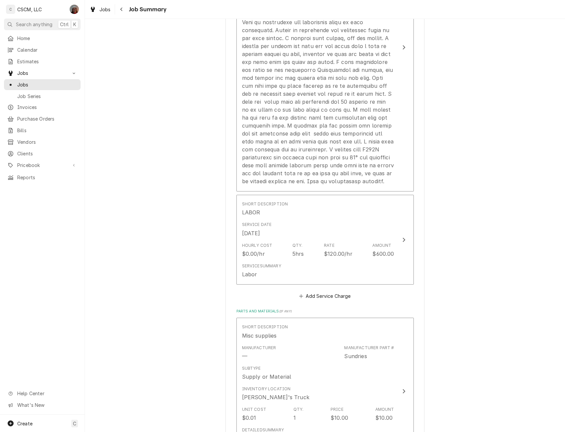
scroll to position [335, 0]
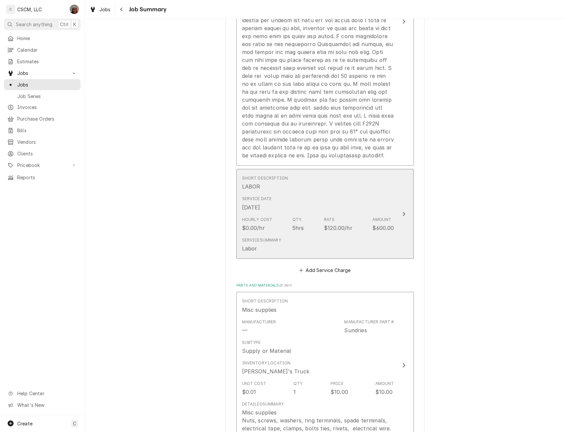
click at [400, 208] on button "Short Description LABOR Service Date Sep 16, 2025 Hourly Cost $0.00/hr Qty. 5hr…" at bounding box center [324, 214] width 177 height 90
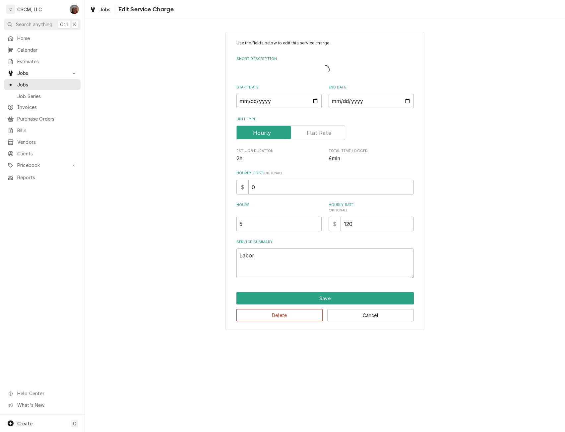
type textarea "x"
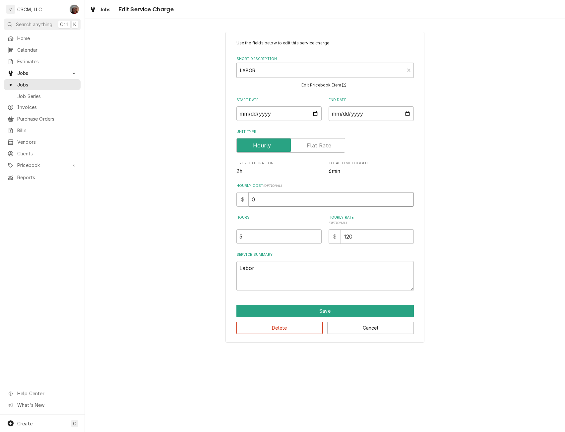
drag, startPoint x: 250, startPoint y: 197, endPoint x: 280, endPoint y: 199, distance: 30.2
click at [280, 199] on input "0" at bounding box center [331, 199] width 165 height 15
type input "2"
type textarea "x"
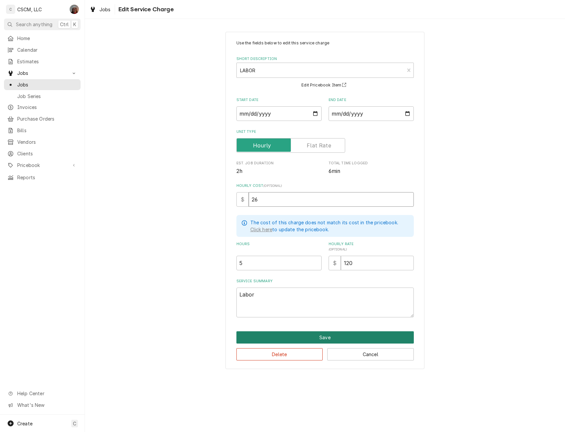
type input "26"
click at [334, 334] on button "Save" at bounding box center [324, 338] width 177 height 12
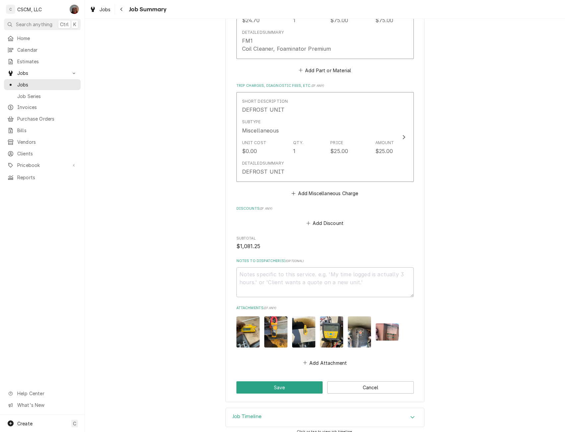
scroll to position [999, 0]
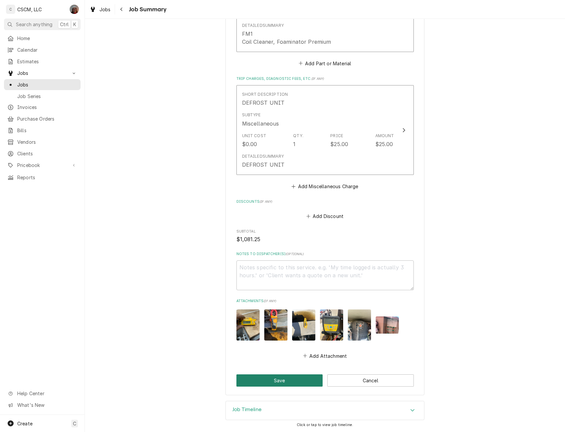
click at [287, 380] on button "Save" at bounding box center [279, 381] width 87 height 12
type textarea "x"
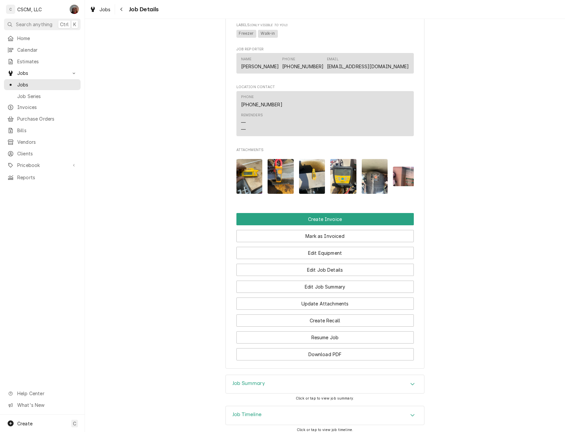
scroll to position [488, 0]
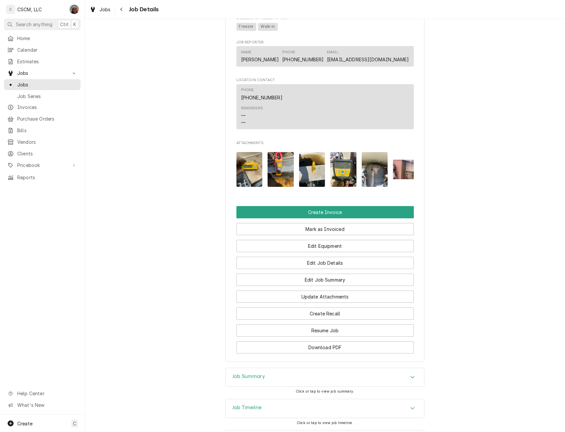
click at [247, 170] on img "Attachments" at bounding box center [249, 169] width 26 height 35
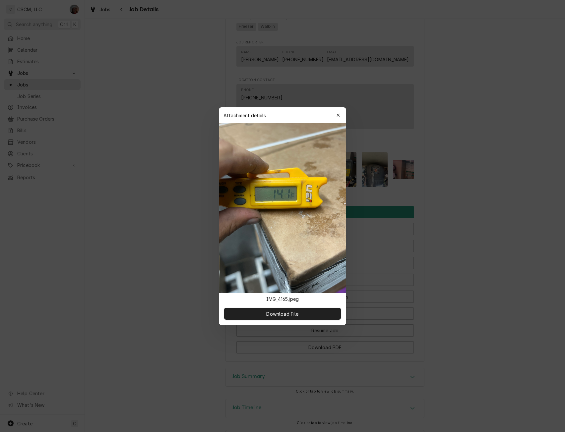
click at [475, 260] on div at bounding box center [282, 216] width 565 height 432
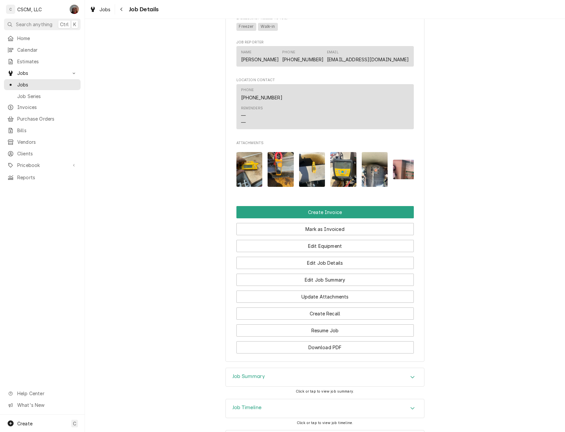
click at [272, 183] on img "Attachments" at bounding box center [281, 169] width 26 height 35
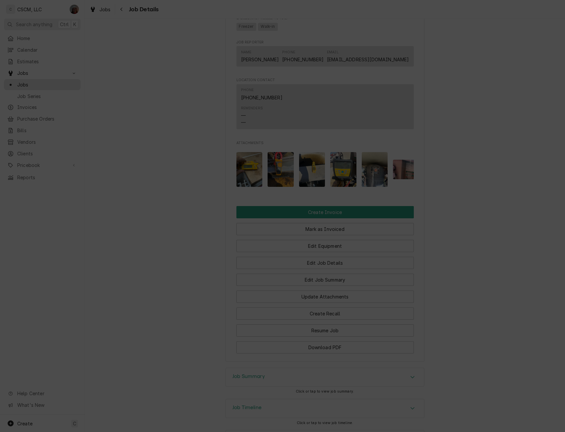
click at [504, 305] on div at bounding box center [282, 216] width 565 height 432
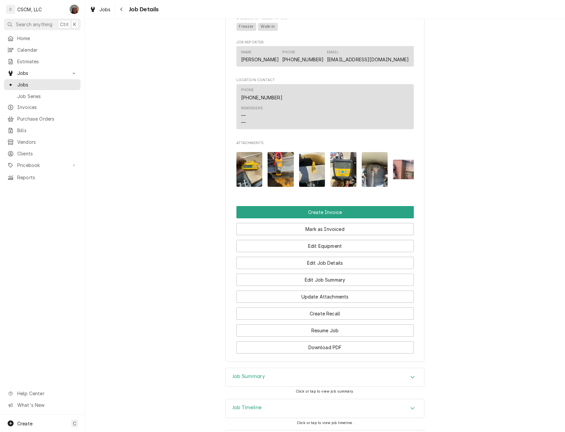
click at [310, 176] on img "Attachments" at bounding box center [312, 169] width 26 height 35
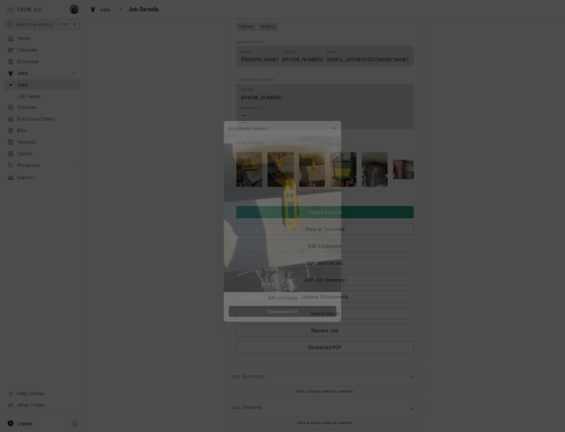
click at [519, 371] on div at bounding box center [282, 216] width 565 height 432
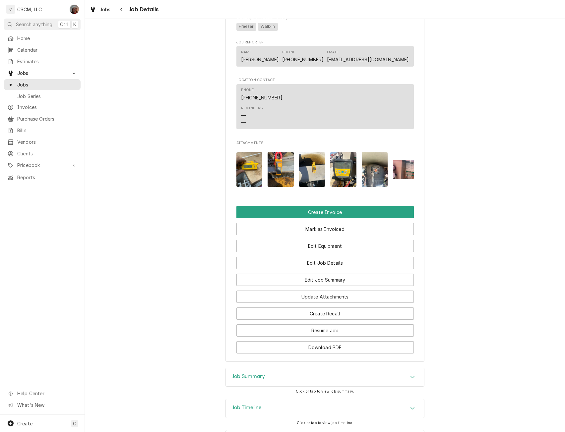
click at [339, 175] on img "Attachments" at bounding box center [343, 169] width 26 height 35
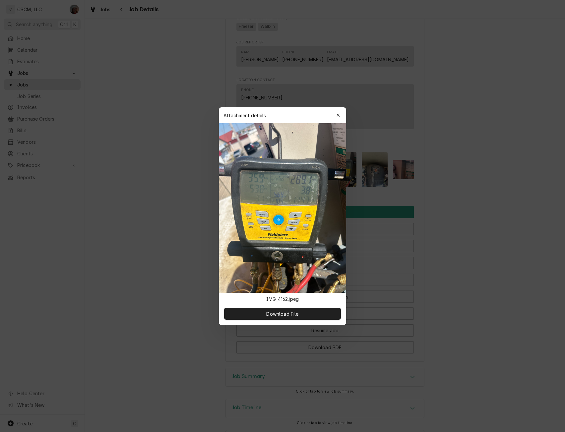
click at [471, 319] on div at bounding box center [282, 216] width 565 height 432
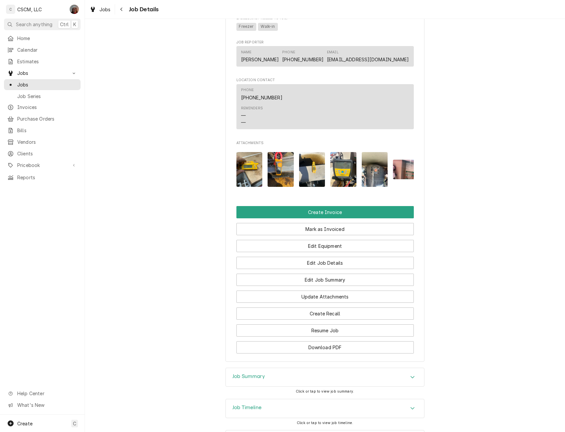
click at [379, 179] on img "Attachments" at bounding box center [375, 169] width 26 height 35
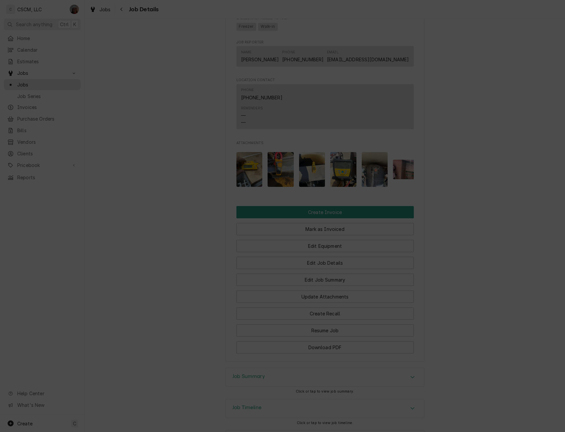
click at [509, 334] on div at bounding box center [282, 216] width 565 height 432
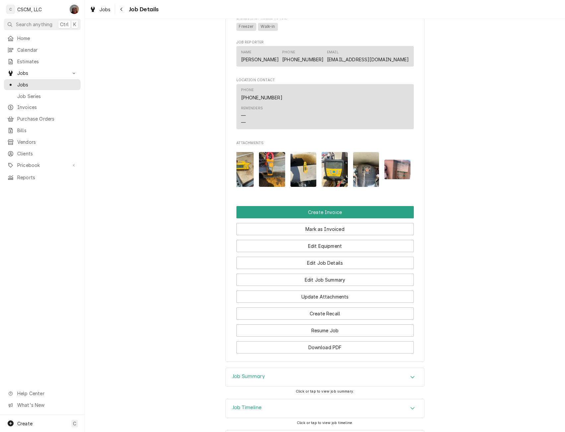
scroll to position [0, 11]
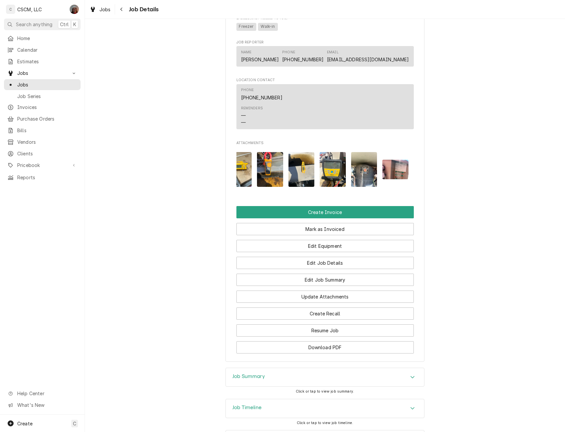
click at [390, 178] on img "Attachments" at bounding box center [395, 170] width 26 height 20
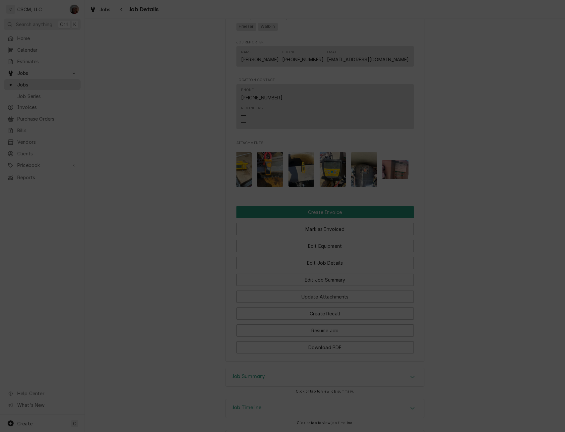
click at [339, 152] on icon "button" at bounding box center [337, 152] width 3 height 3
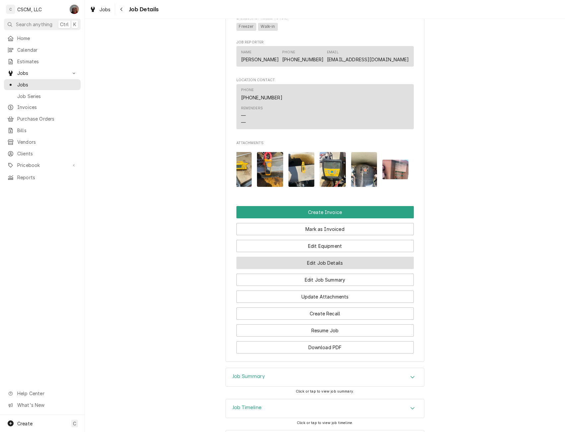
click at [329, 269] on button "Edit Job Details" at bounding box center [324, 263] width 177 height 12
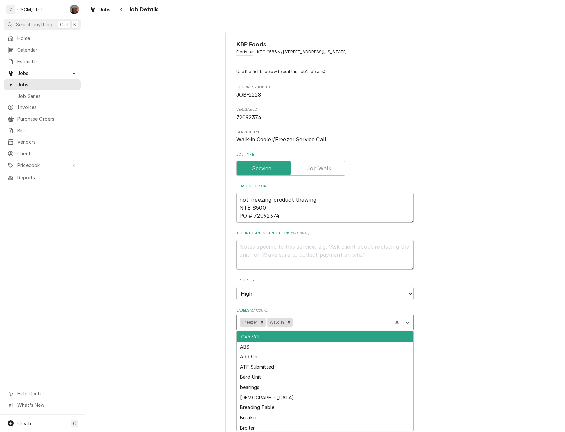
click at [310, 324] on div "Labels" at bounding box center [341, 323] width 95 height 12
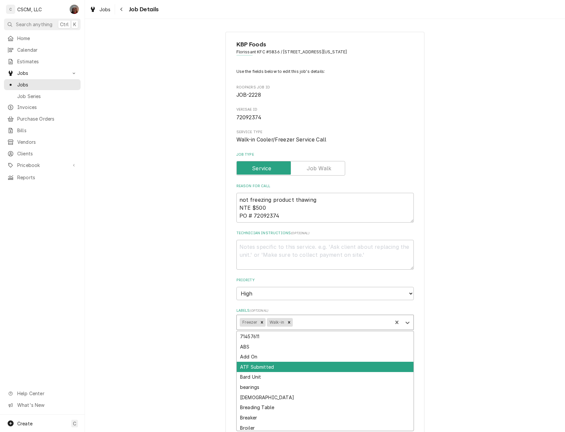
click at [278, 364] on div "ATF Submitted" at bounding box center [325, 367] width 177 height 10
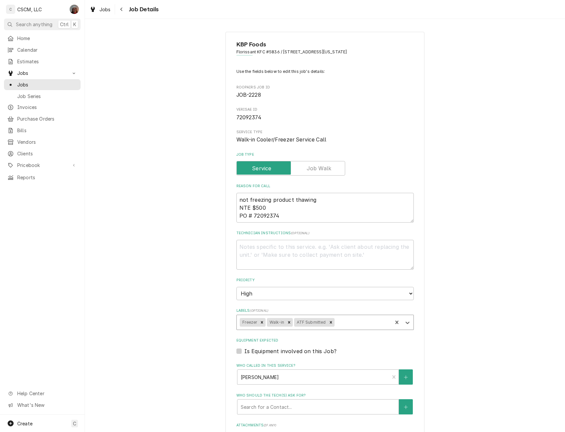
scroll to position [187, 0]
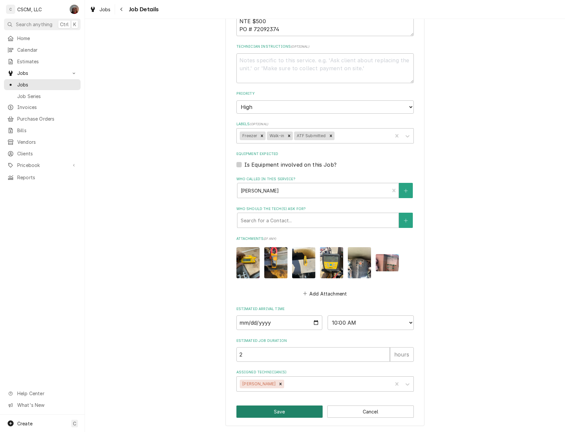
click at [281, 410] on button "Save" at bounding box center [279, 412] width 87 height 12
type textarea "x"
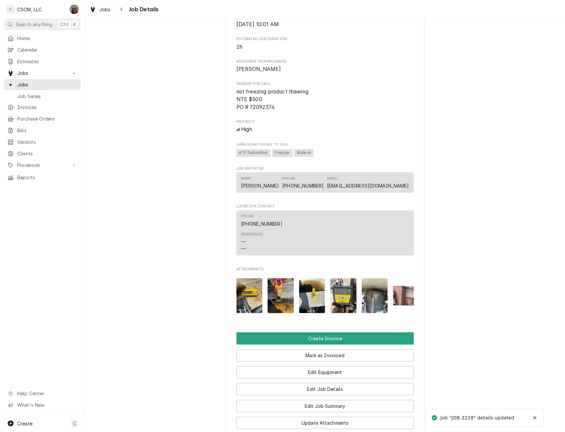
scroll to position [530, 0]
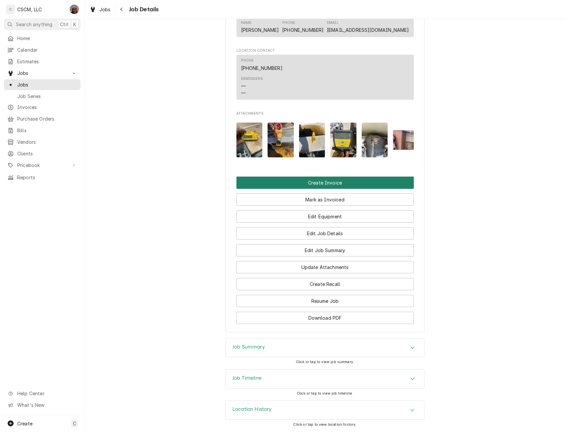
click at [351, 181] on button "Create Invoice" at bounding box center [324, 183] width 177 height 12
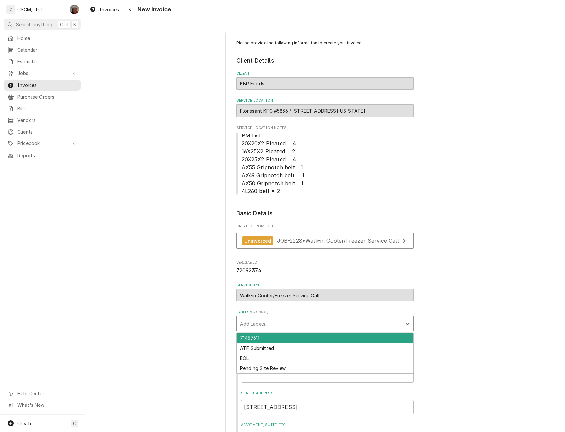
click at [284, 319] on div "Labels" at bounding box center [319, 324] width 158 height 12
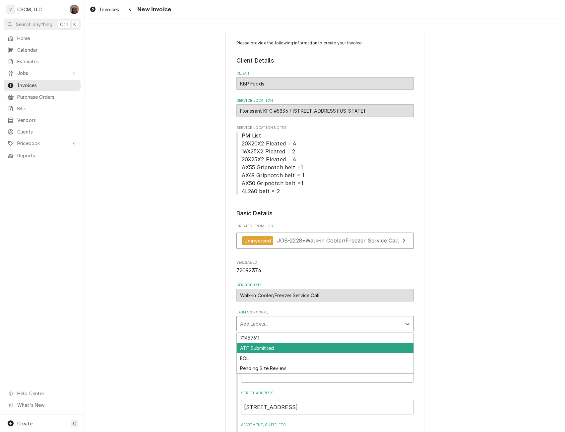
click at [263, 347] on div "ATF Submitted" at bounding box center [325, 348] width 177 height 10
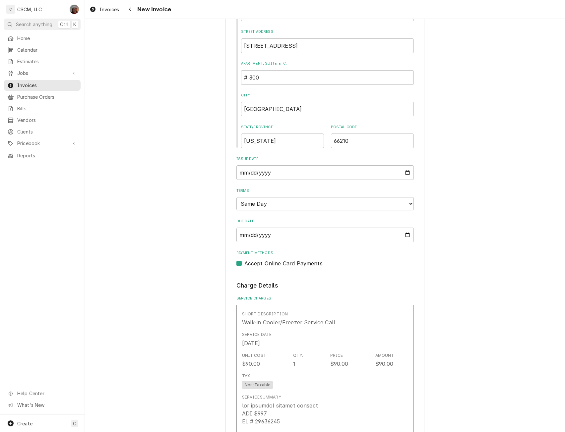
scroll to position [1651, 0]
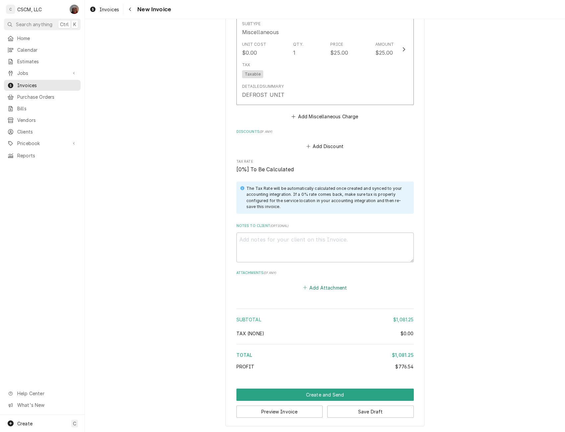
click at [315, 287] on button "Add Attachment" at bounding box center [325, 287] width 46 height 9
type textarea "x"
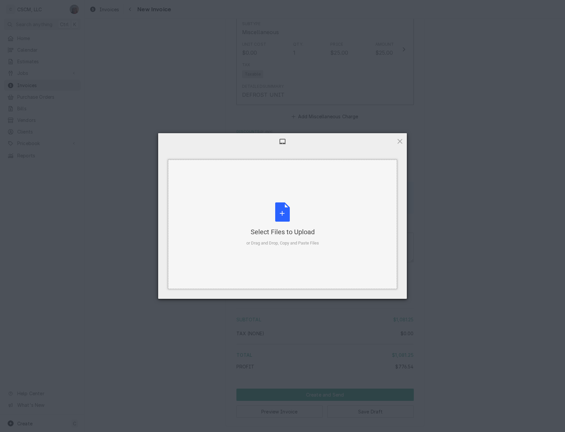
click at [279, 202] on div "Select Files to Upload or Drag and Drop, Copy and Paste Files" at bounding box center [282, 224] width 229 height 129
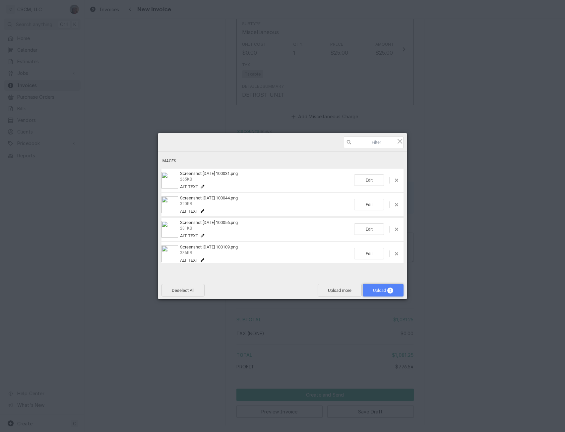
click at [385, 290] on span "Upload 5" at bounding box center [383, 290] width 20 height 5
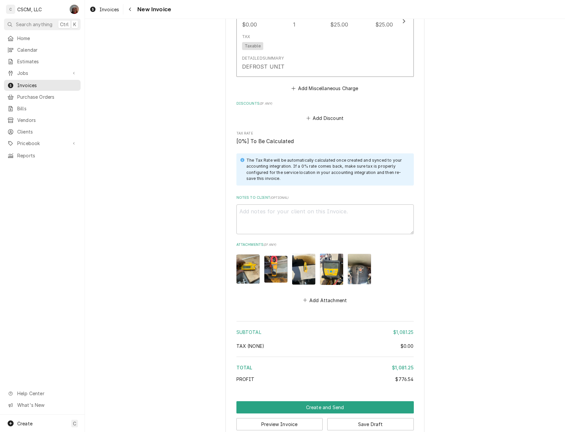
scroll to position [1692, 0]
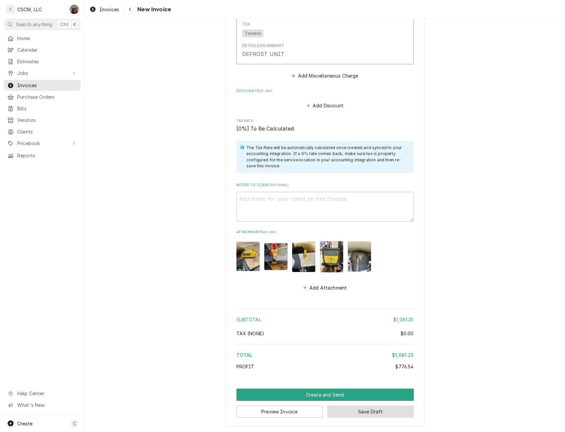
click at [385, 410] on button "Save Draft" at bounding box center [370, 412] width 87 height 12
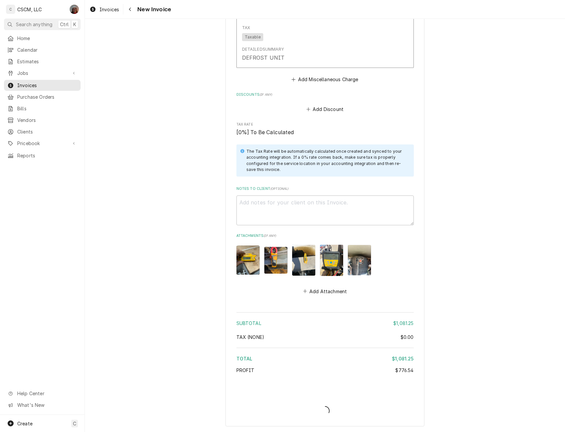
type textarea "x"
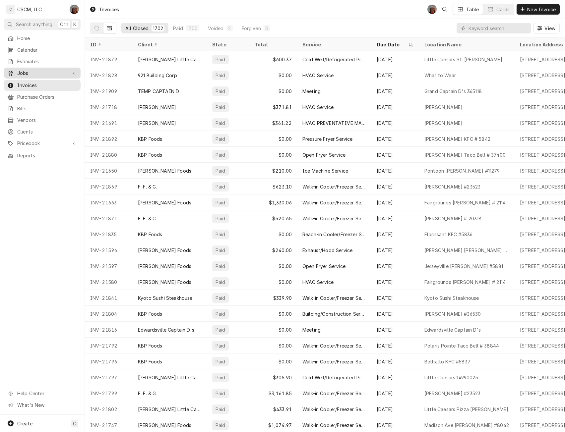
click at [39, 70] on span "Jobs" at bounding box center [42, 73] width 50 height 7
click at [29, 82] on span "Jobs" at bounding box center [47, 84] width 60 height 7
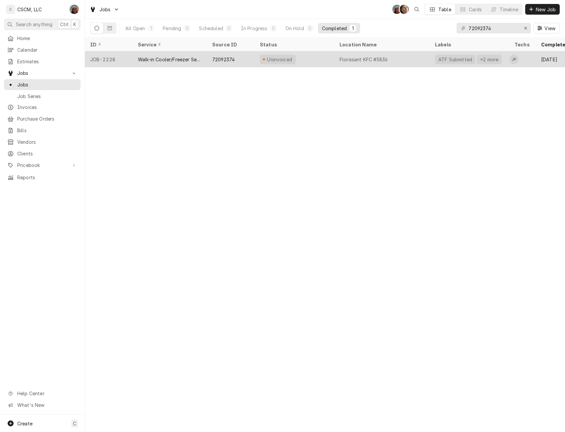
click at [145, 56] on div "Walk-in Cooler/Freezer Service Call" at bounding box center [170, 59] width 64 height 7
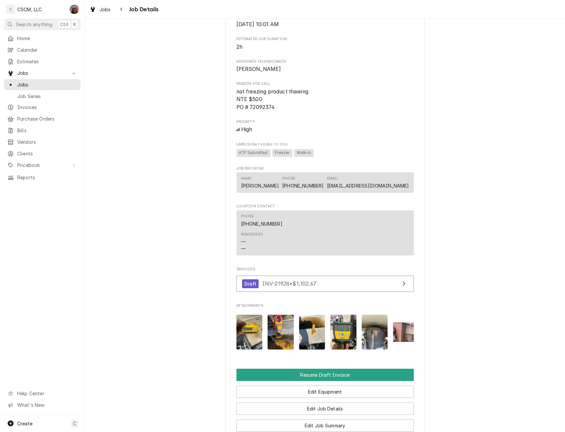
scroll to position [533, 0]
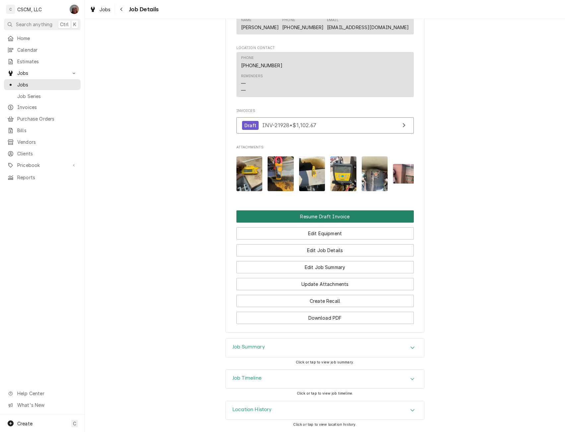
click at [341, 215] on button "Resume Draft Invoice" at bounding box center [324, 217] width 177 height 12
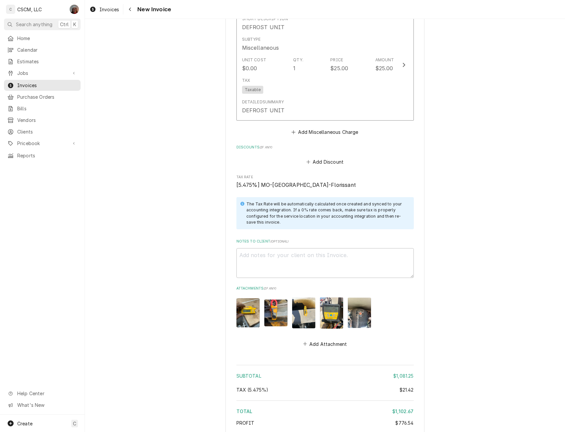
scroll to position [1740, 0]
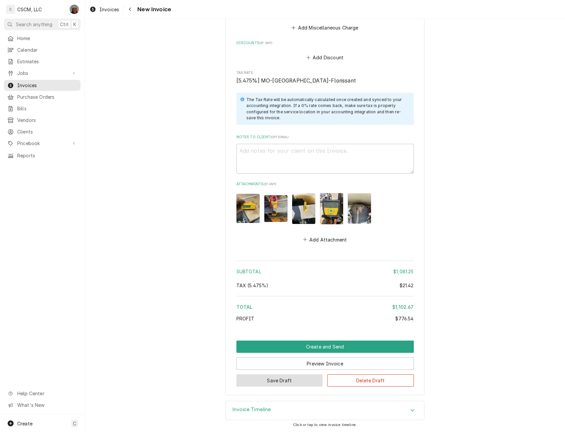
click at [279, 382] on button "Save Draft" at bounding box center [279, 381] width 87 height 12
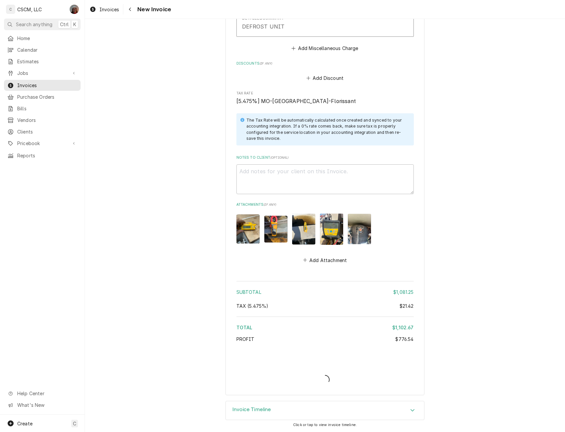
type textarea "x"
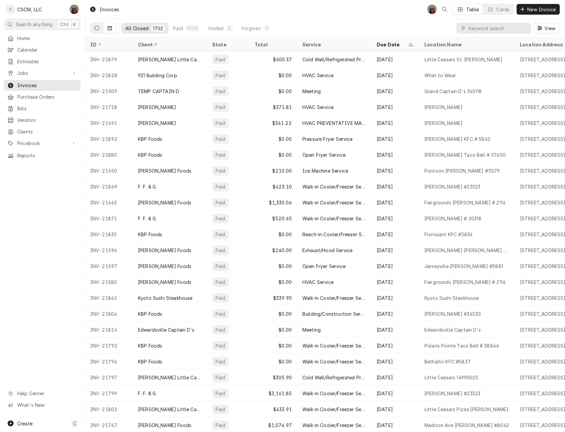
click at [95, 29] on icon "Dynamic Content Wrapper" at bounding box center [96, 28] width 5 height 5
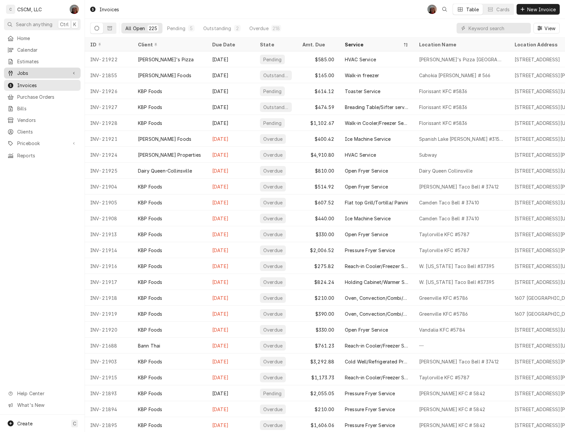
click at [30, 72] on span "Jobs" at bounding box center [42, 73] width 50 height 7
click at [30, 83] on span "Jobs" at bounding box center [47, 84] width 60 height 7
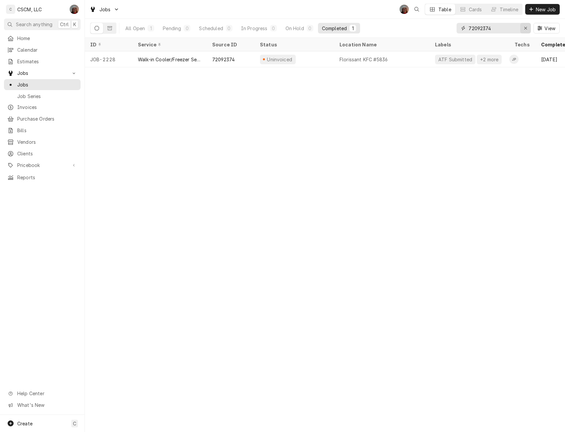
click at [526, 30] on icon "Erase input" at bounding box center [526, 28] width 4 height 5
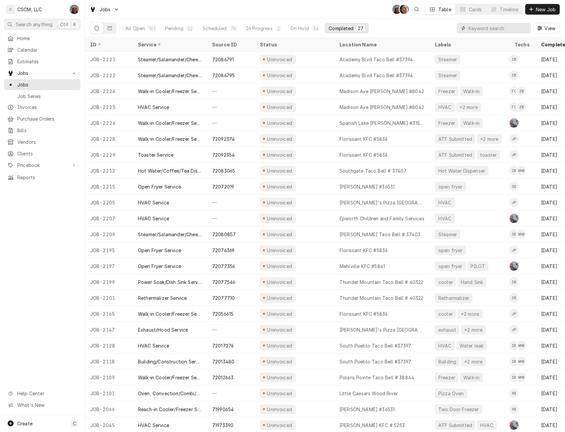
click at [481, 27] on input "Dynamic Content Wrapper" at bounding box center [497, 28] width 59 height 11
paste input "72056615"
type input "72056615"
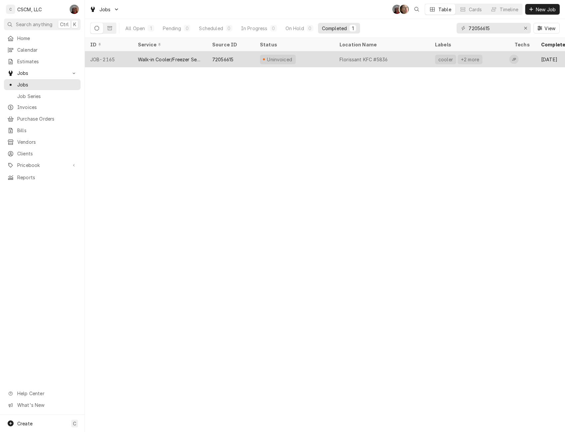
click at [176, 59] on div "Walk-in Cooler/Freezer Service Call" at bounding box center [170, 59] width 64 height 7
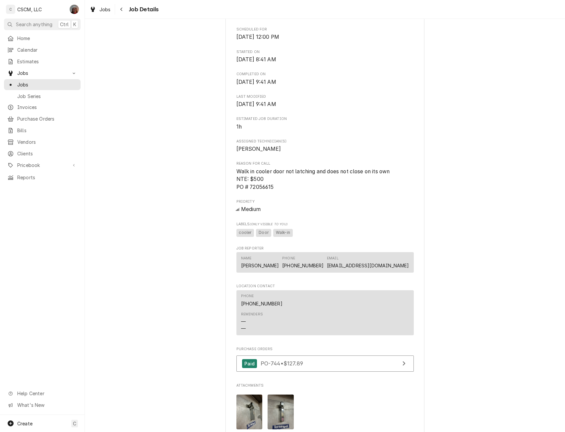
scroll to position [303, 0]
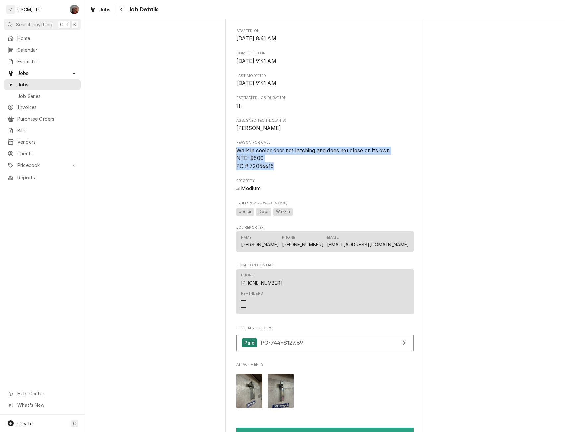
drag, startPoint x: 234, startPoint y: 157, endPoint x: 276, endPoint y: 173, distance: 45.6
click at [276, 170] on span "Walk in cooler door not latching and does not close on its own NTE: $500 PO # 7…" at bounding box center [324, 159] width 177 height 24
copy span "Walk in cooler door not latching and does not close on its own NTE: $500 PO # 7…"
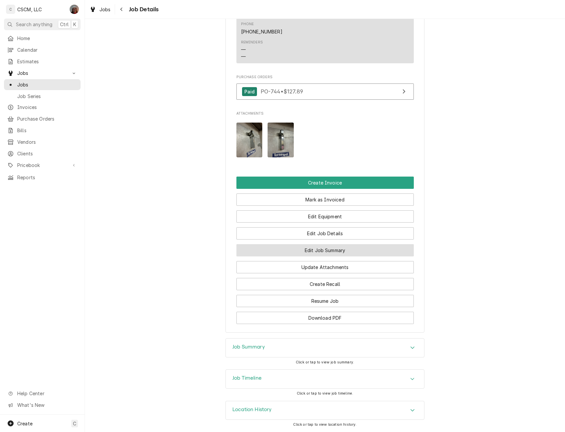
click at [325, 245] on button "Edit Job Summary" at bounding box center [324, 250] width 177 height 12
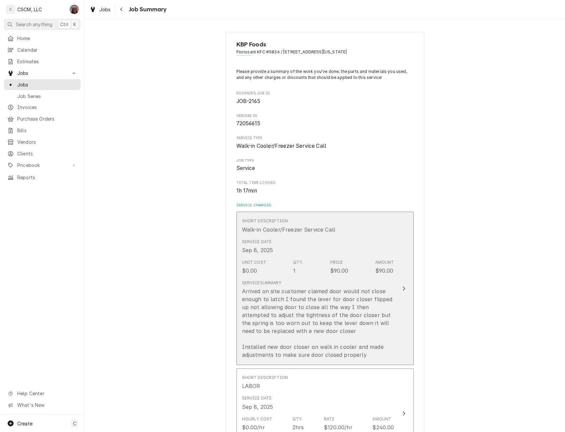
click at [399, 292] on div "Update Line Item" at bounding box center [403, 289] width 9 height 8
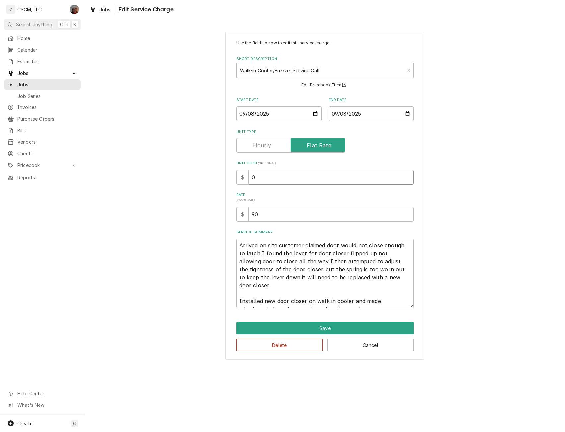
click at [250, 175] on input "0" at bounding box center [331, 177] width 165 height 15
type textarea "x"
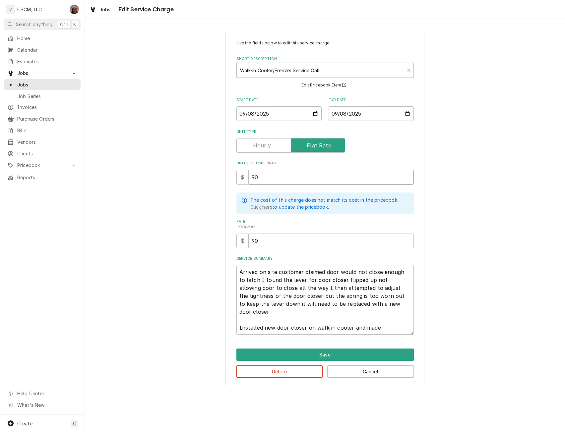
type input "90"
click at [241, 269] on textarea "Arrived on site customer claimed door would not close enough to latch I found t…" at bounding box center [324, 300] width 177 height 70
type textarea "x"
type textarea "Arrived on site customer claimed door would not close enough to latch I found t…"
type textarea "x"
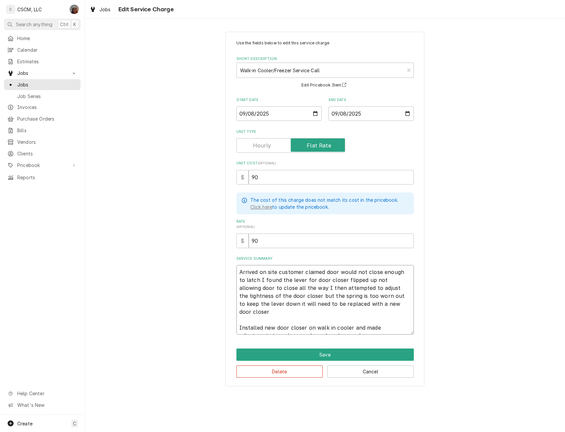
type textarea "Arrived on site customer claimed door would not close enough to latch I found t…"
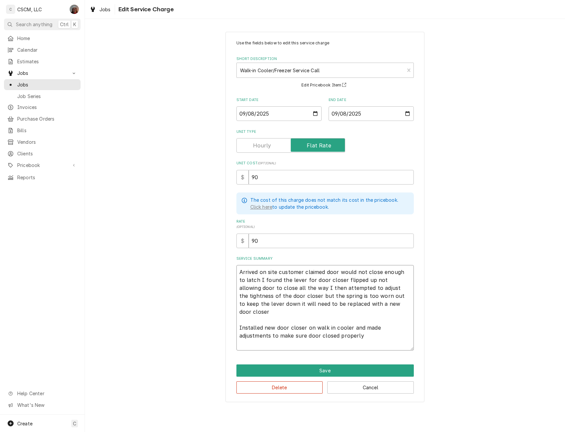
paste textarea "Walk in cooler door not latching and does not close on its own NTE: $500 PO # 7…"
type textarea "x"
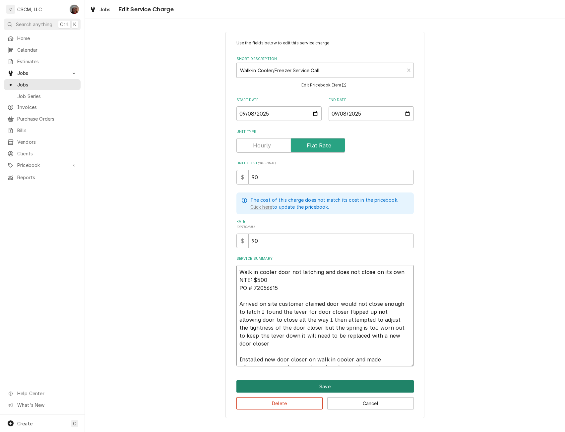
type textarea "Walk in cooler door not latching and does not close on its own NTE: $500 PO # 7…"
click at [338, 386] on button "Save" at bounding box center [324, 387] width 177 height 12
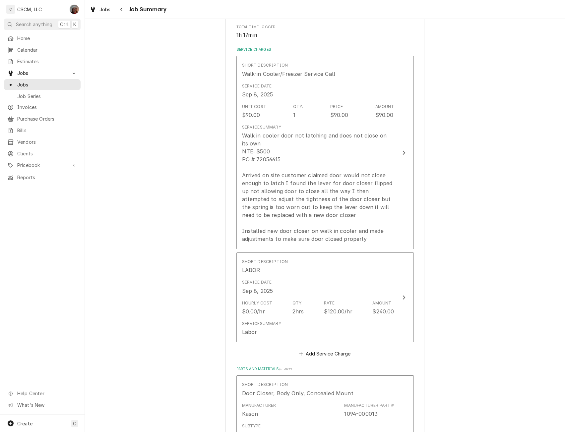
scroll to position [167, 0]
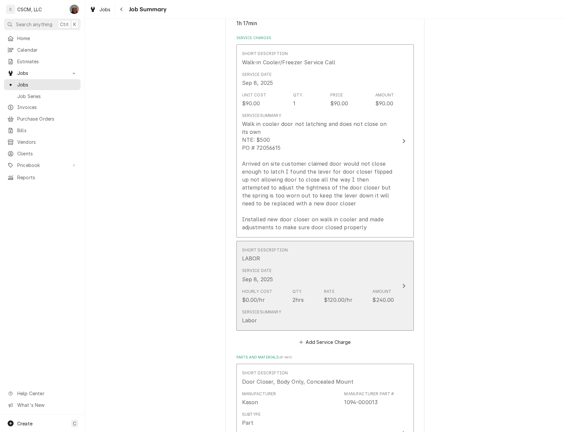
click at [396, 284] on button "Short Description LABOR Service Date [DATE] Hourly Cost $0.00/hr Qty. 2hrs Rate…" at bounding box center [324, 286] width 177 height 90
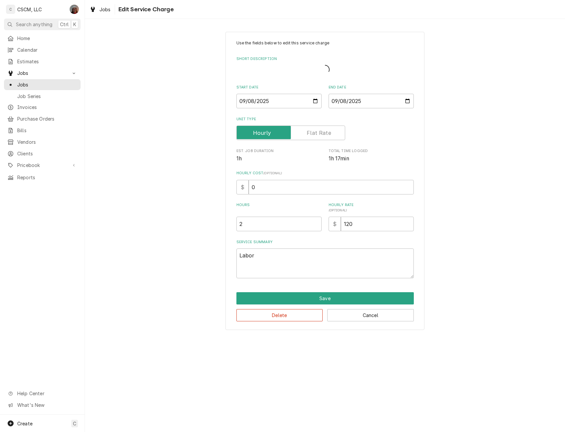
type textarea "x"
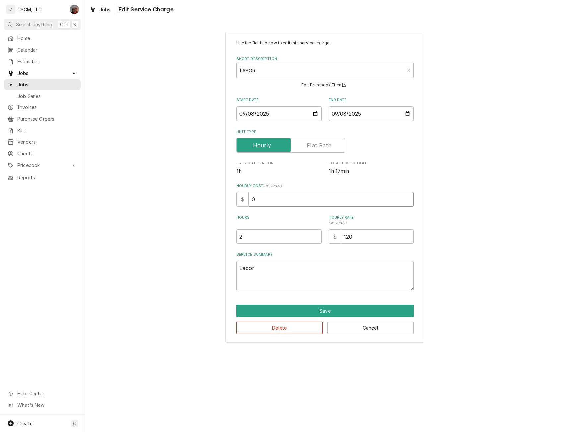
drag, startPoint x: 253, startPoint y: 201, endPoint x: 231, endPoint y: 205, distance: 22.5
click at [231, 205] on div "Use the fields below to edit this service charge Short Description LABOR LAB Ed…" at bounding box center [324, 187] width 199 height 311
type input "2"
type textarea "x"
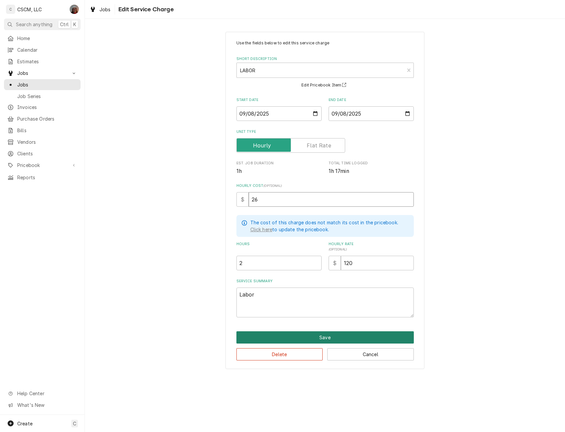
type input "26"
click at [321, 335] on button "Save" at bounding box center [324, 338] width 177 height 12
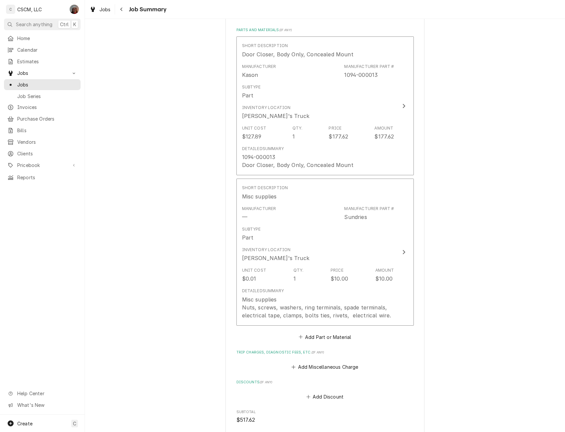
scroll to position [501, 0]
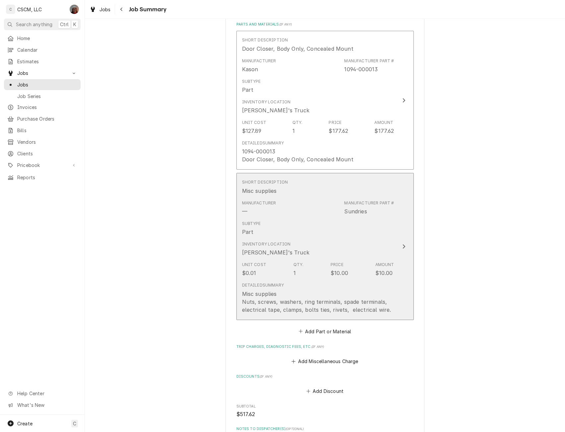
click at [403, 229] on button "Short Description Misc supplies Manufacturer — Manufacturer Part # Sundries Sub…" at bounding box center [324, 246] width 177 height 147
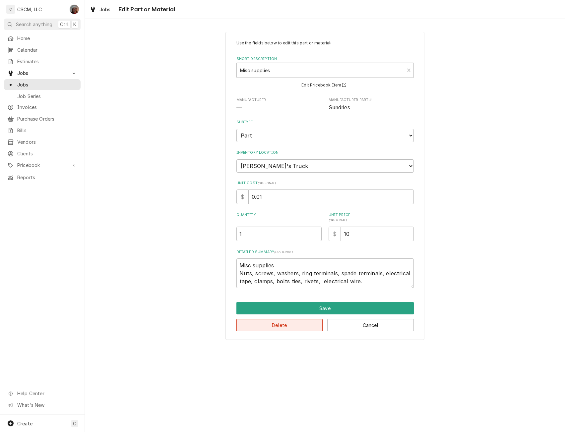
click at [273, 323] on button "Delete" at bounding box center [279, 325] width 87 height 12
type textarea "x"
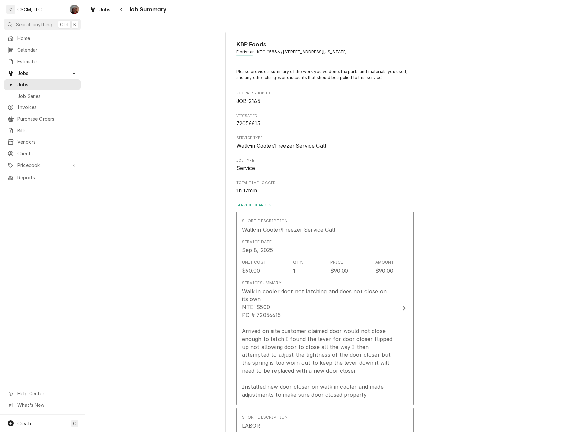
scroll to position [501, 0]
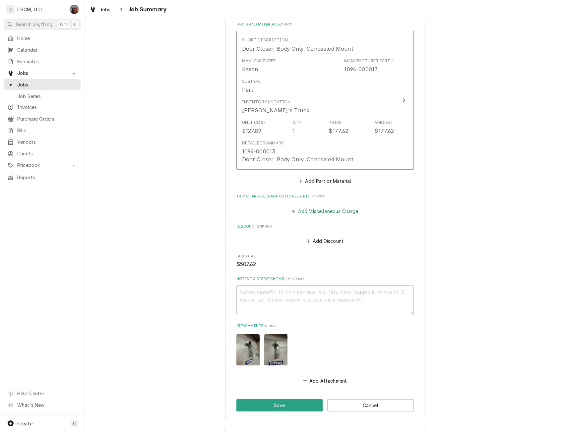
click at [313, 213] on button "Add Miscellaneous Charge" at bounding box center [324, 211] width 69 height 9
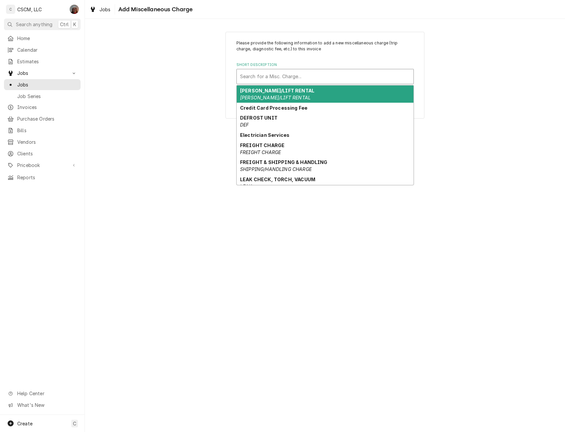
click at [270, 75] on div "Short Description" at bounding box center [325, 77] width 170 height 12
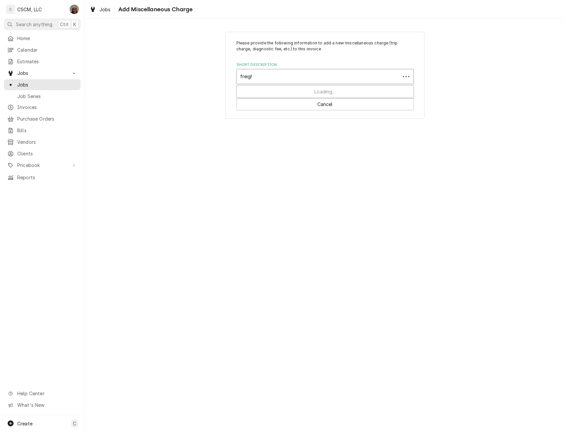
type input "freight"
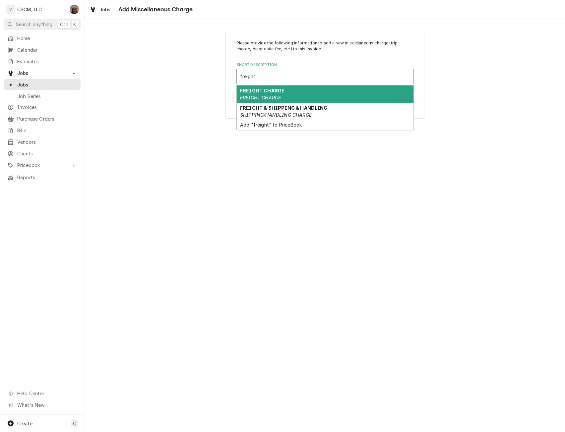
click at [267, 97] on em "FREIGHT CHARGE" at bounding box center [260, 98] width 41 height 6
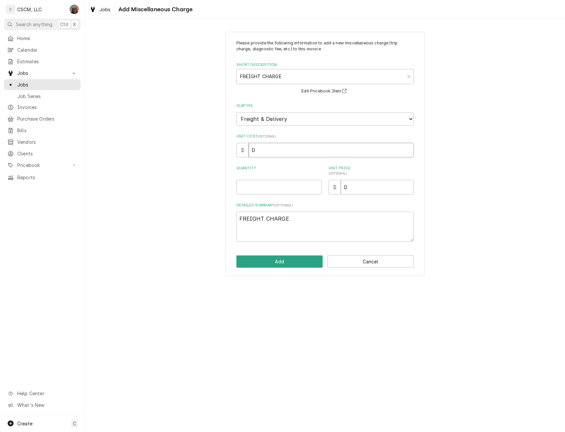
click at [265, 152] on input "0" at bounding box center [331, 150] width 165 height 15
type textarea "x"
type input "2"
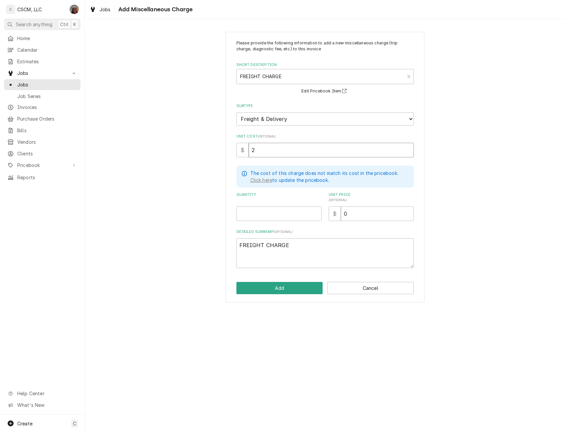
type textarea "x"
type input "25"
click at [271, 210] on input "Quantity" at bounding box center [278, 214] width 85 height 15
type textarea "x"
type input "1"
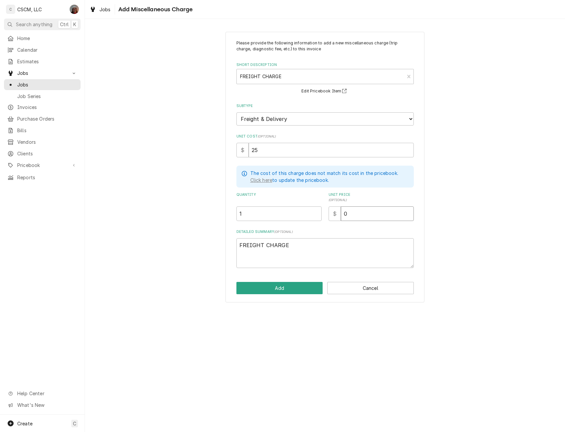
type textarea "x"
type input "2"
type textarea "x"
type input "25"
click at [275, 290] on button "Add" at bounding box center [279, 288] width 87 height 12
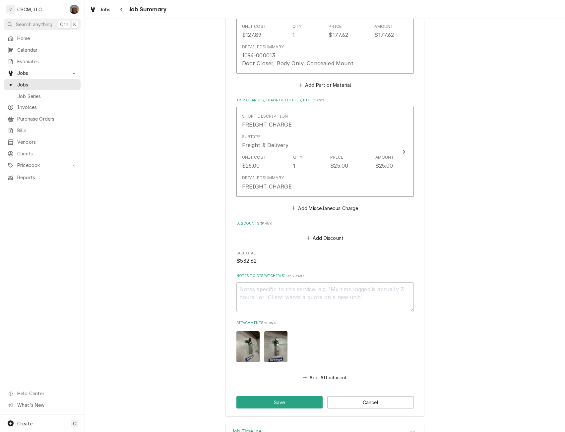
scroll to position [619, 0]
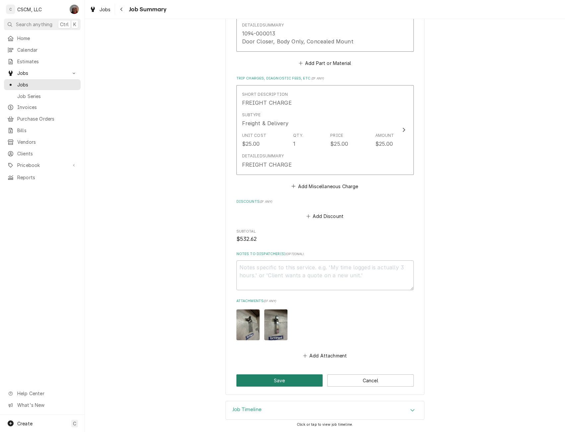
click at [288, 382] on button "Save" at bounding box center [279, 381] width 87 height 12
type textarea "x"
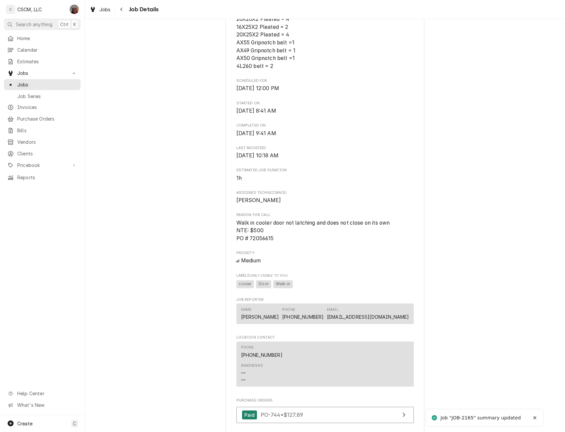
scroll to position [257, 0]
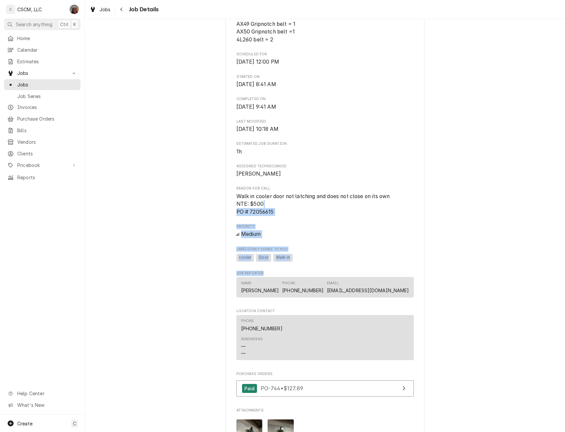
drag, startPoint x: 555, startPoint y: 216, endPoint x: 553, endPoint y: 280, distance: 64.7
click at [553, 280] on div "Completed and Uninvoiced KBP Foods Florissant KFC #5836 / [STREET_ADDRESS][US_S…" at bounding box center [325, 202] width 480 height 867
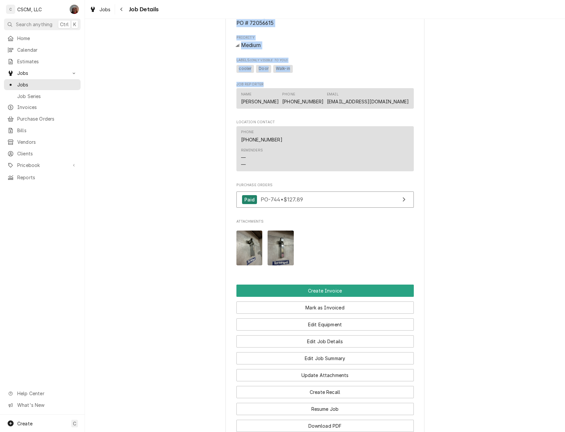
scroll to position [465, 0]
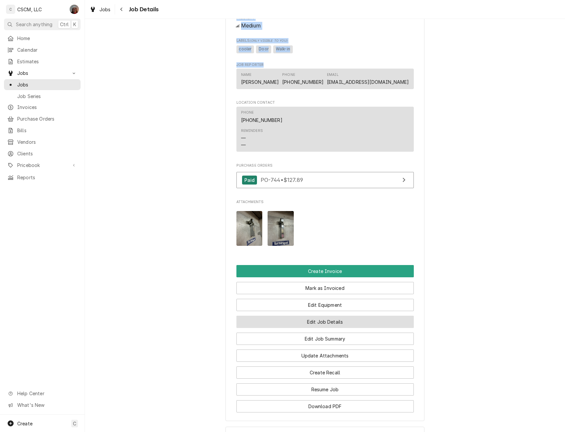
click at [327, 328] on button "Edit Job Details" at bounding box center [324, 322] width 177 height 12
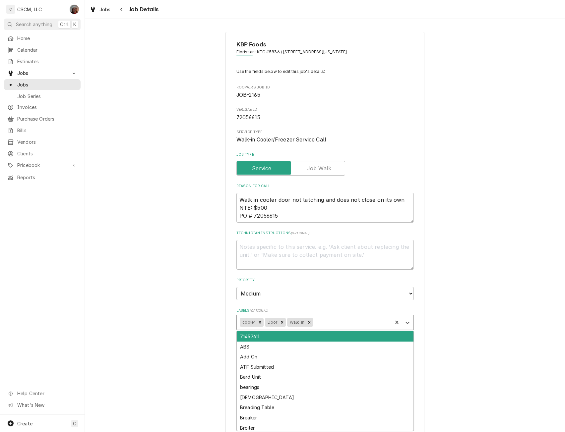
click at [327, 325] on div "Labels" at bounding box center [351, 323] width 75 height 12
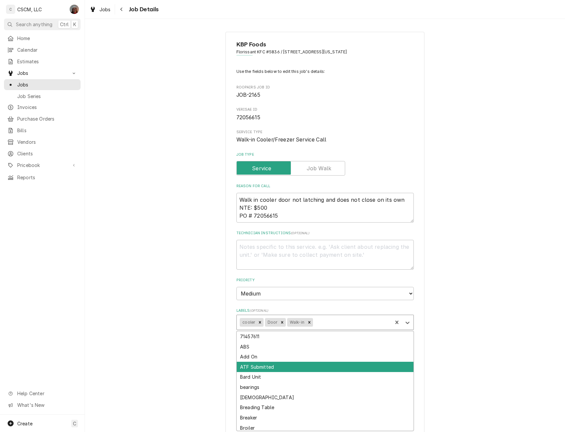
click at [278, 367] on div "ATF Submitted" at bounding box center [325, 367] width 177 height 10
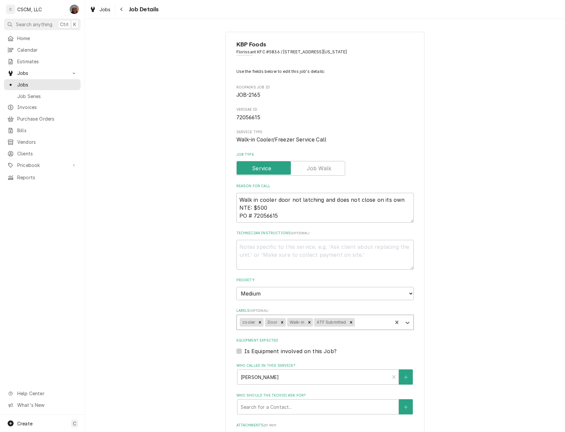
scroll to position [187, 0]
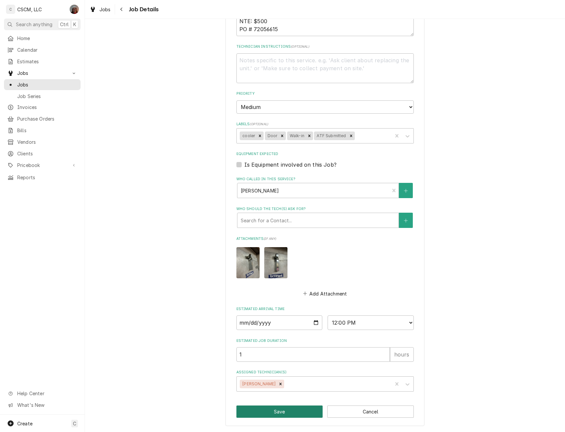
click at [306, 415] on button "Save" at bounding box center [279, 412] width 87 height 12
type textarea "x"
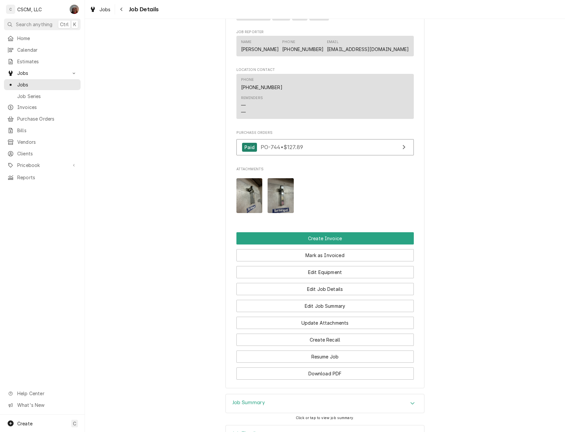
scroll to position [526, 0]
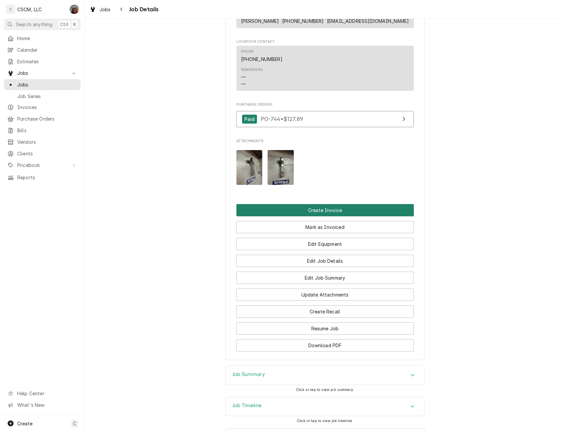
click at [339, 216] on button "Create Invoice" at bounding box center [324, 210] width 177 height 12
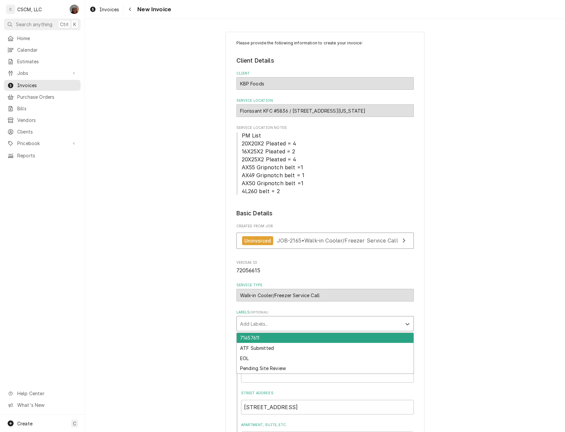
click at [294, 323] on div "Labels" at bounding box center [319, 324] width 158 height 12
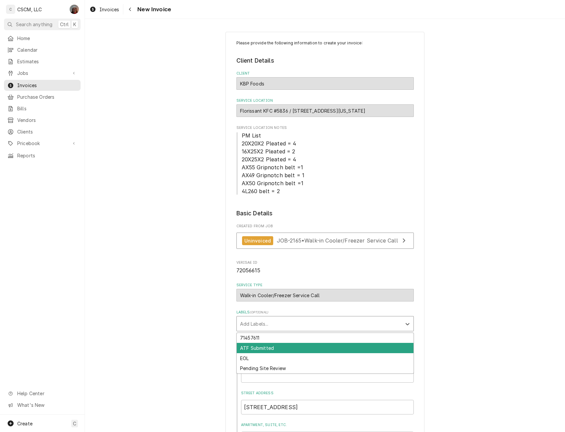
click at [270, 347] on div "ATF Submitted" at bounding box center [325, 348] width 177 height 10
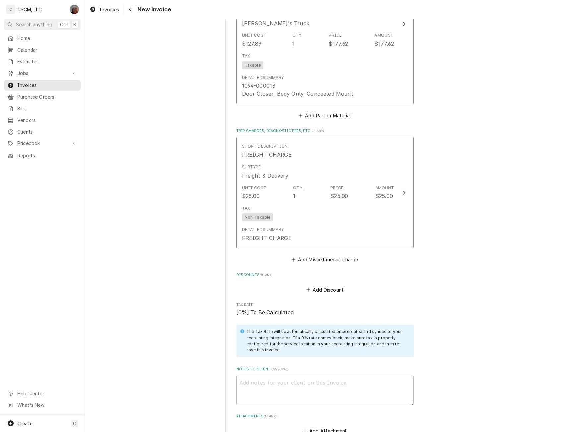
scroll to position [1229, 0]
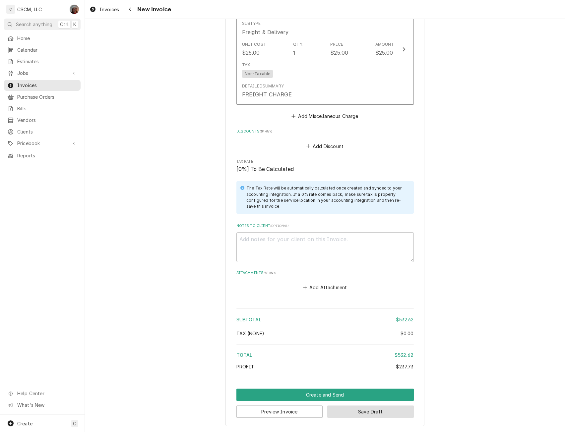
click at [361, 414] on button "Save Draft" at bounding box center [370, 412] width 87 height 12
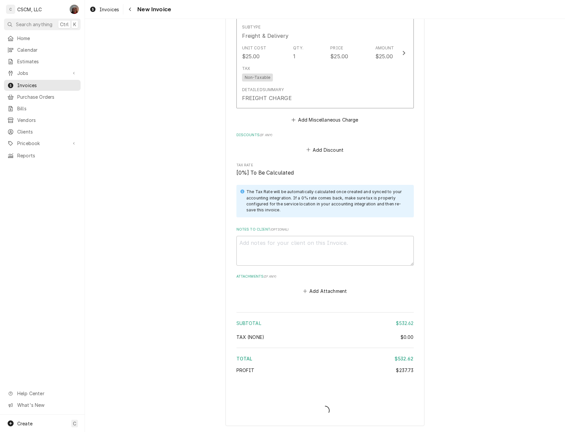
scroll to position [1225, 0]
type textarea "x"
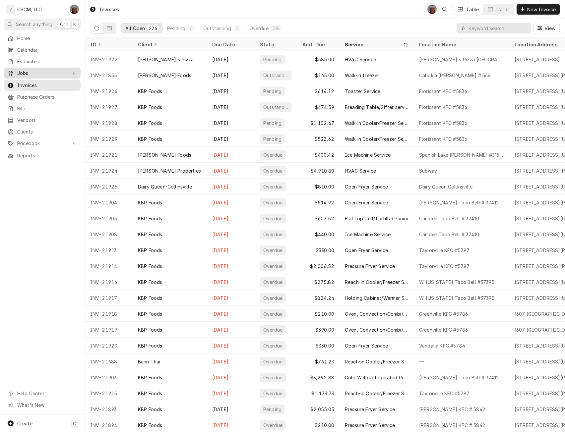
click at [35, 73] on span "Jobs" at bounding box center [42, 73] width 50 height 7
click at [32, 83] on span "Jobs" at bounding box center [47, 84] width 60 height 7
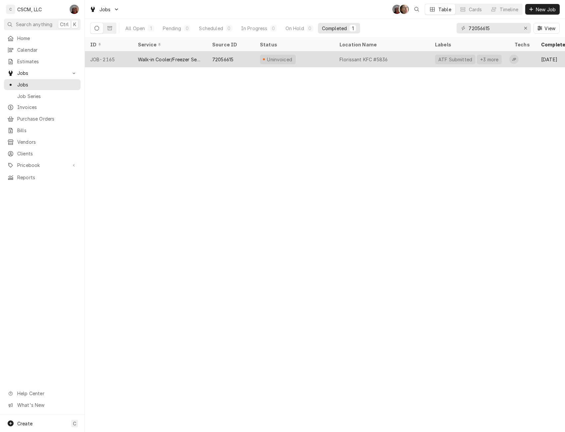
click at [226, 59] on div "72056615" at bounding box center [222, 59] width 21 height 7
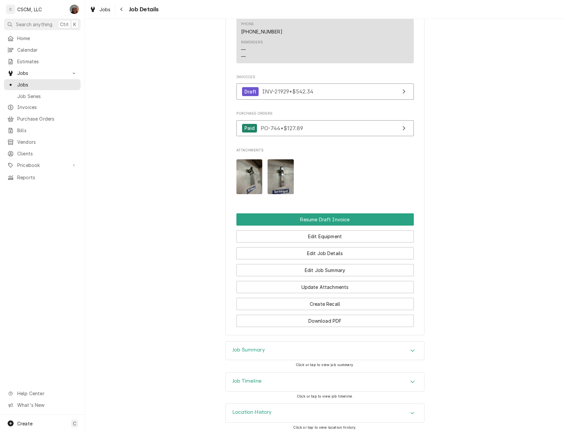
scroll to position [565, 0]
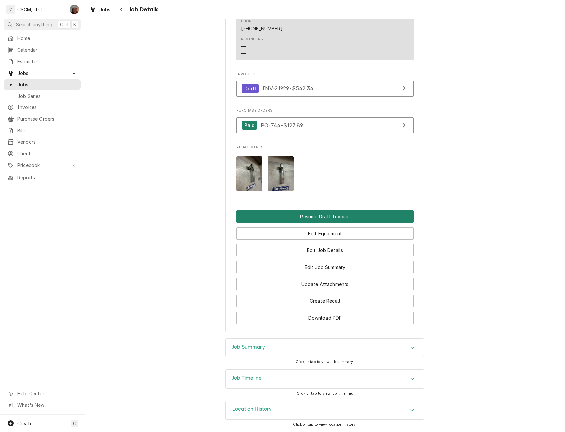
click at [337, 215] on button "Resume Draft Invoice" at bounding box center [324, 217] width 177 height 12
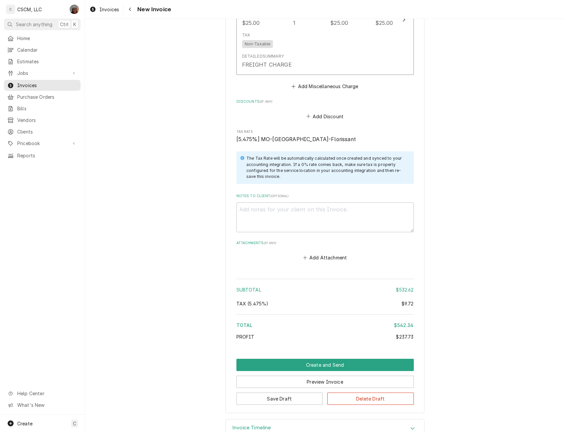
scroll to position [1260, 0]
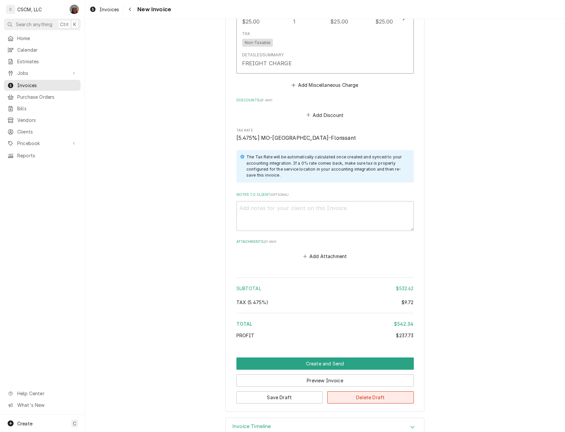
click at [357, 397] on button "Delete Draft" at bounding box center [370, 398] width 87 height 12
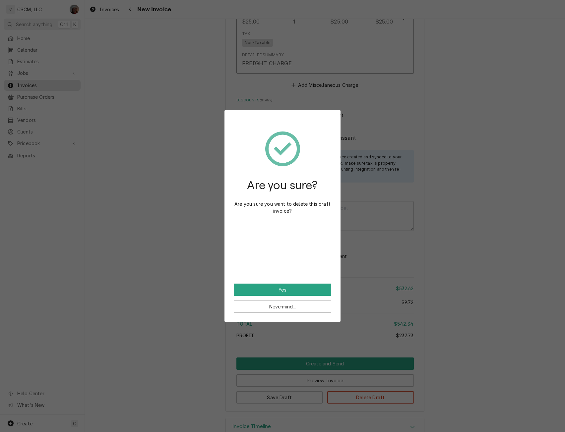
click at [255, 313] on div "Are you sure? Are you sure you want to delete this draft invoice? Yes Nevermind…" at bounding box center [282, 216] width 116 height 212
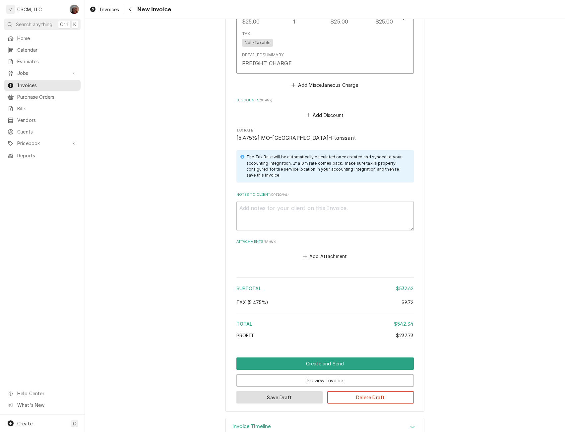
click at [264, 396] on button "Save Draft" at bounding box center [279, 398] width 87 height 12
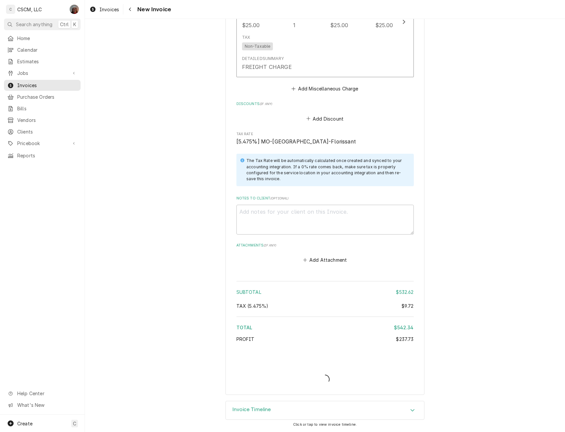
type textarea "x"
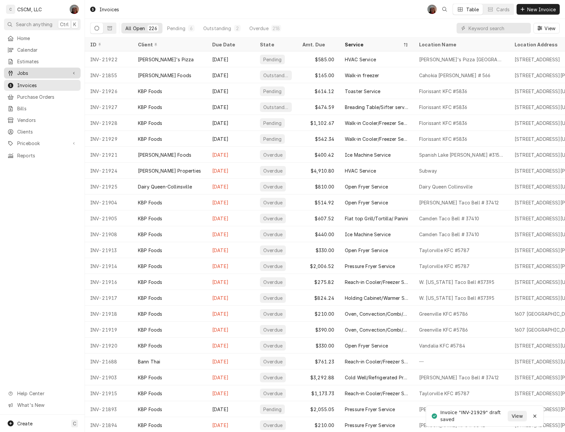
click at [32, 72] on span "Jobs" at bounding box center [42, 73] width 50 height 7
click at [30, 85] on span "Jobs" at bounding box center [47, 84] width 60 height 7
